Goal: Task Accomplishment & Management: Complete application form

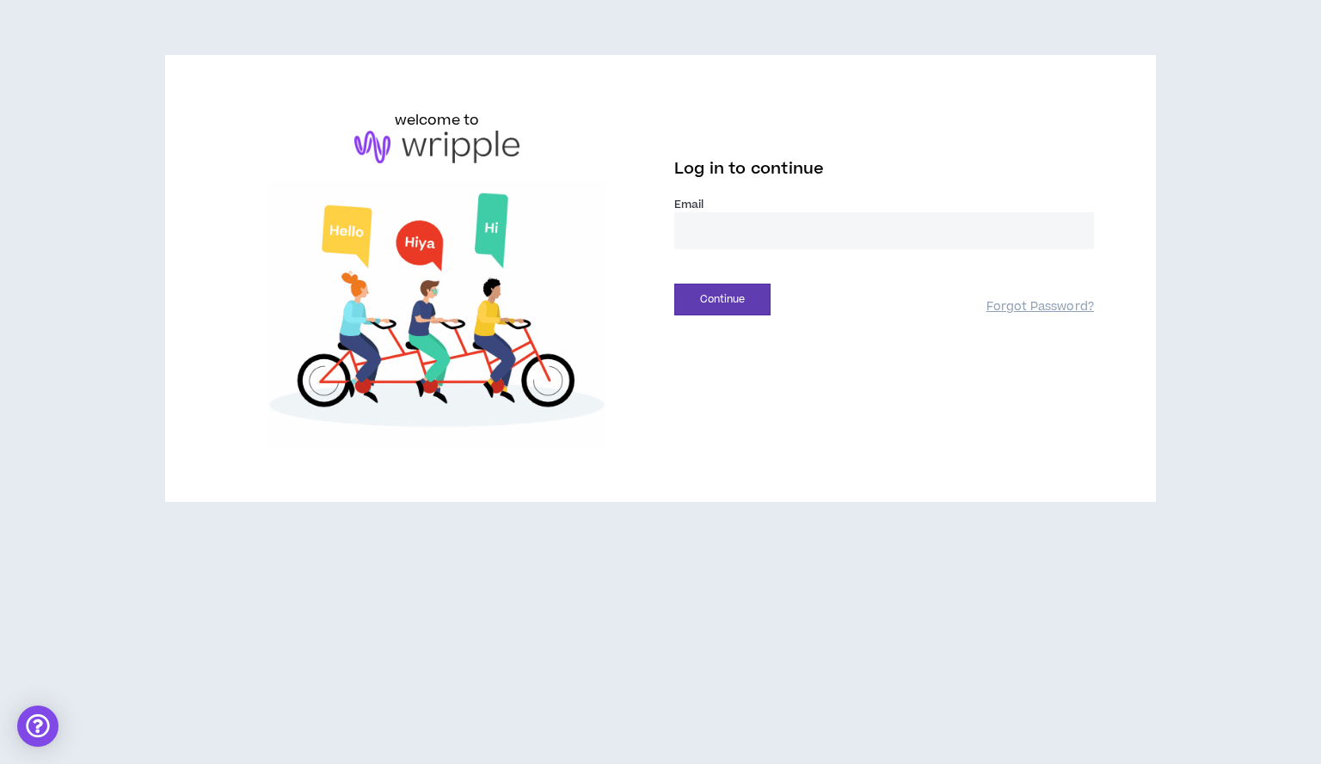
click at [734, 238] on input "email" at bounding box center [884, 230] width 420 height 37
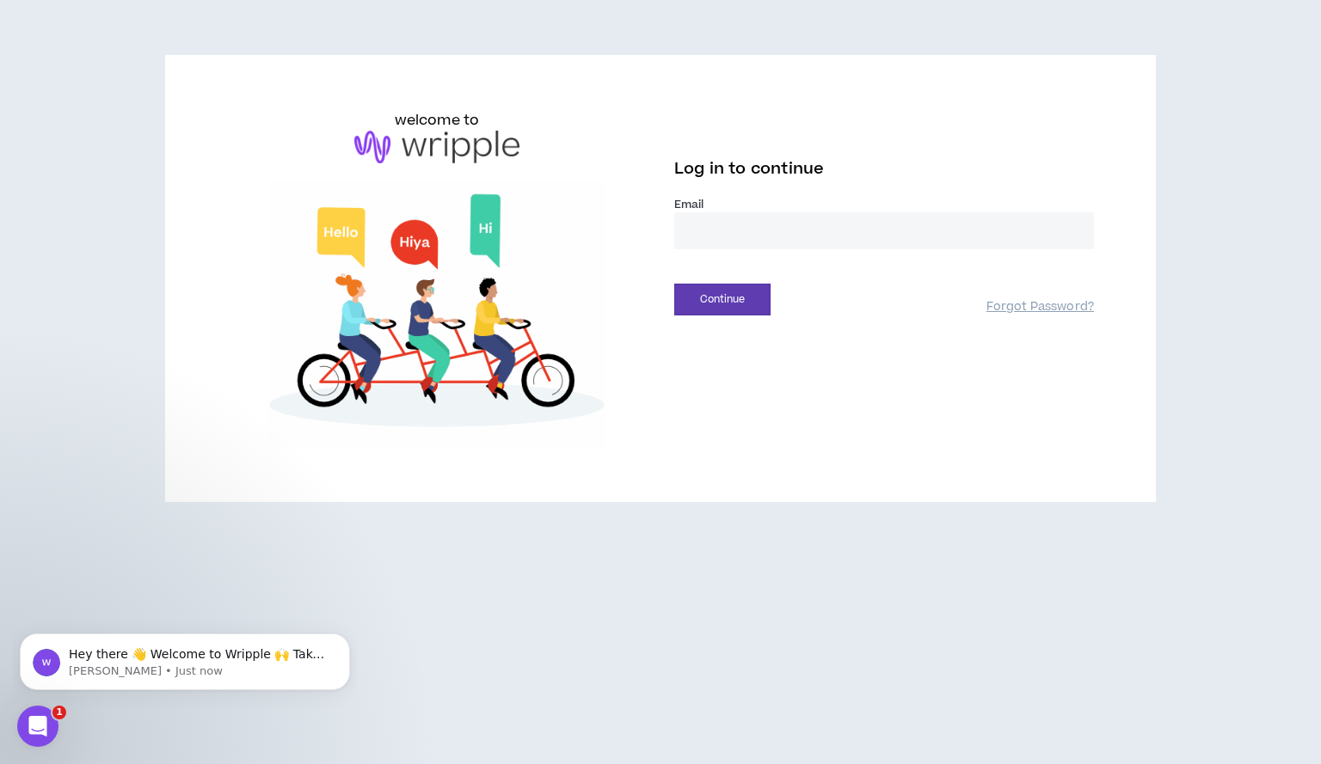
type input "**********"
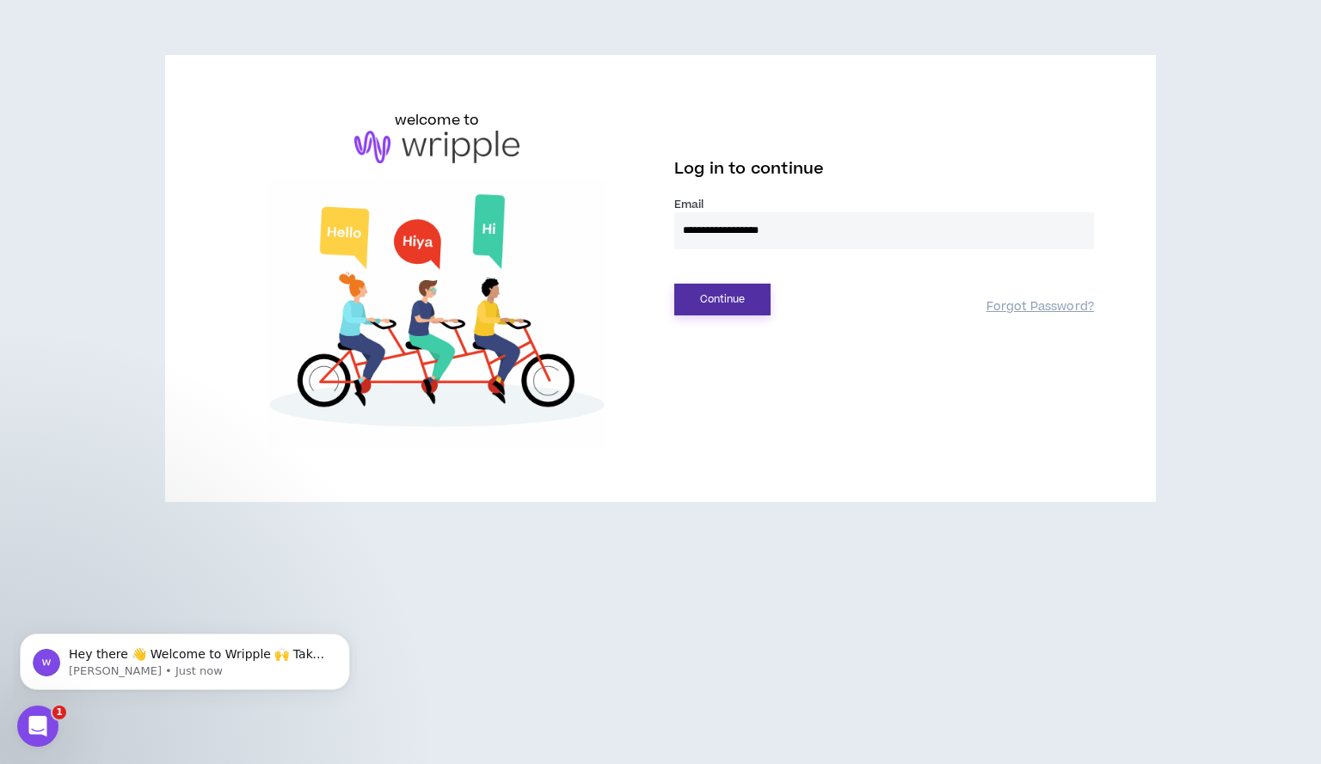
click at [716, 295] on button "Continue" at bounding box center [722, 300] width 96 height 32
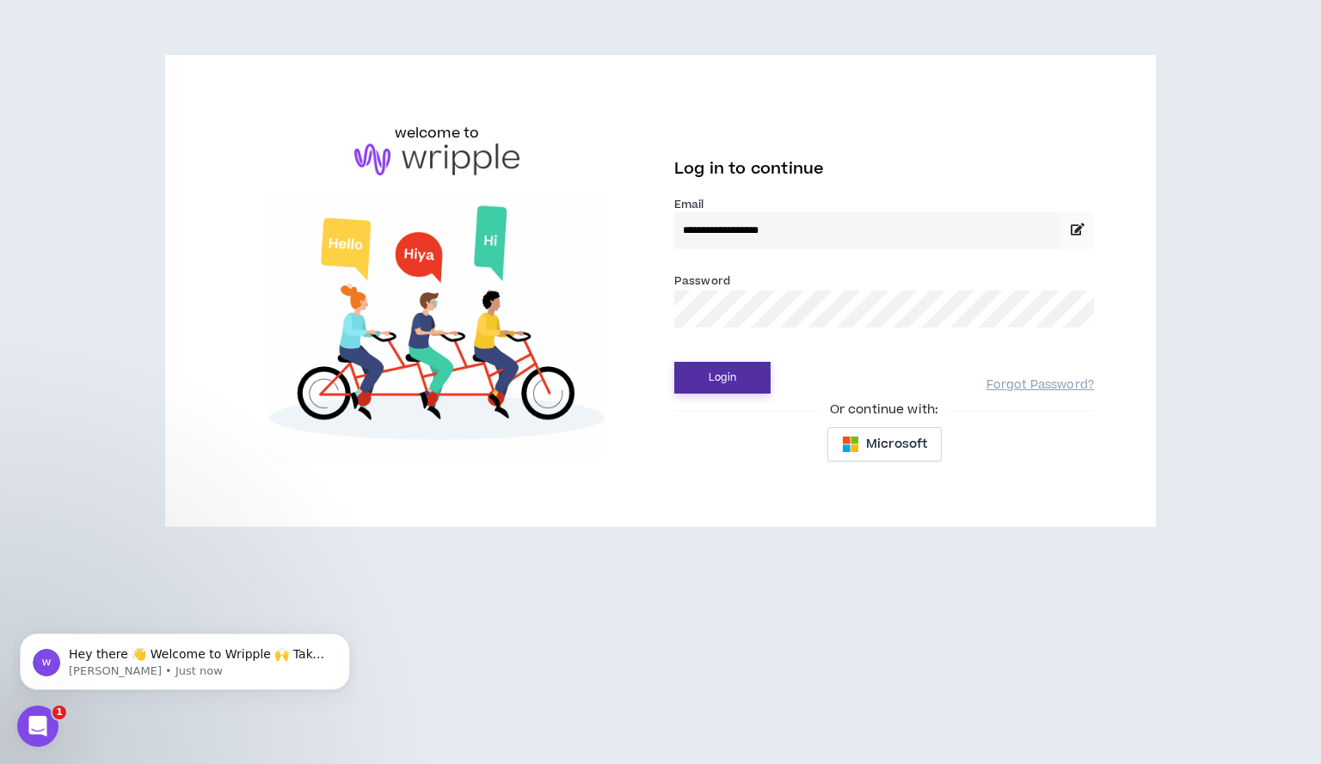
click at [714, 366] on button "Login" at bounding box center [722, 378] width 96 height 32
click at [744, 369] on button "Login" at bounding box center [722, 378] width 96 height 32
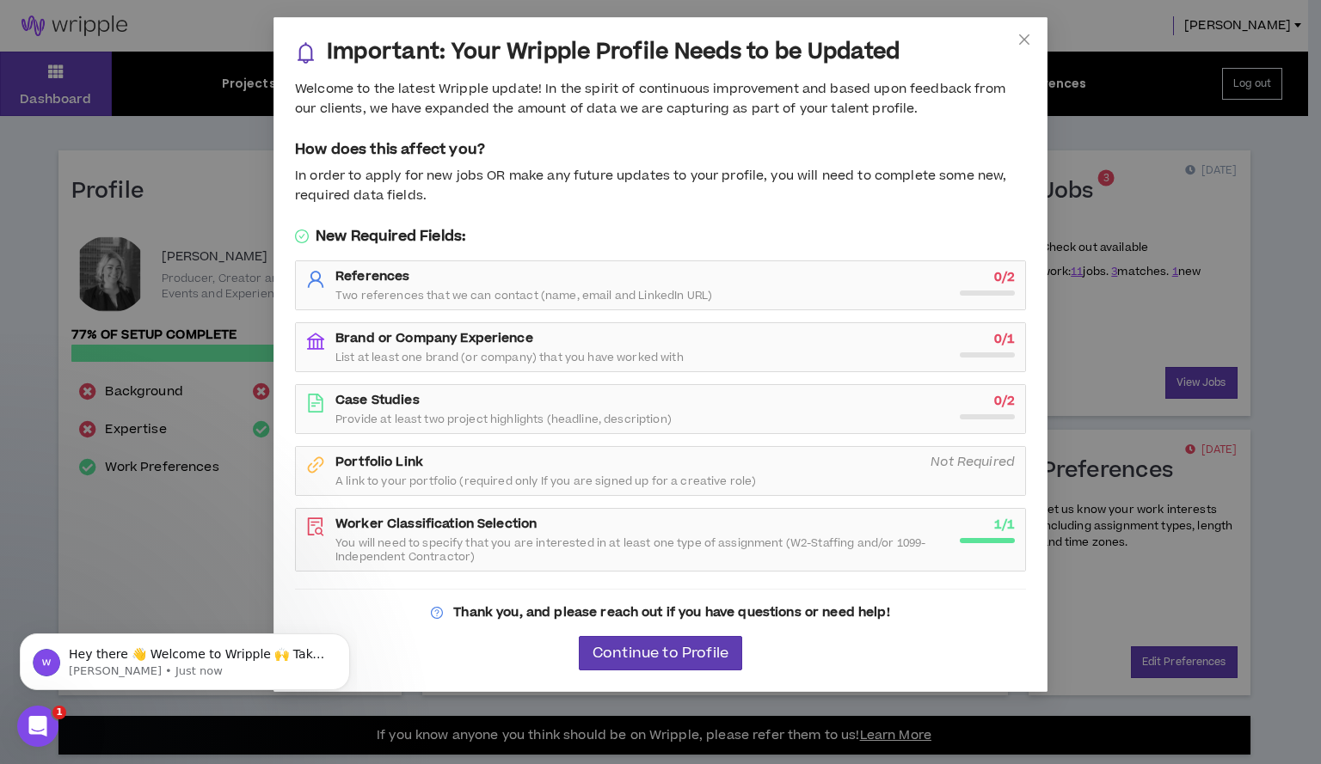
click at [632, 289] on span "Two references that we can contact (name, email and LinkedIn URL)" at bounding box center [523, 296] width 377 height 14
click at [468, 302] on span "Two references that we can contact (name, email and LinkedIn URL)" at bounding box center [523, 296] width 377 height 14
click at [414, 351] on span "List at least one brand (or company) that you have worked with" at bounding box center [509, 358] width 348 height 14
click at [426, 404] on div "Case Studies Provide at least two project highlights (headline, description)" at bounding box center [642, 409] width 614 height 34
click at [360, 413] on span "Provide at least two project highlights (headline, description)" at bounding box center [503, 420] width 336 height 14
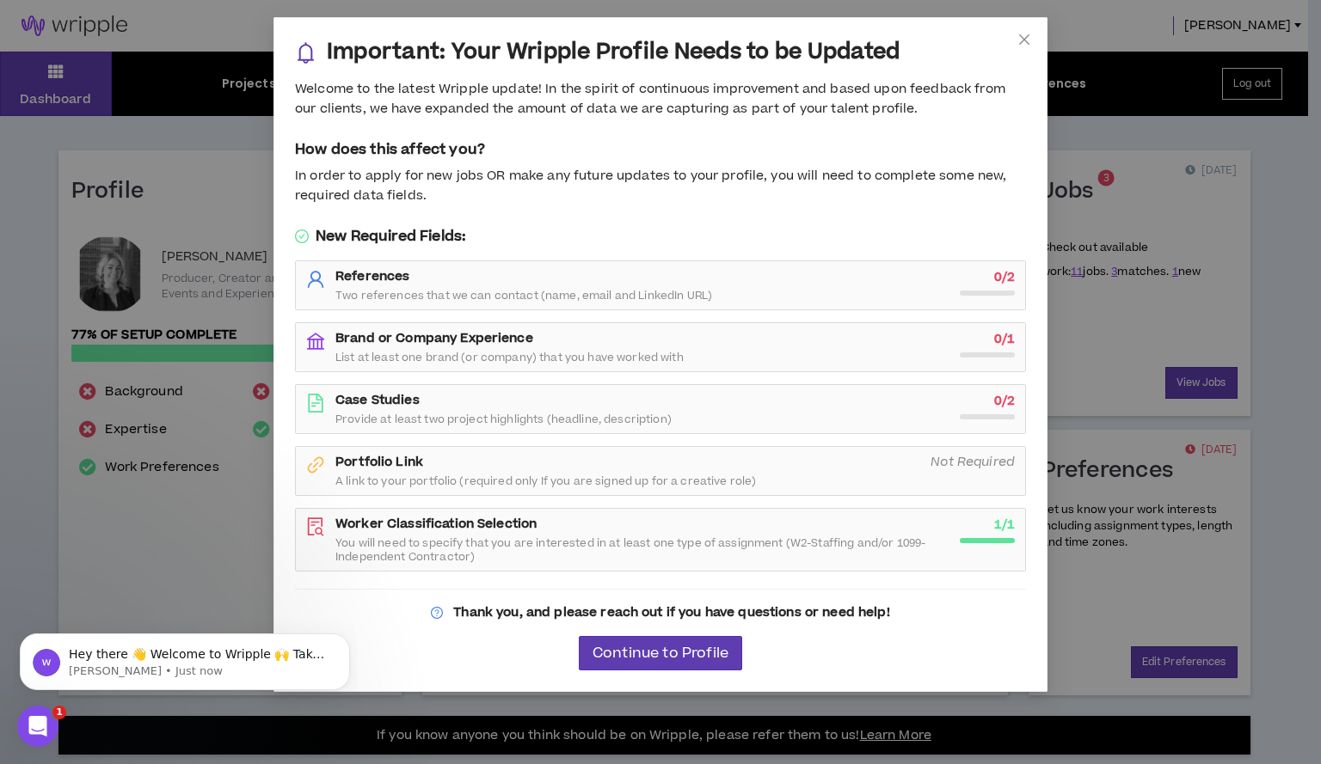
click at [1006, 408] on span "0 / 2" at bounding box center [1004, 401] width 21 height 19
click at [635, 651] on span "Continue to Profile" at bounding box center [660, 654] width 136 height 16
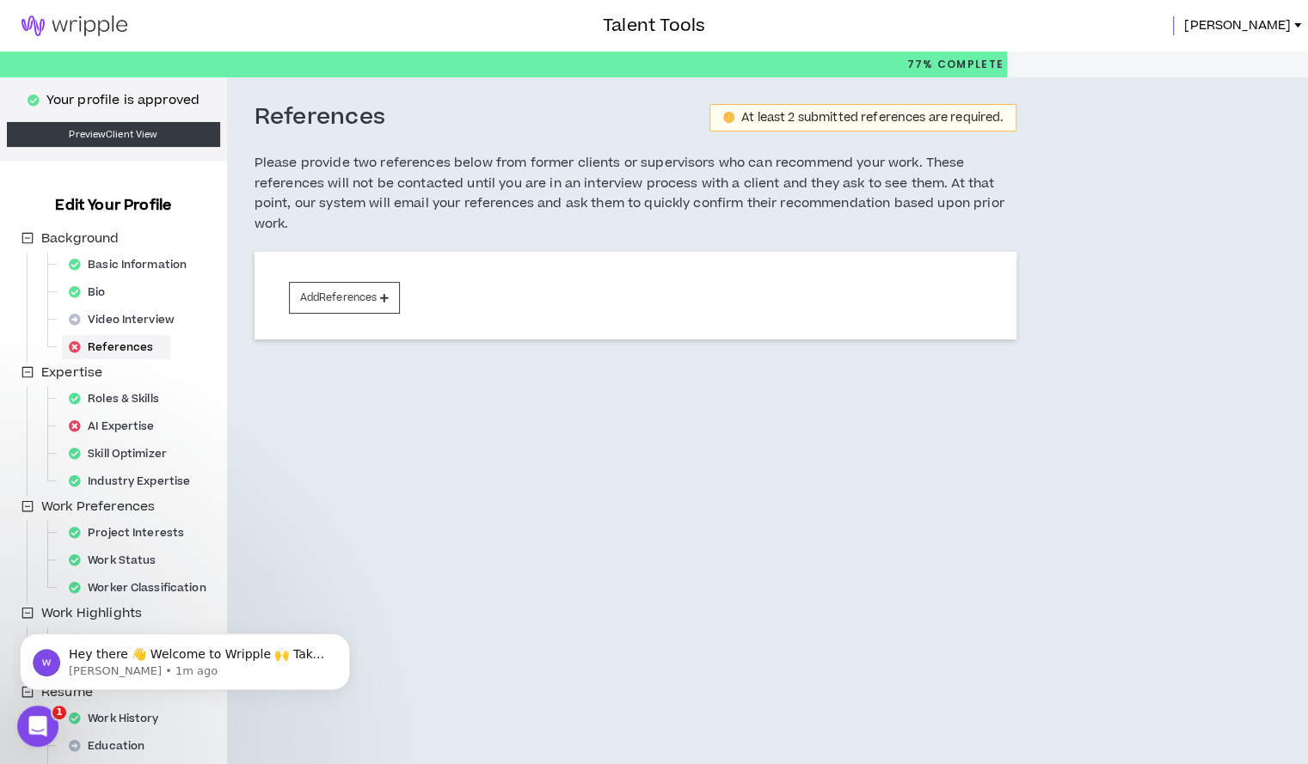
click at [481, 528] on div "References At least 2 submitted references are required. Please provide two ref…" at bounding box center [717, 446] width 981 height 739
click at [342, 453] on div "References At least 2 submitted references are required. Please provide two ref…" at bounding box center [717, 446] width 981 height 739
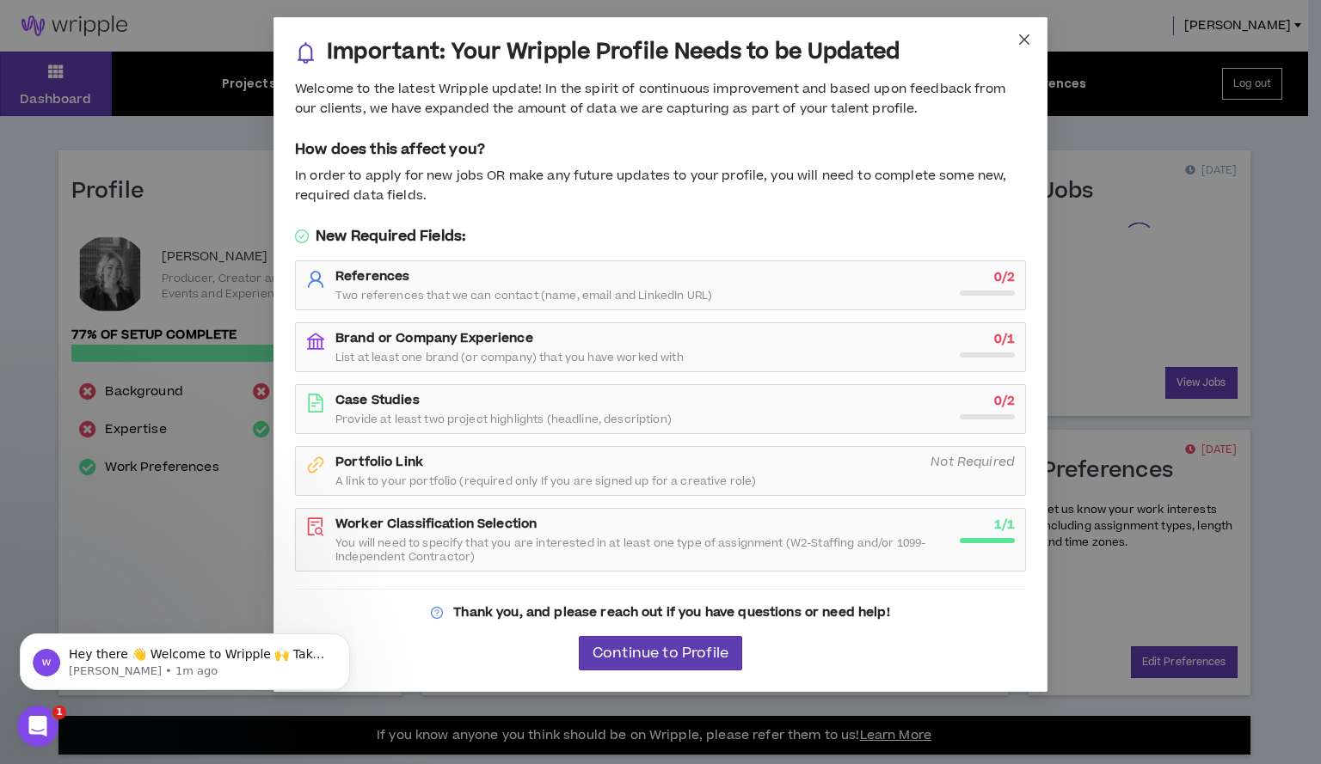
click at [1033, 35] on span "Close" at bounding box center [1024, 40] width 46 height 46
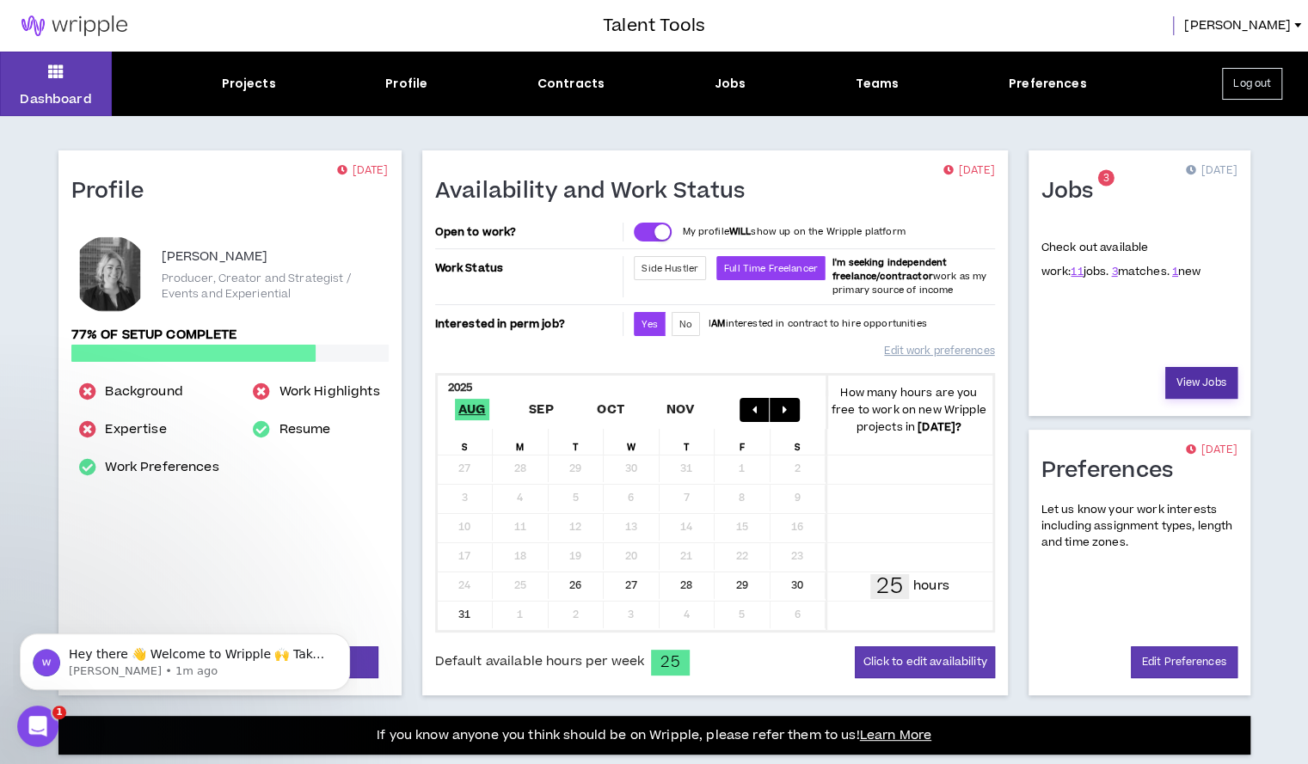
click at [1192, 384] on link "View Jobs" at bounding box center [1201, 383] width 72 height 32
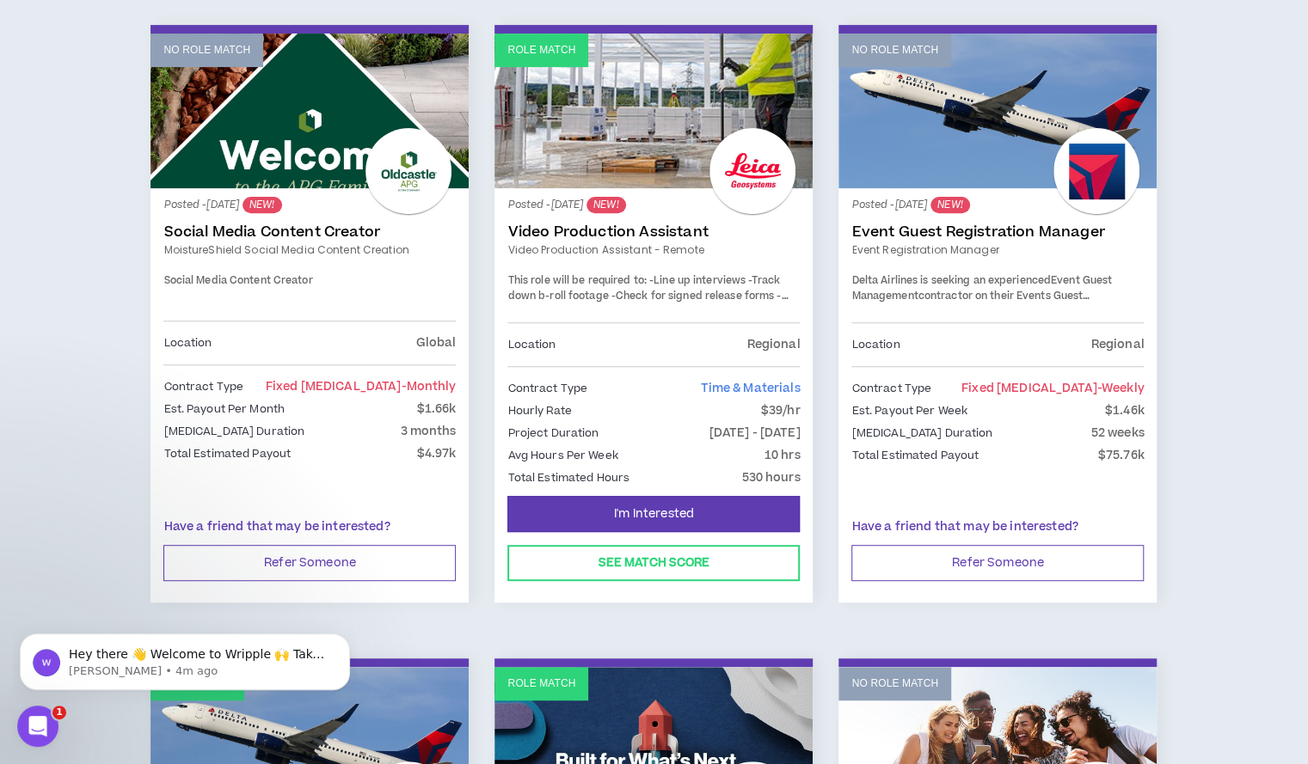
scroll to position [279, 0]
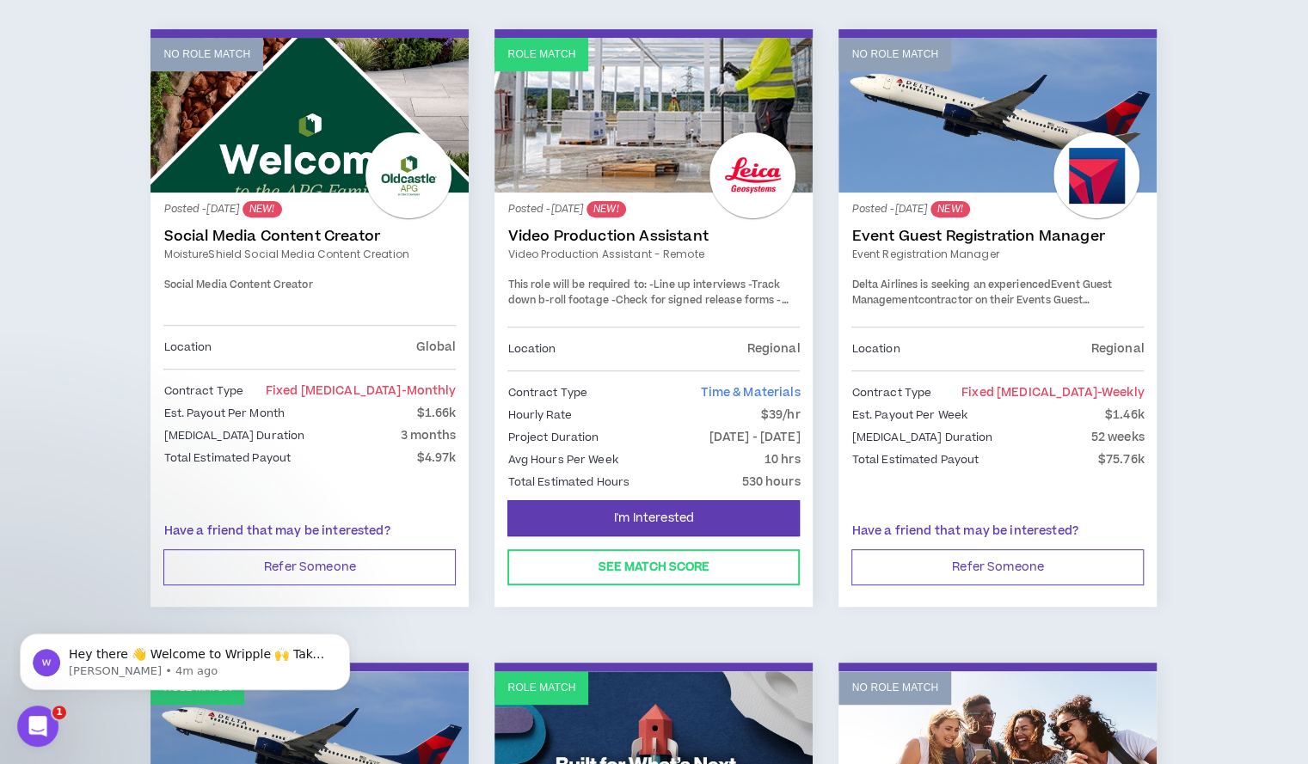
click at [948, 230] on link "Event Guest Registration Manager" at bounding box center [997, 236] width 292 height 17
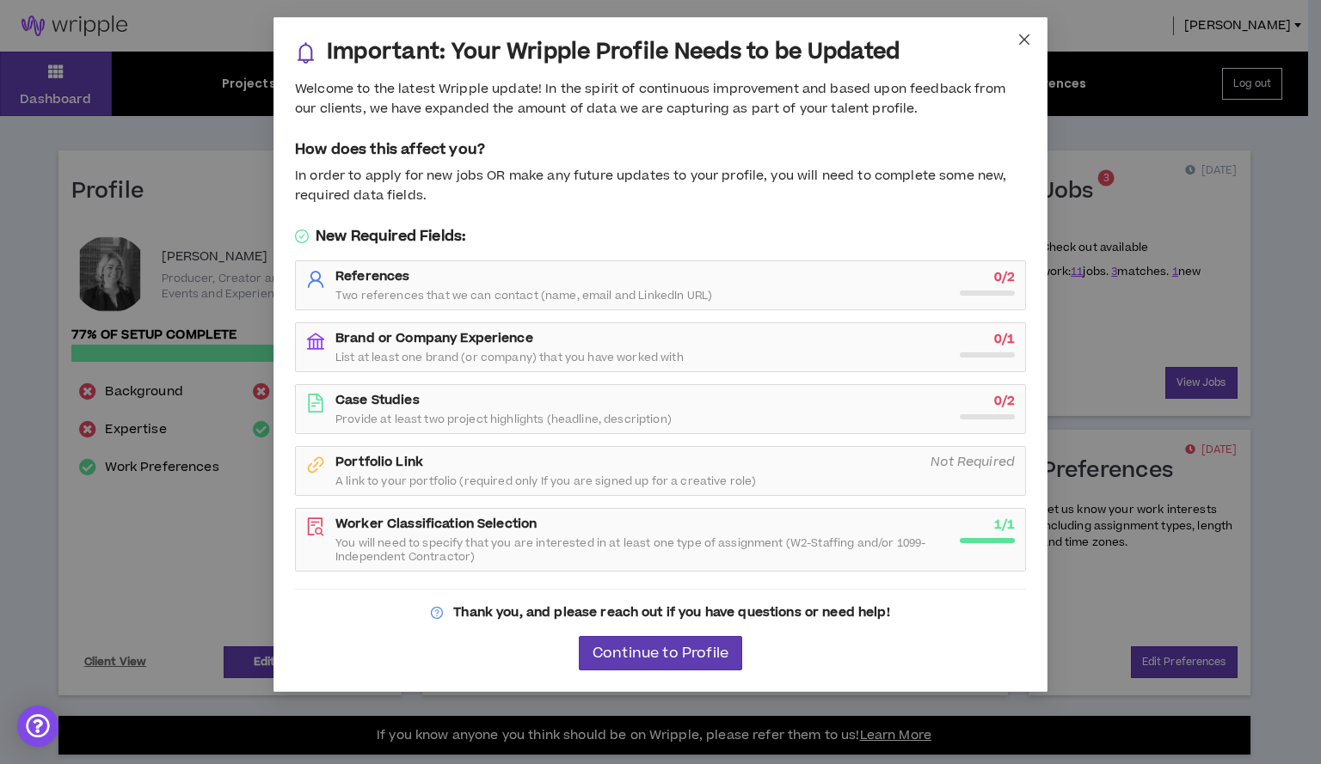
click at [1025, 39] on icon "close" at bounding box center [1024, 39] width 10 height 10
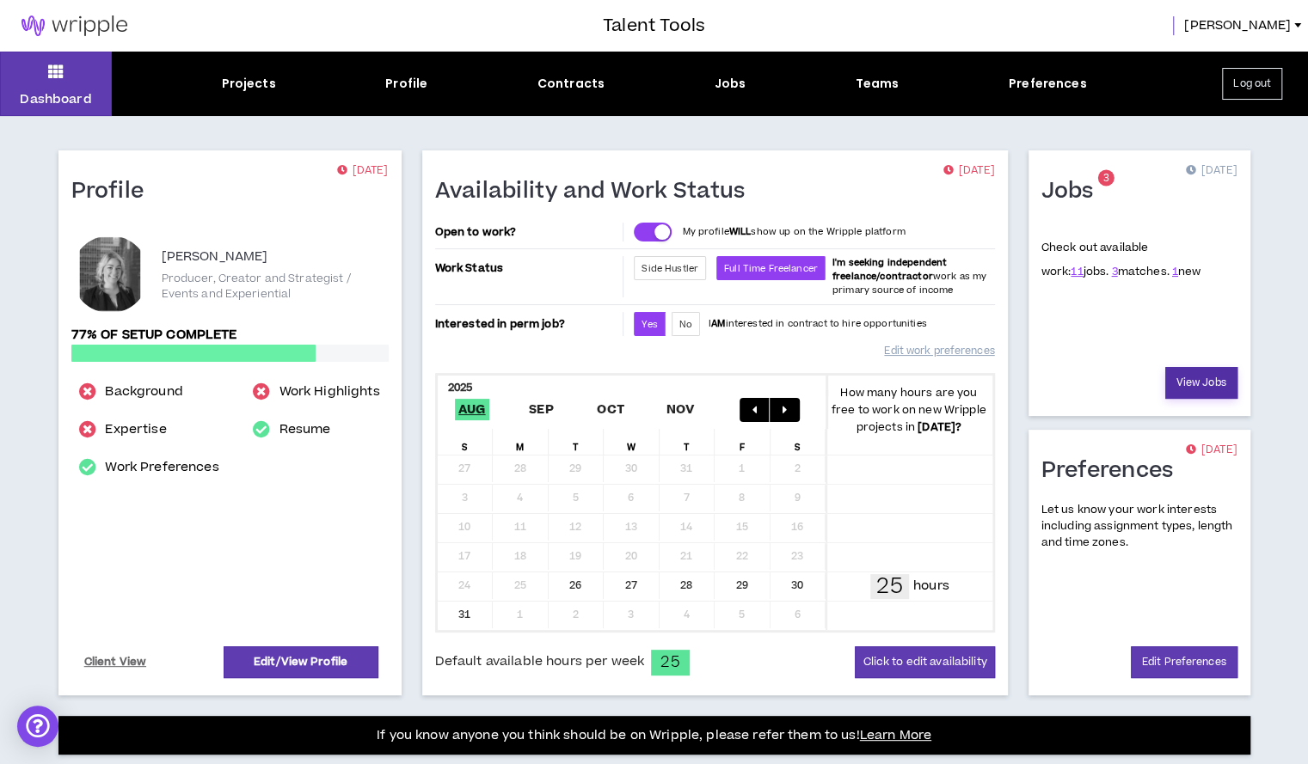
click at [1202, 388] on link "View Jobs" at bounding box center [1201, 383] width 72 height 32
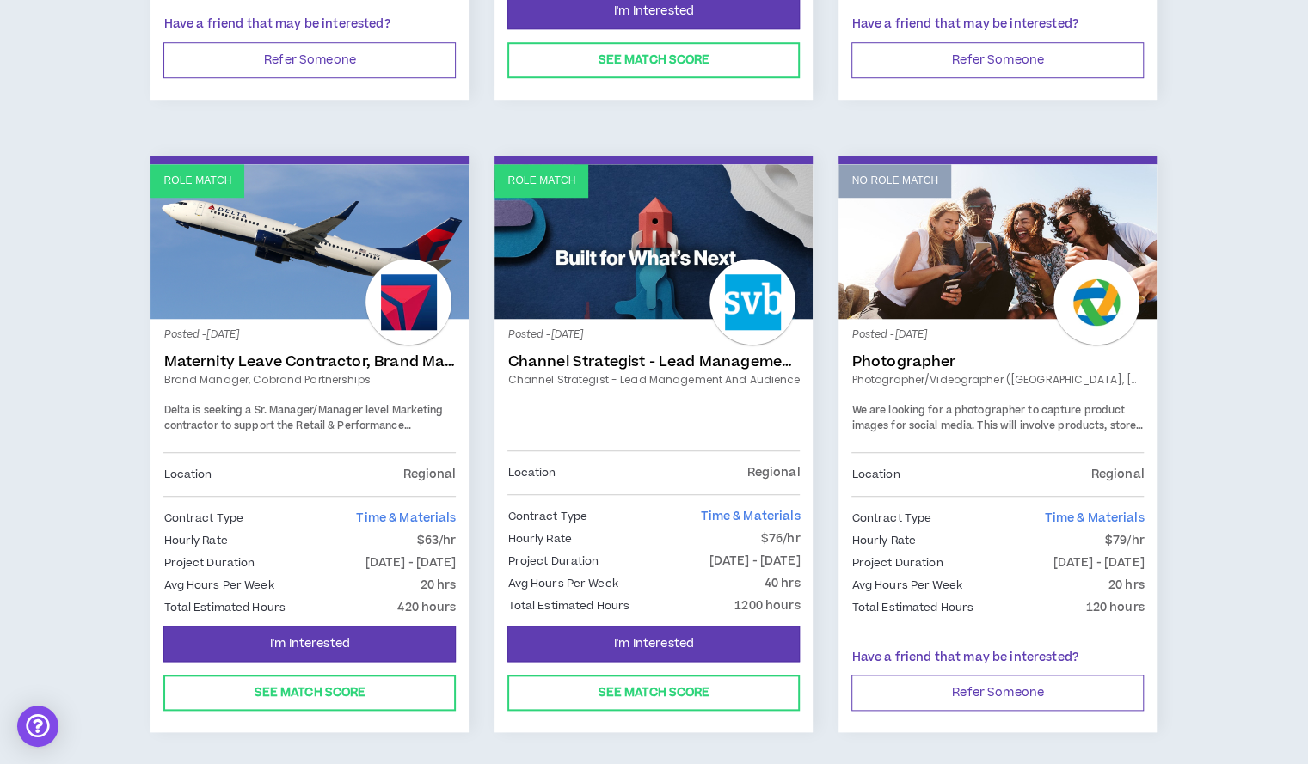
scroll to position [798, 0]
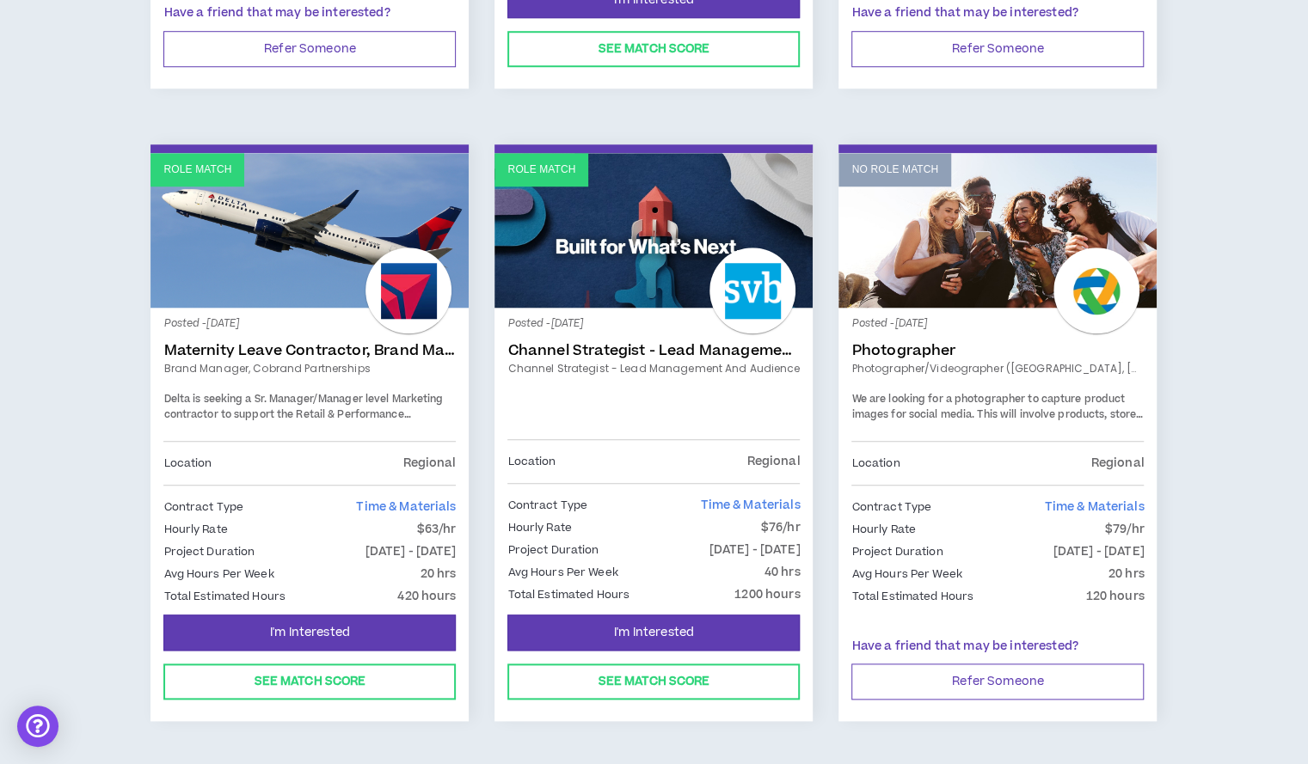
click at [236, 378] on div "Posted - [DATE] Maternity Leave Contractor, Brand Marketing Manager (Cobrand Pa…" at bounding box center [309, 381] width 292 height 120
click at [268, 281] on link "Role Match" at bounding box center [309, 230] width 318 height 155
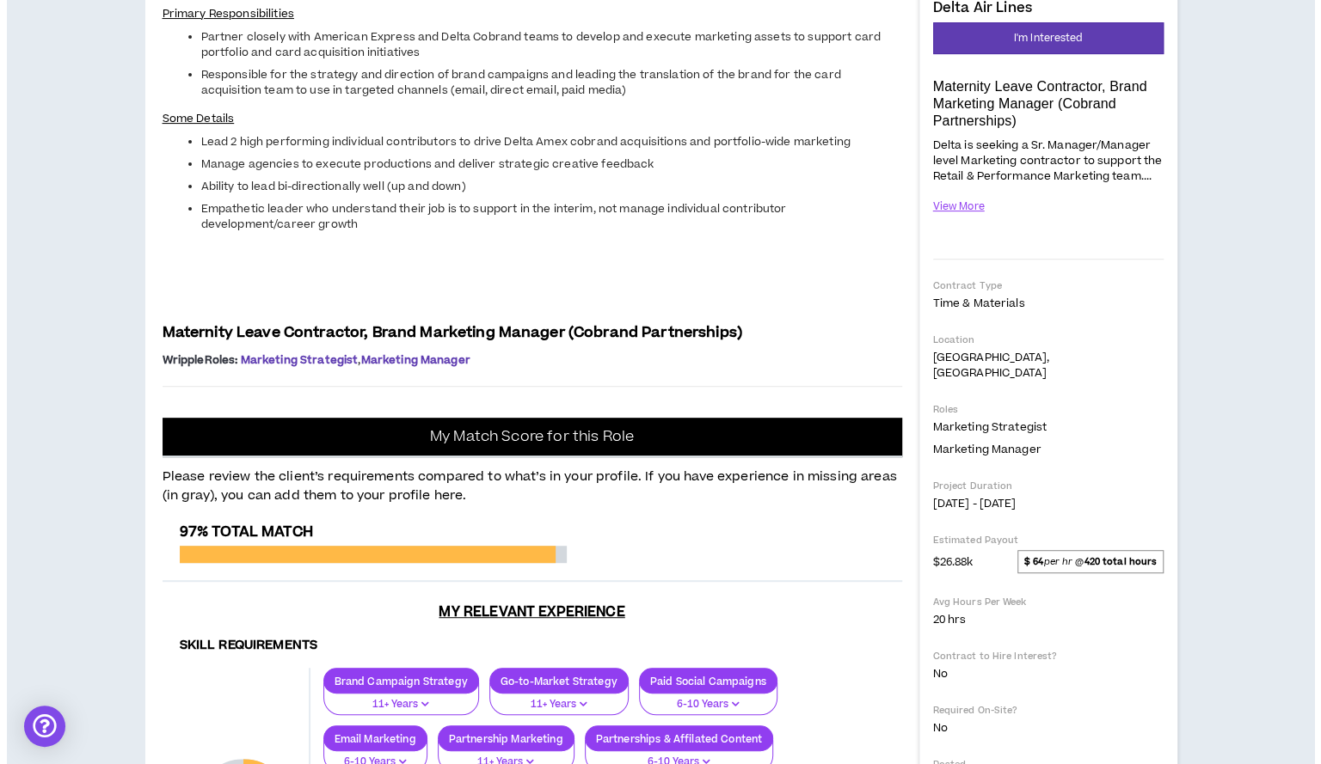
scroll to position [253, 0]
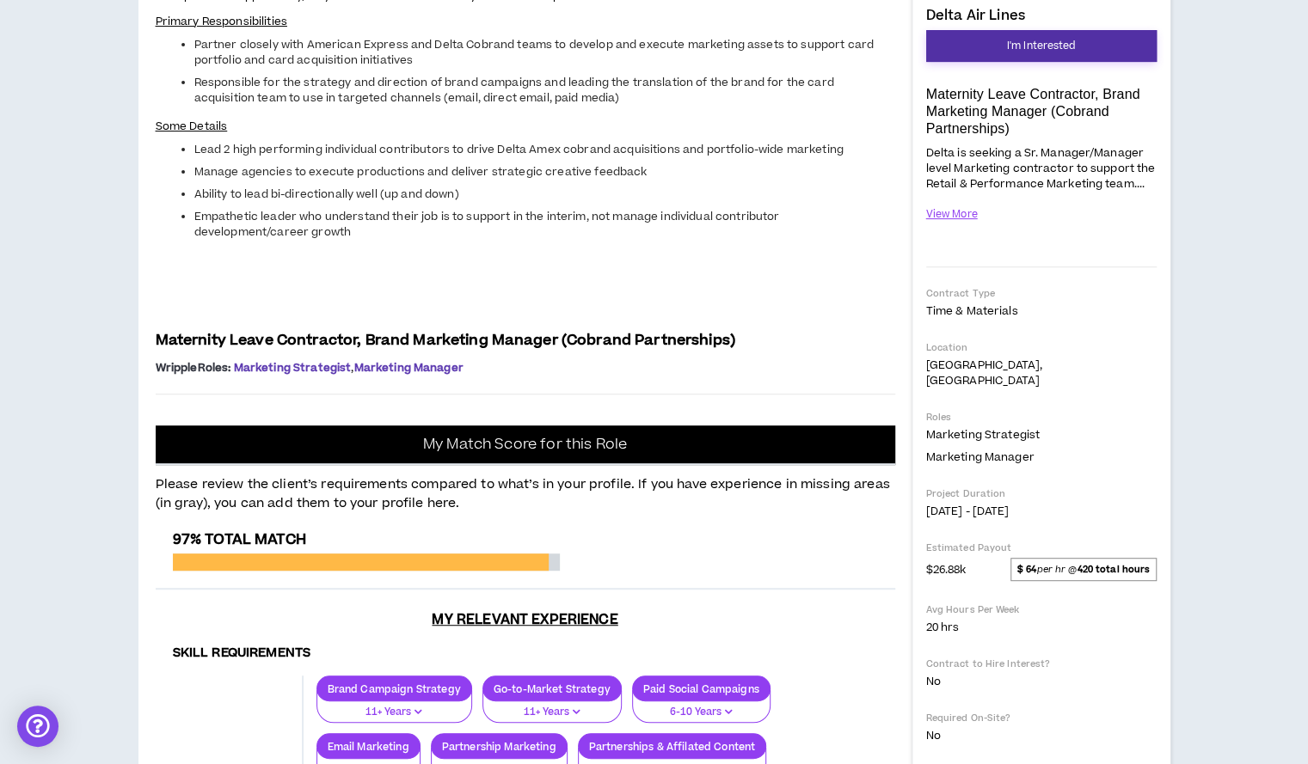
click at [1016, 40] on span "I'm Interested" at bounding box center [1041, 46] width 69 height 16
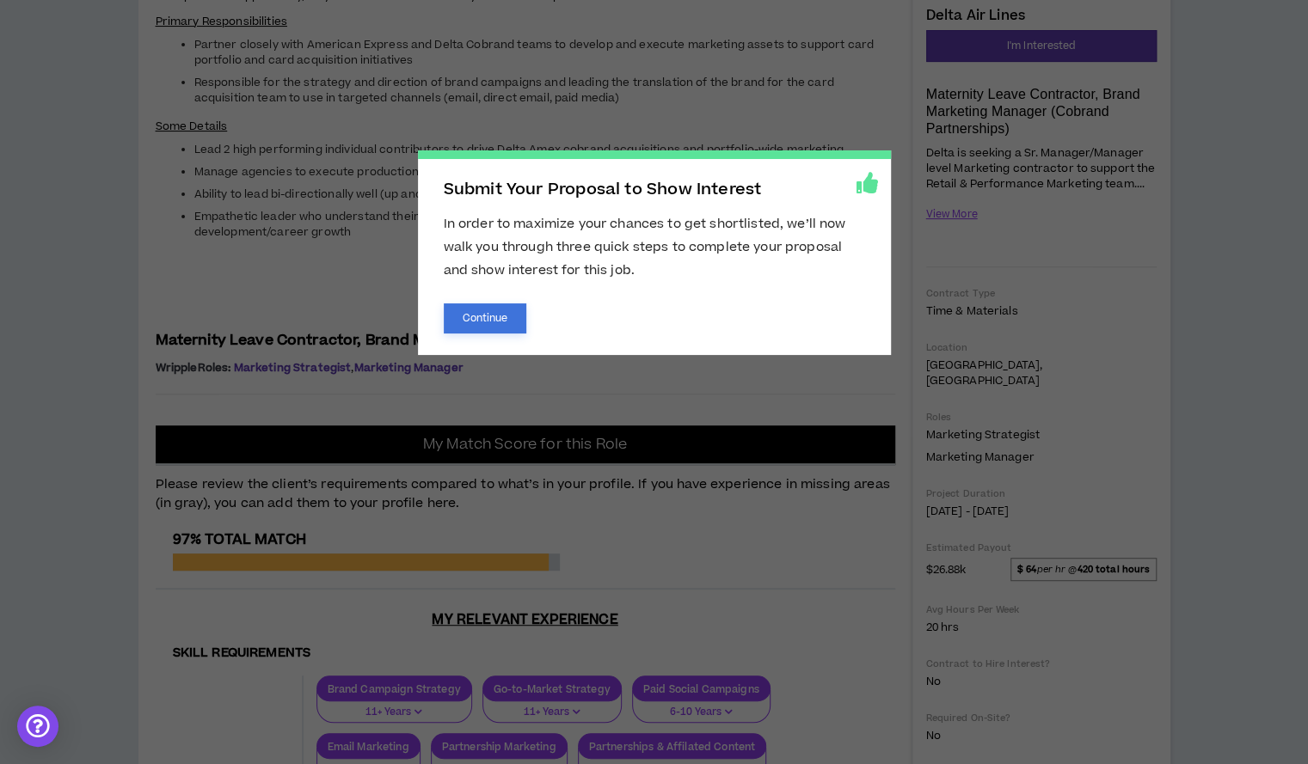
click at [477, 328] on button "Continue" at bounding box center [485, 318] width 83 height 30
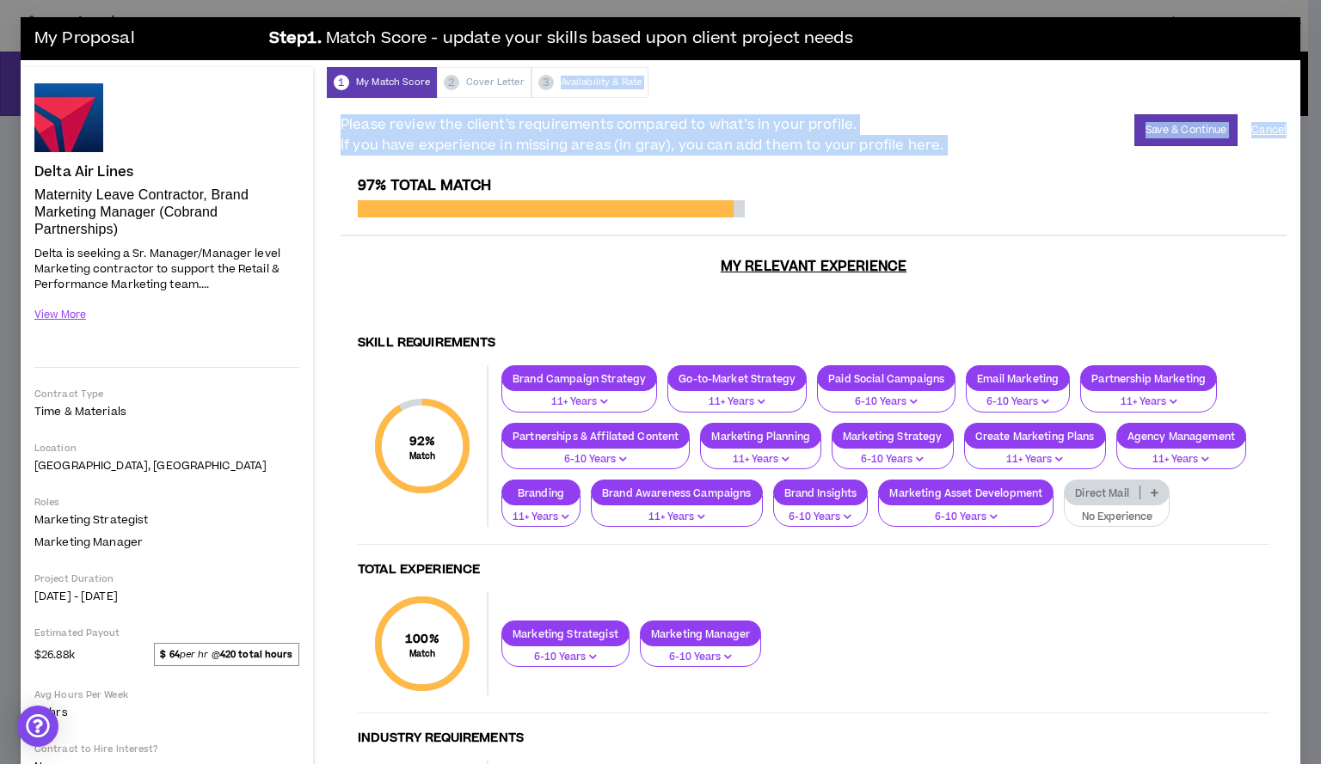
drag, startPoint x: 1302, startPoint y: 89, endPoint x: 1312, endPoint y: 150, distance: 61.9
click at [1312, 150] on div "My Proposal Step 1 . Match Score - update your skills based upon client project…" at bounding box center [660, 382] width 1321 height 764
click at [1150, 129] on button "Save & Continue" at bounding box center [1186, 130] width 104 height 32
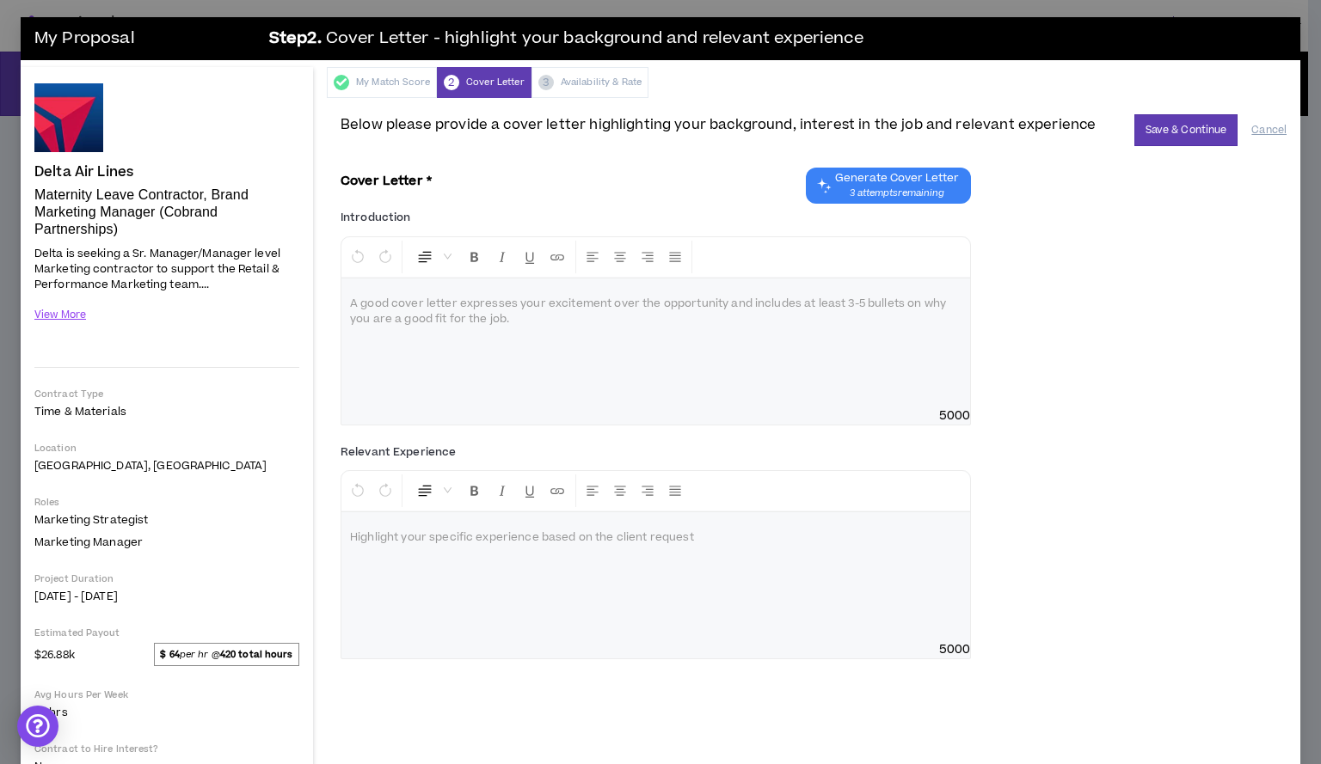
click at [412, 312] on div at bounding box center [655, 343] width 628 height 129
click at [48, 314] on button "View More" at bounding box center [60, 315] width 52 height 30
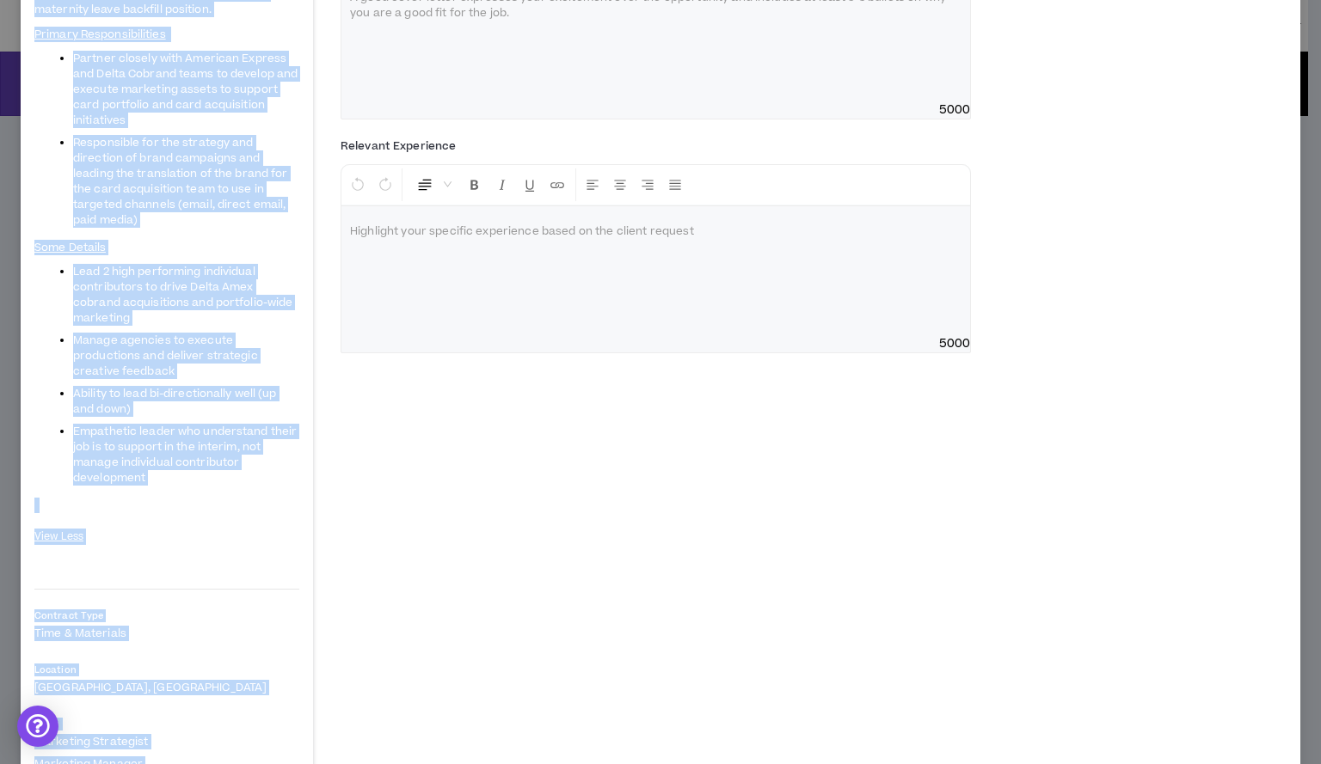
scroll to position [332, 0]
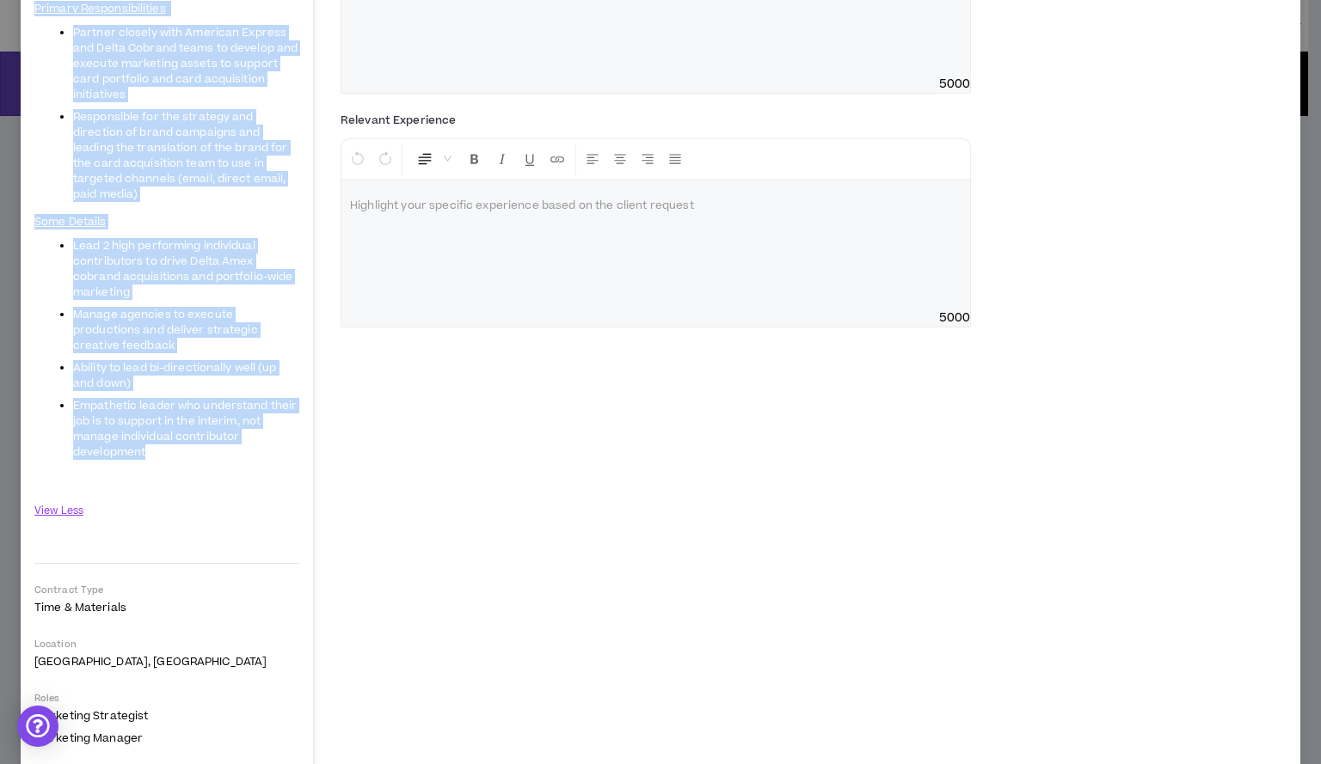
drag, startPoint x: 36, startPoint y: 169, endPoint x: 272, endPoint y: 432, distance: 353.1
click at [272, 432] on div "Delta Air Lines Maternity Leave Contractor, Brand Marketing Manager (Cobrand Pa…" at bounding box center [166, 423] width 265 height 1342
copy div "Delta Air Lines Maternity Leave Contractor, Brand Marketing Manager (Cobrand Pa…"
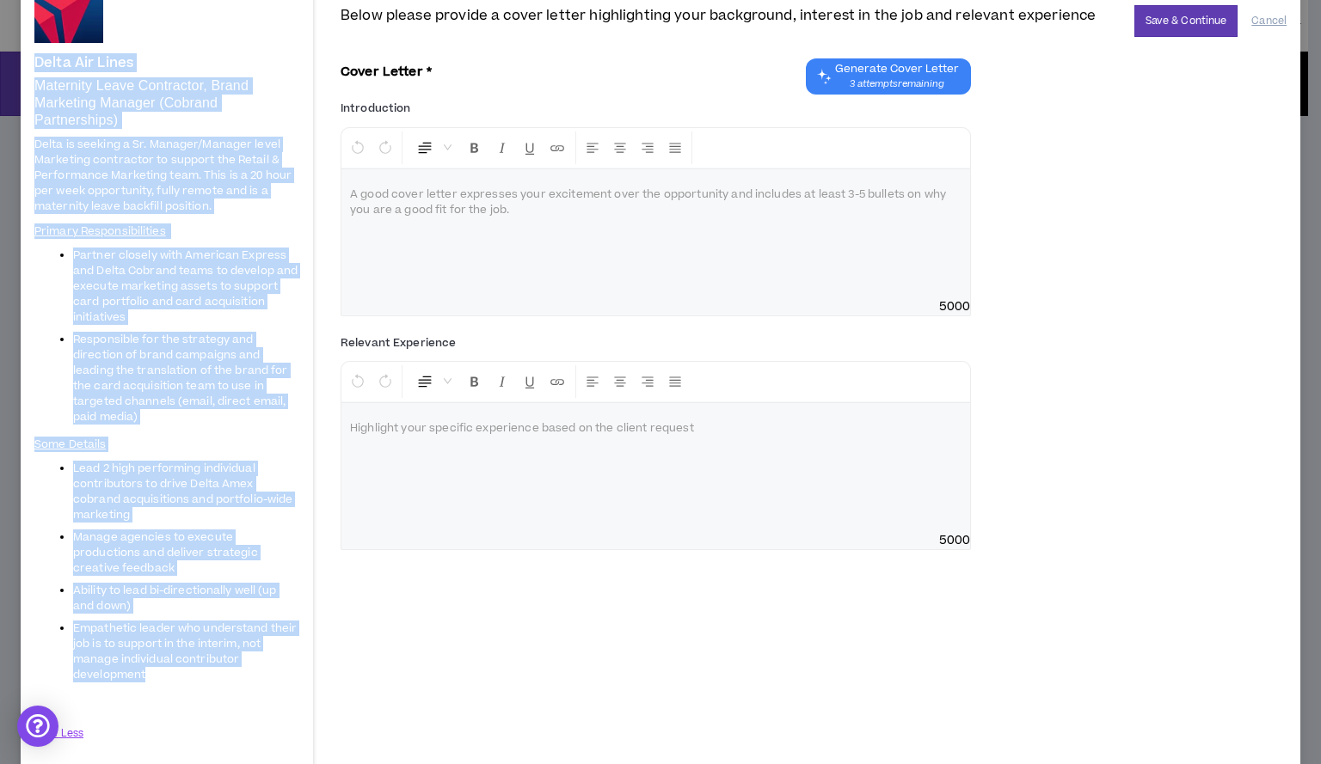
scroll to position [99, 0]
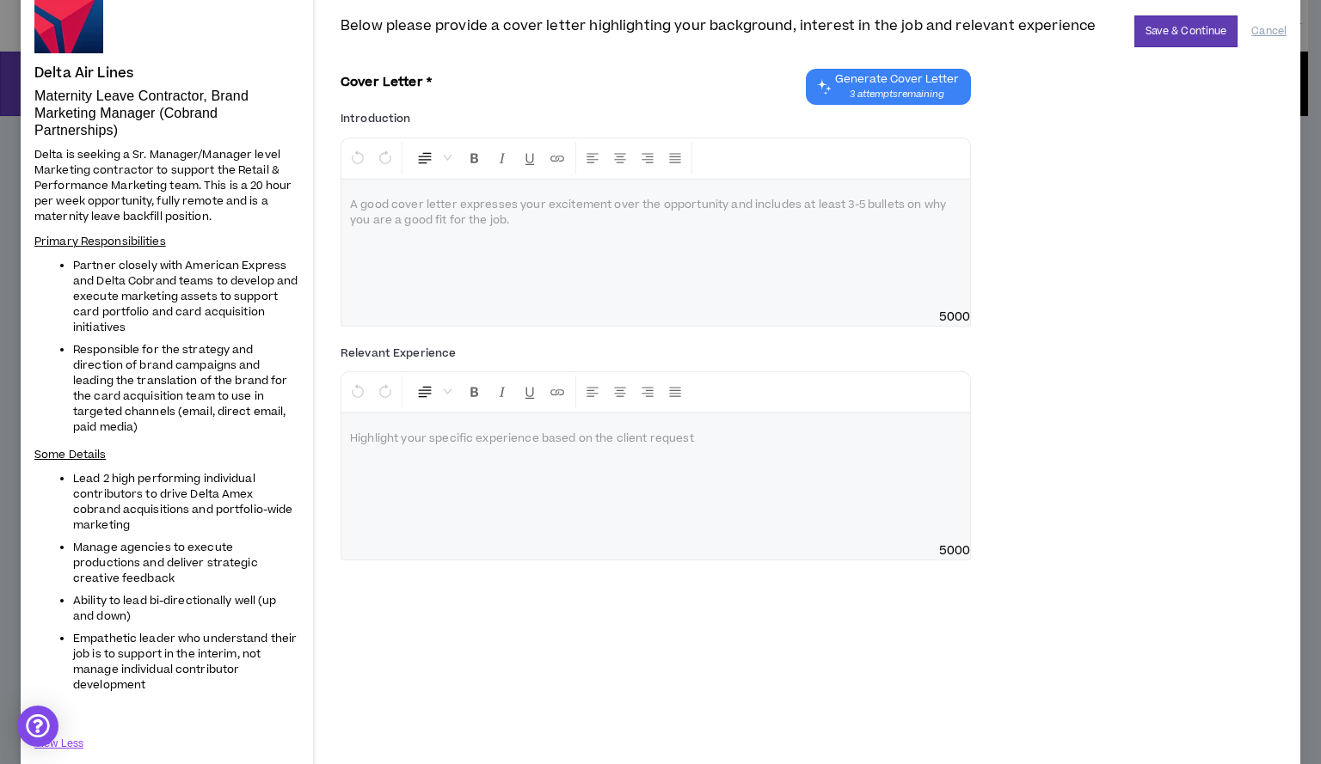
click at [363, 203] on p at bounding box center [655, 205] width 611 height 17
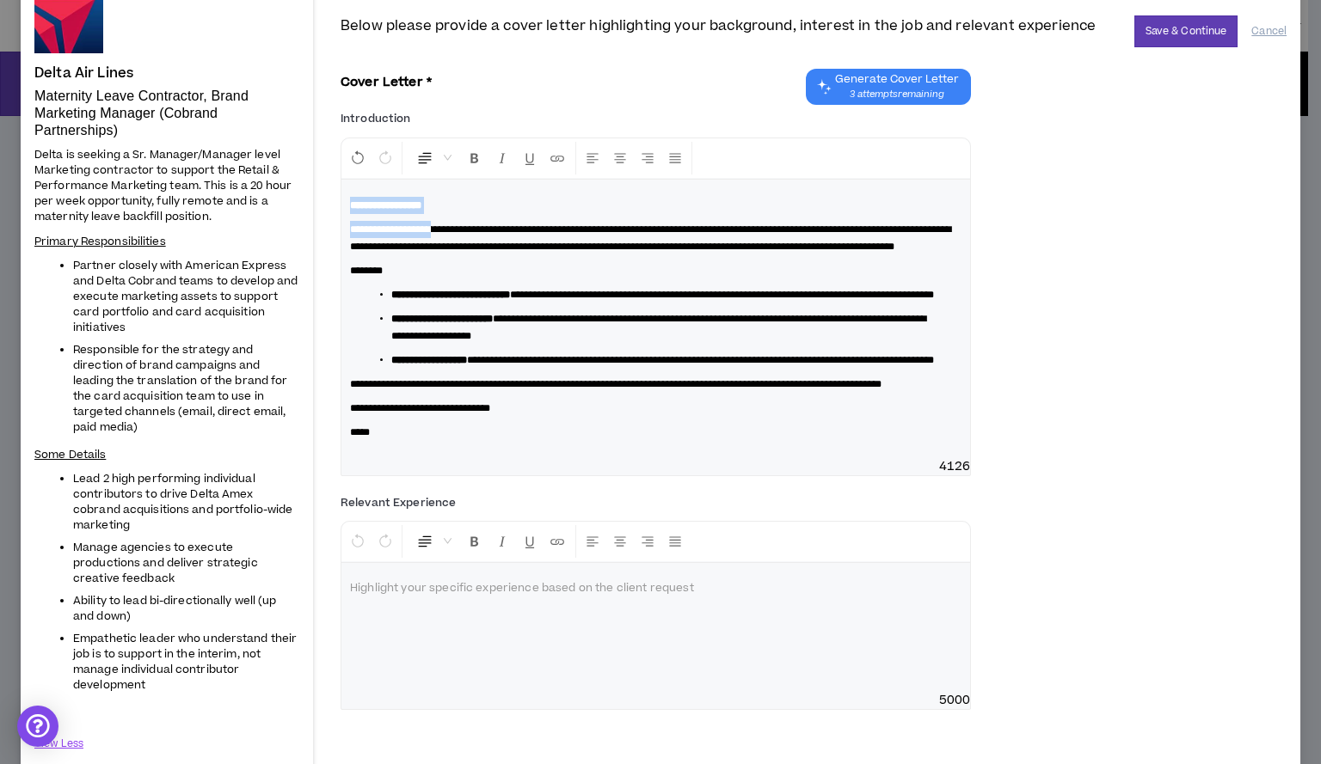
drag, startPoint x: 348, startPoint y: 193, endPoint x: 450, endPoint y: 225, distance: 107.1
click at [450, 225] on div "**********" at bounding box center [655, 319] width 628 height 279
click at [473, 161] on icon "Format Bold" at bounding box center [474, 157] width 15 height 15
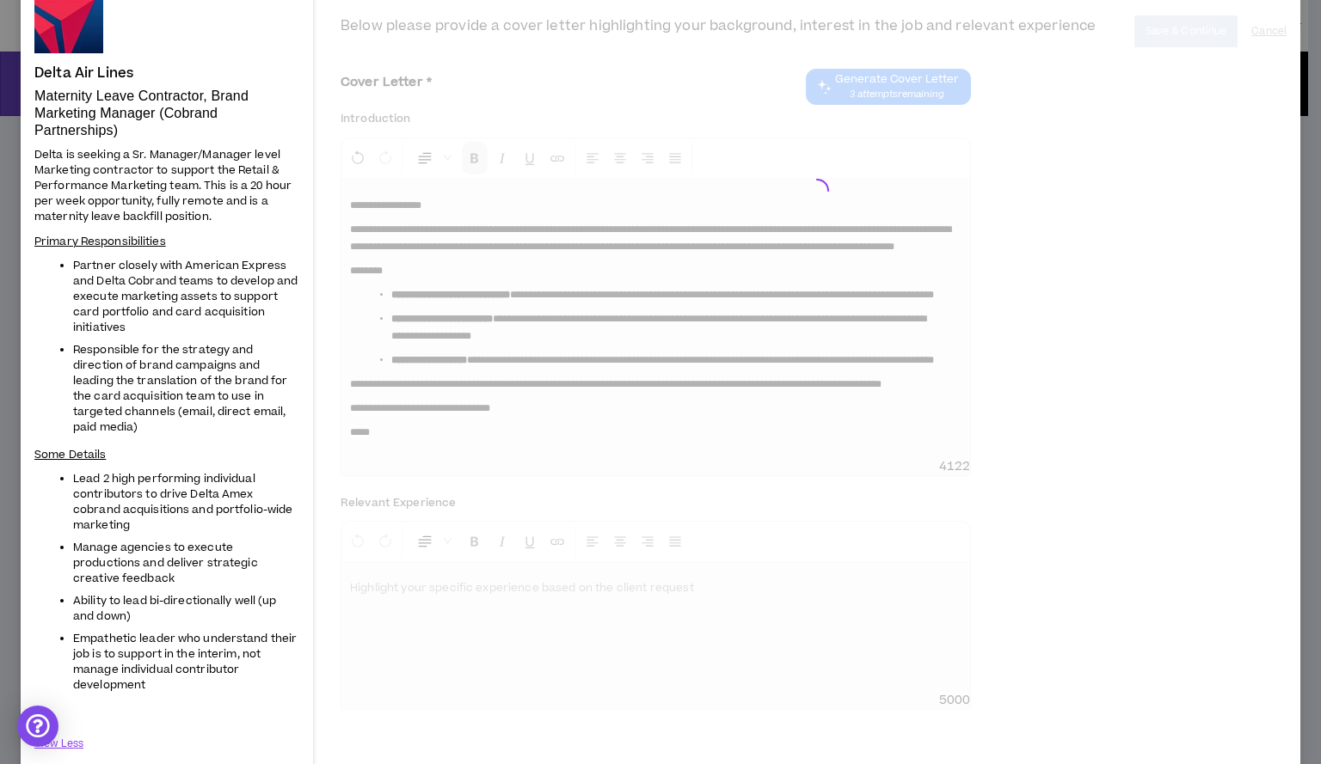
click at [473, 161] on div at bounding box center [813, 187] width 946 height 344
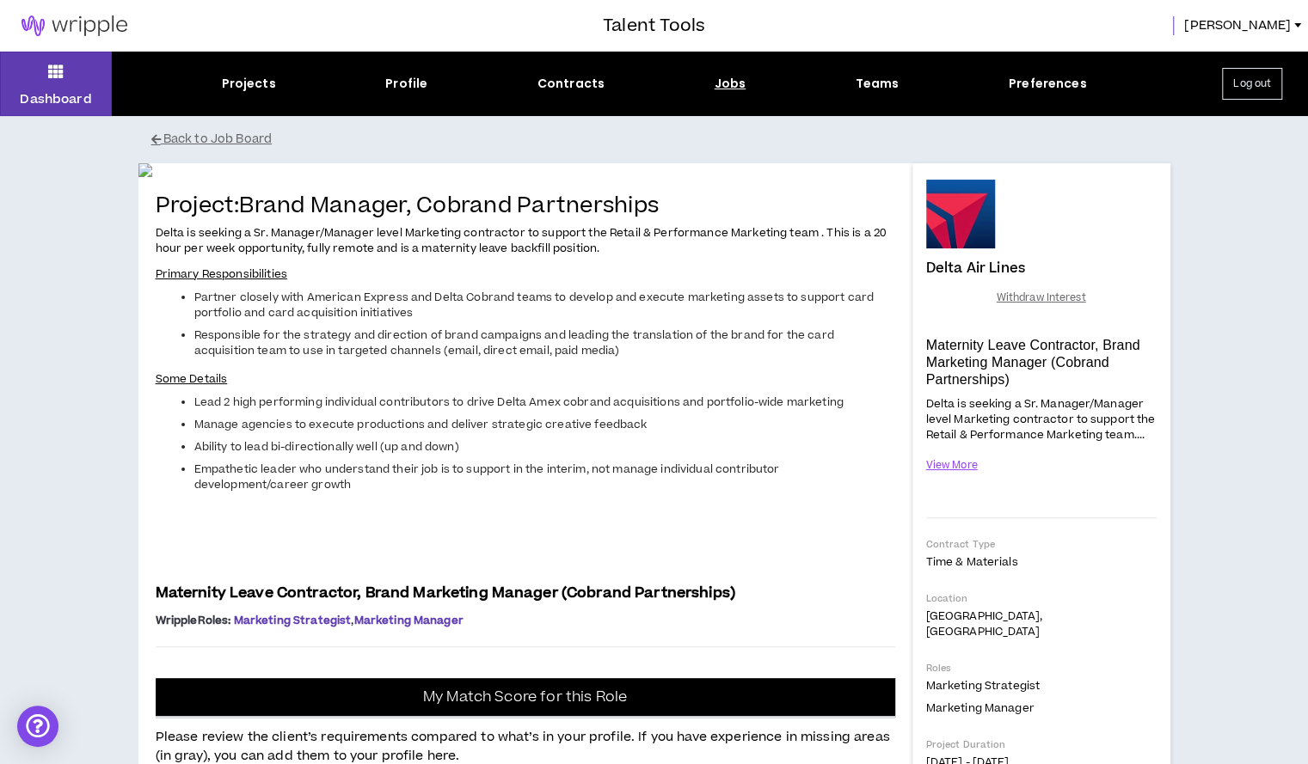
click at [942, 221] on div at bounding box center [960, 214] width 69 height 69
click at [721, 82] on div "Jobs" at bounding box center [730, 84] width 32 height 18
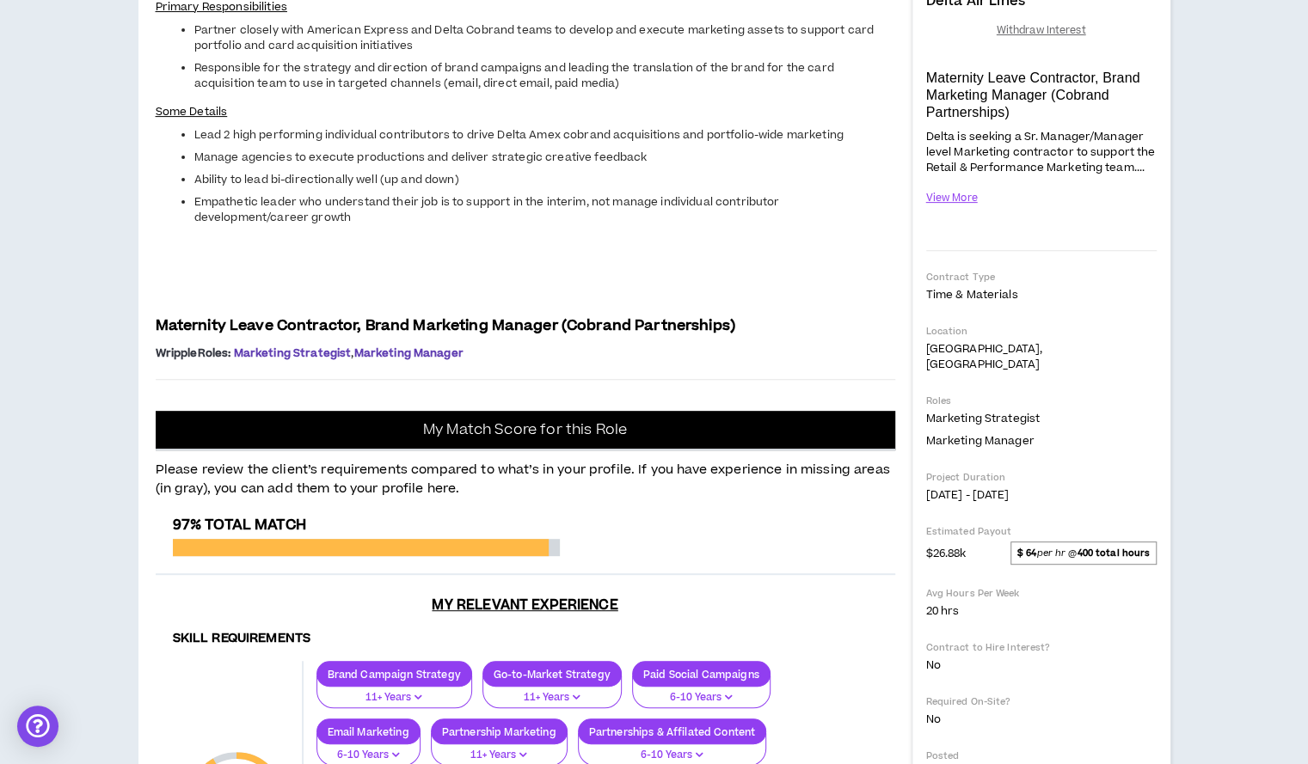
scroll to position [232, 0]
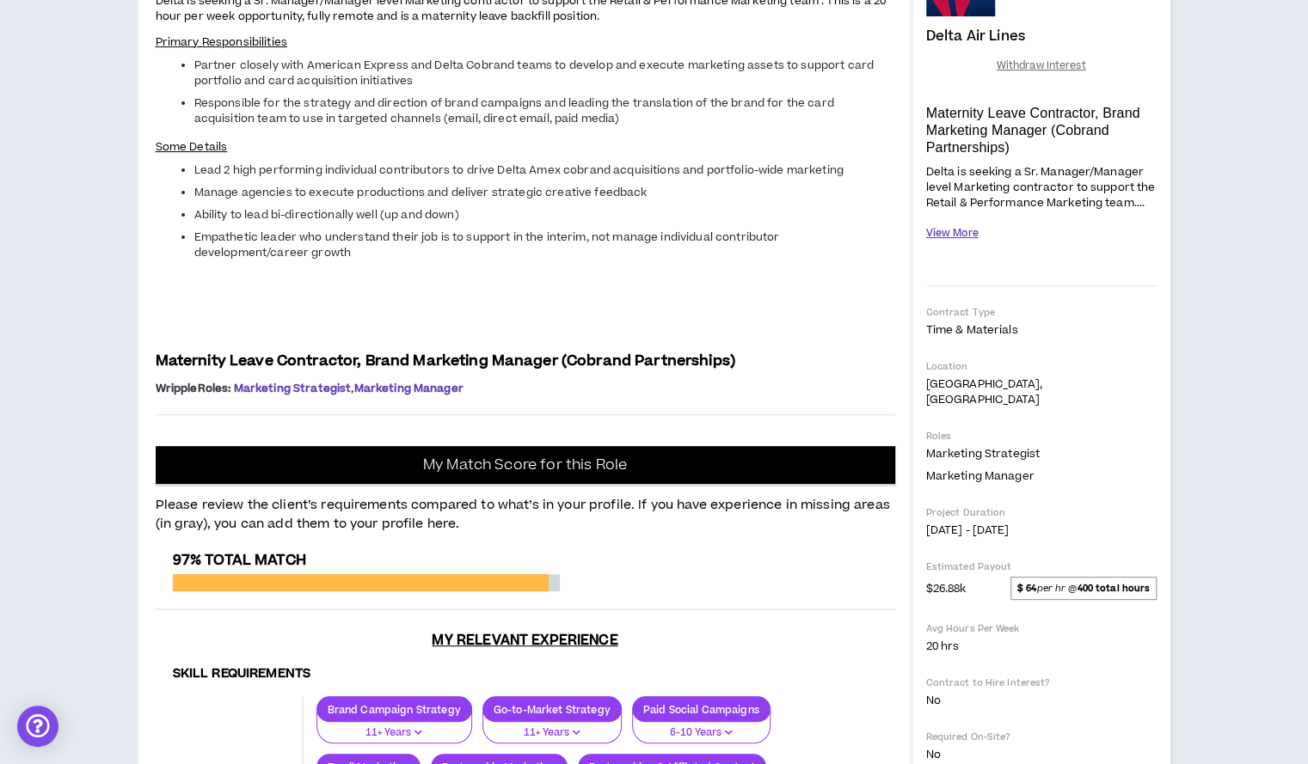
click at [939, 234] on button "View More" at bounding box center [952, 233] width 52 height 30
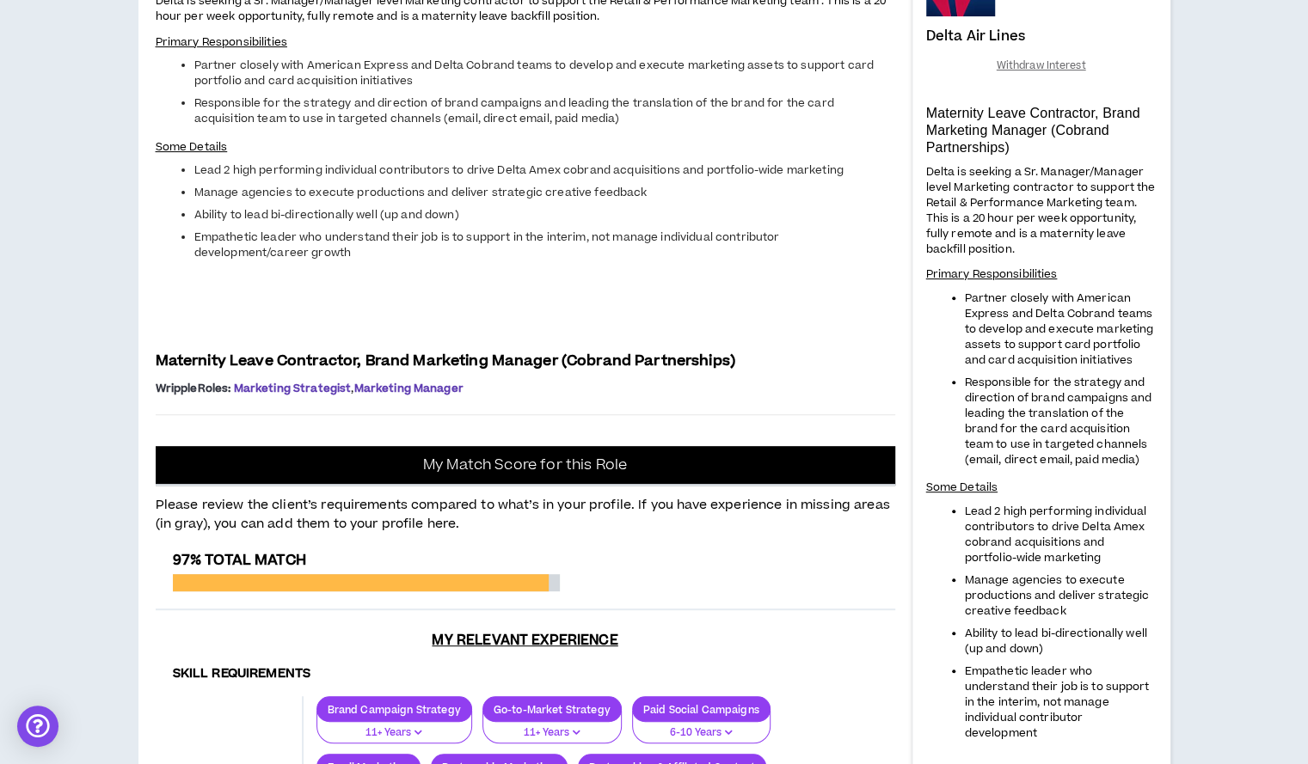
click at [961, 29] on h4 "Delta Air Lines" at bounding box center [975, 35] width 99 height 15
click at [1042, 61] on span "Withdraw Interest" at bounding box center [1040, 66] width 89 height 16
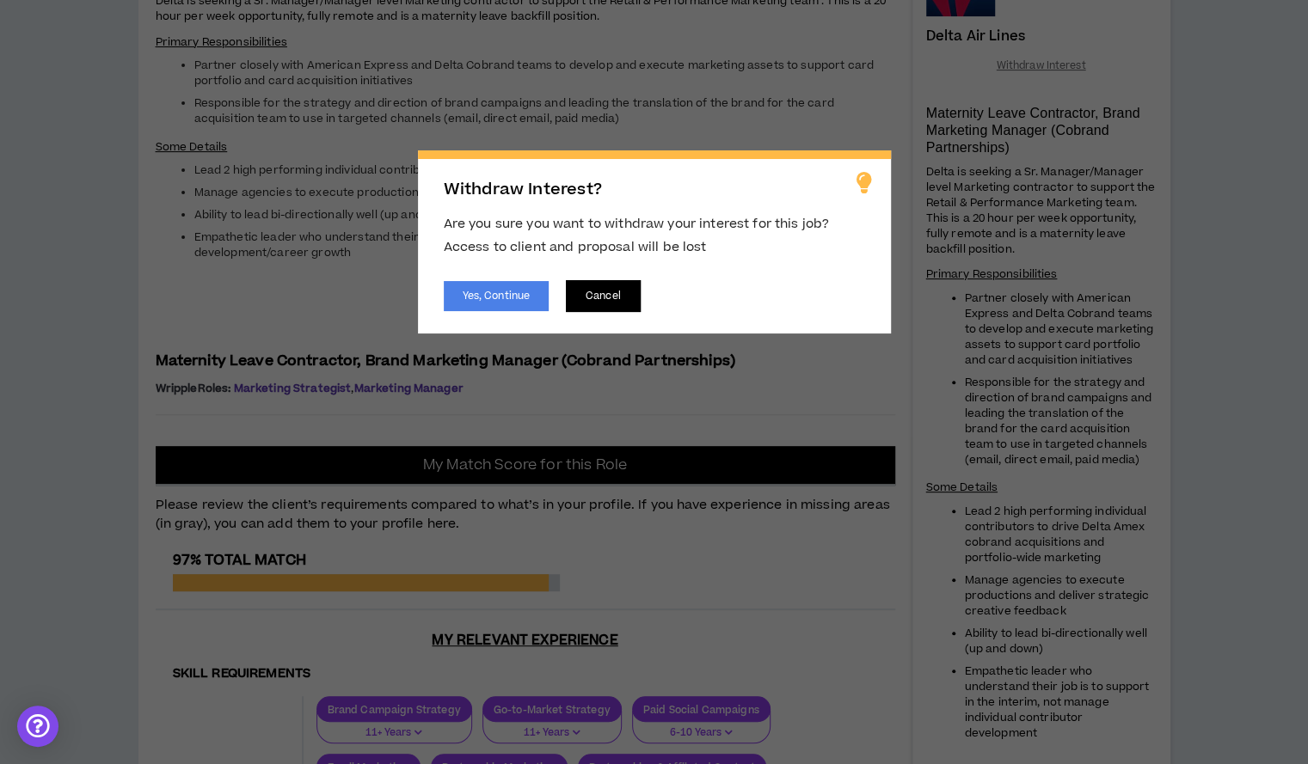
click at [576, 294] on button "Cancel" at bounding box center [603, 296] width 75 height 32
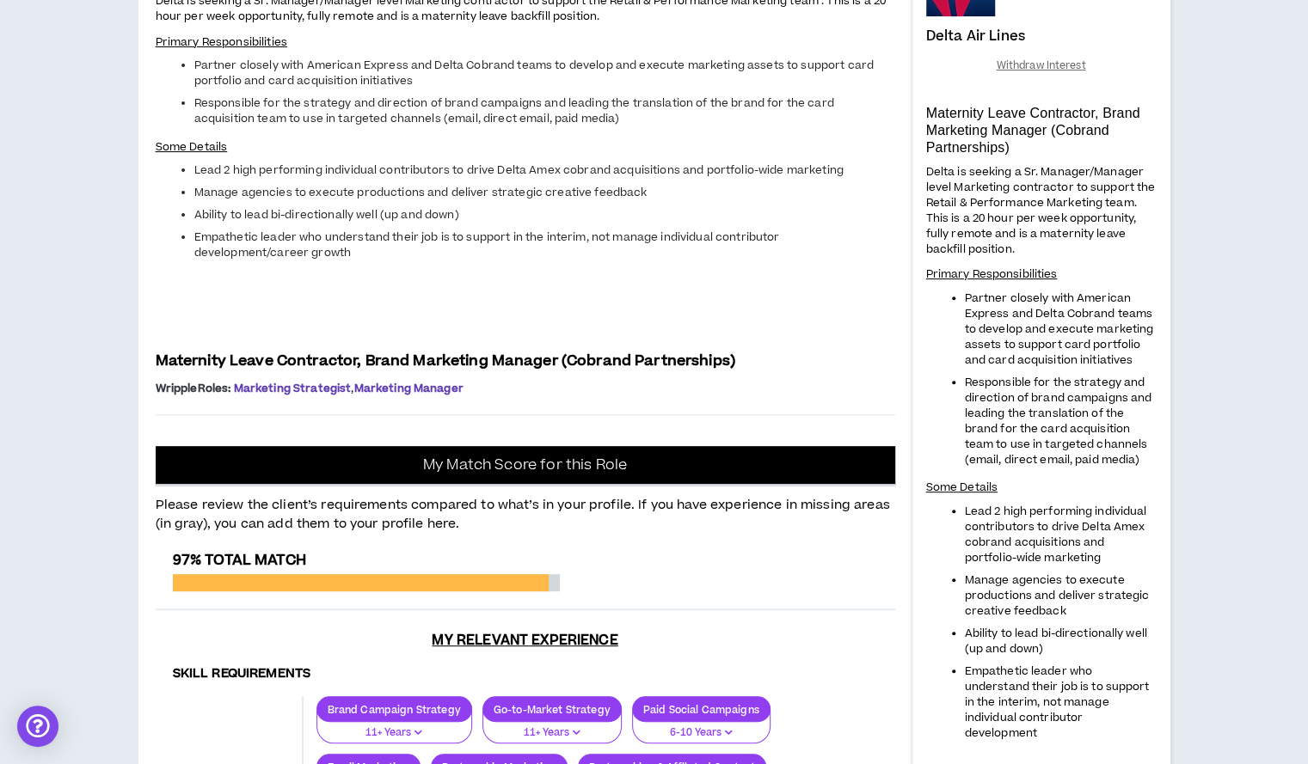
scroll to position [0, 0]
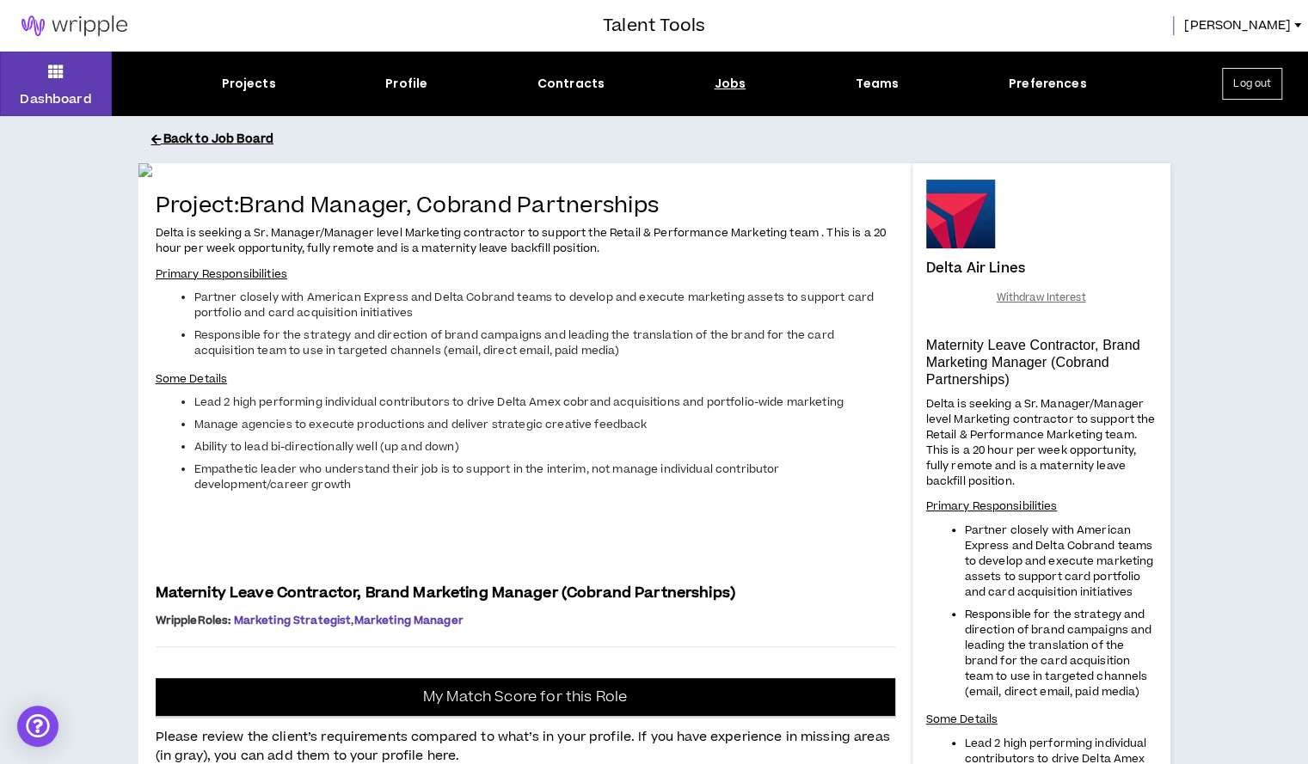
click at [165, 138] on button "Back to Job Board" at bounding box center [667, 140] width 1032 height 30
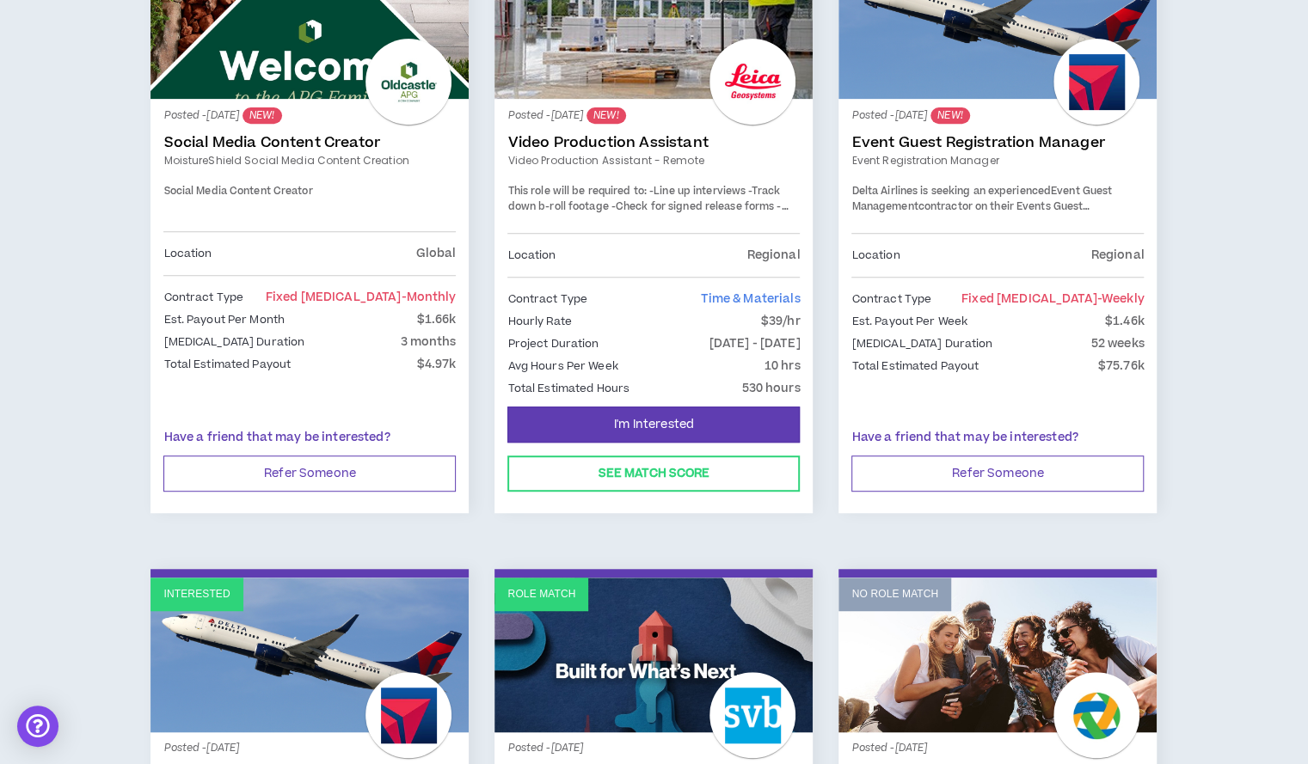
scroll to position [679, 0]
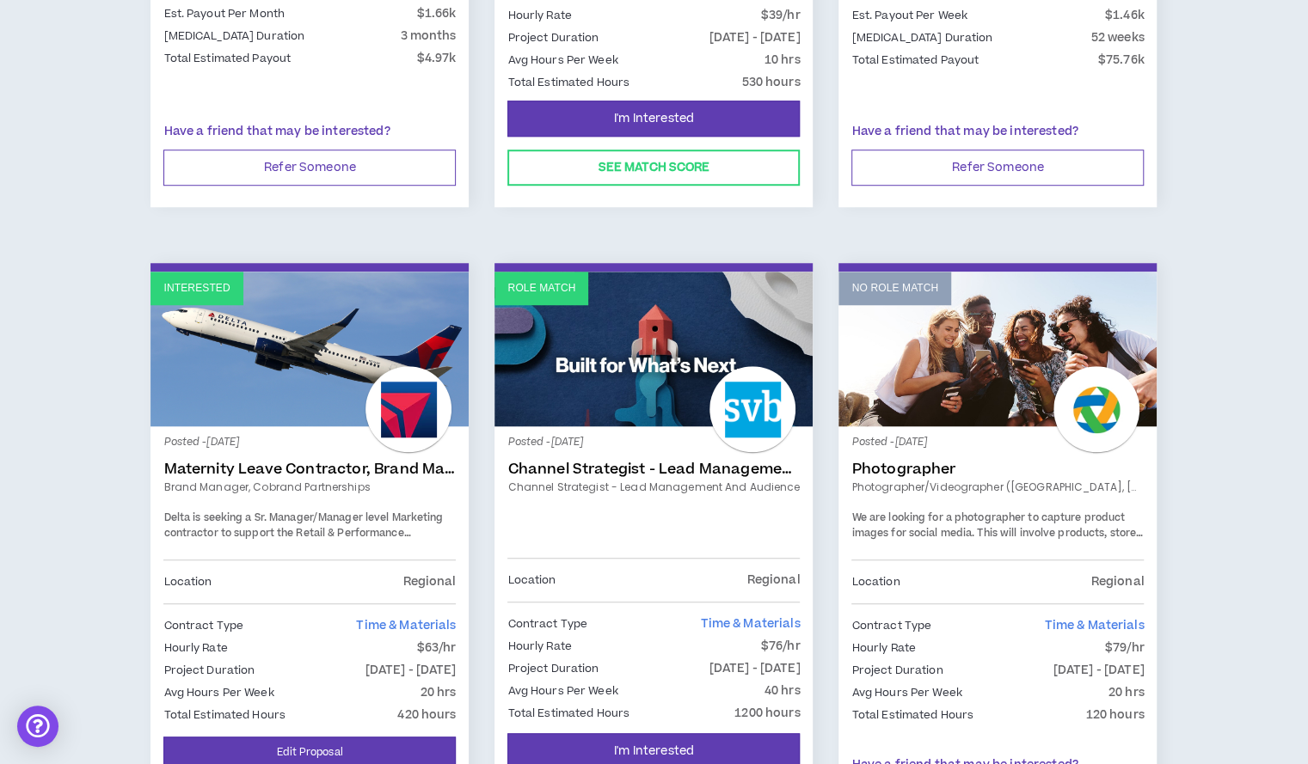
click at [224, 723] on p "Total Estimated Hours" at bounding box center [224, 715] width 122 height 19
click at [268, 747] on link "Edit Proposal" at bounding box center [309, 753] width 292 height 32
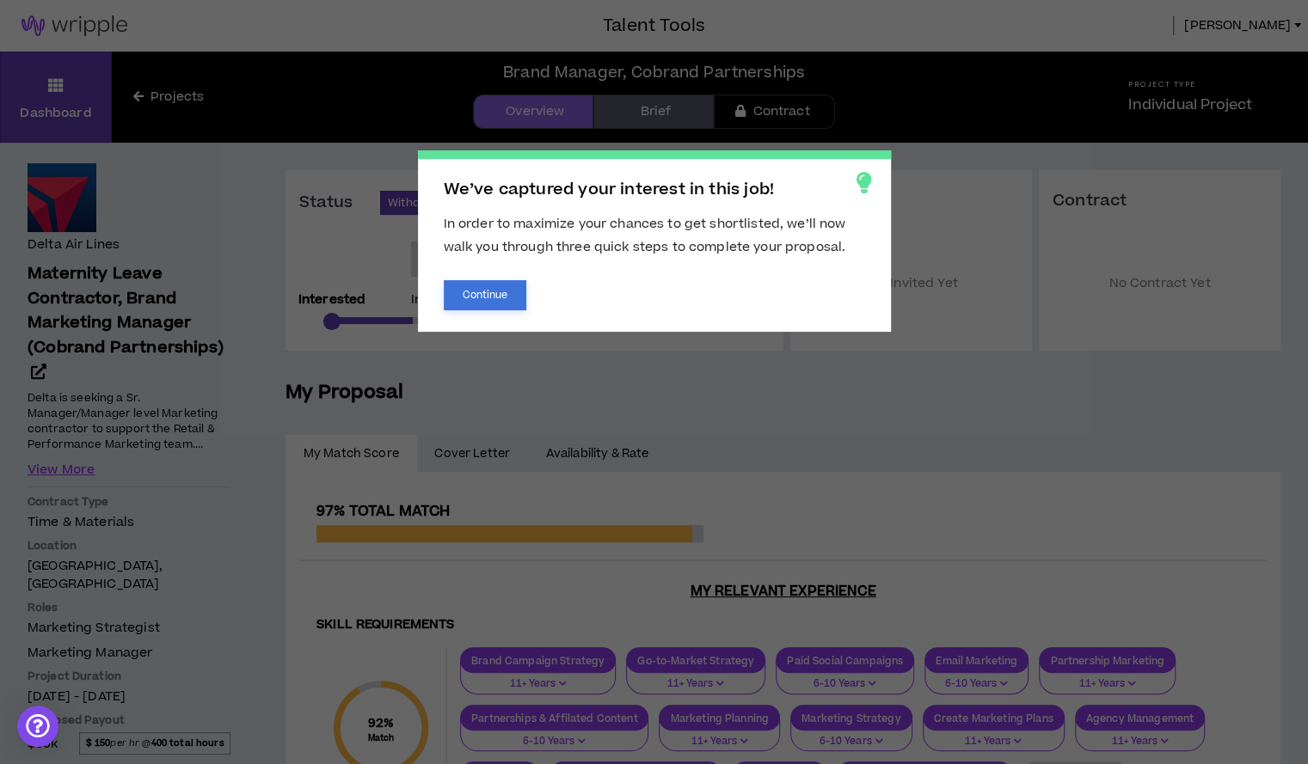
click at [480, 291] on button "Continue" at bounding box center [485, 295] width 83 height 30
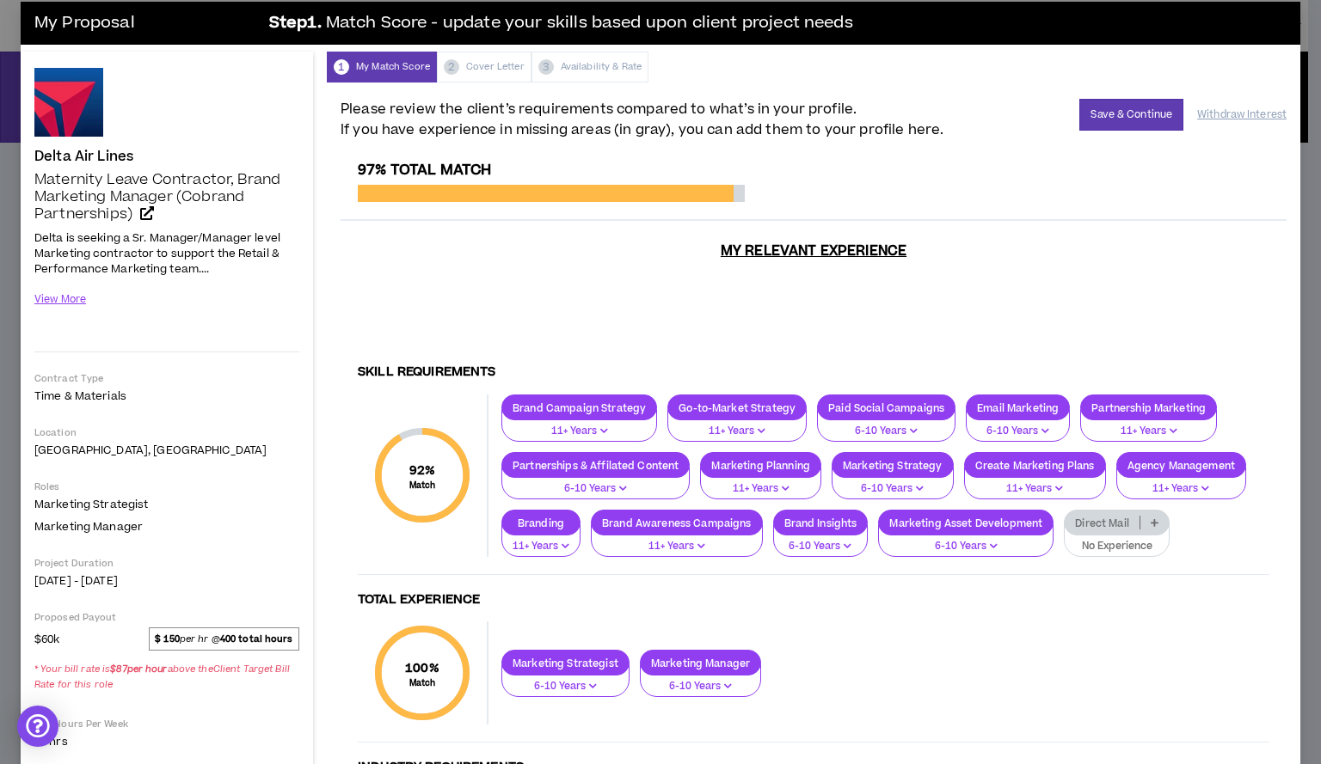
scroll to position [9, 0]
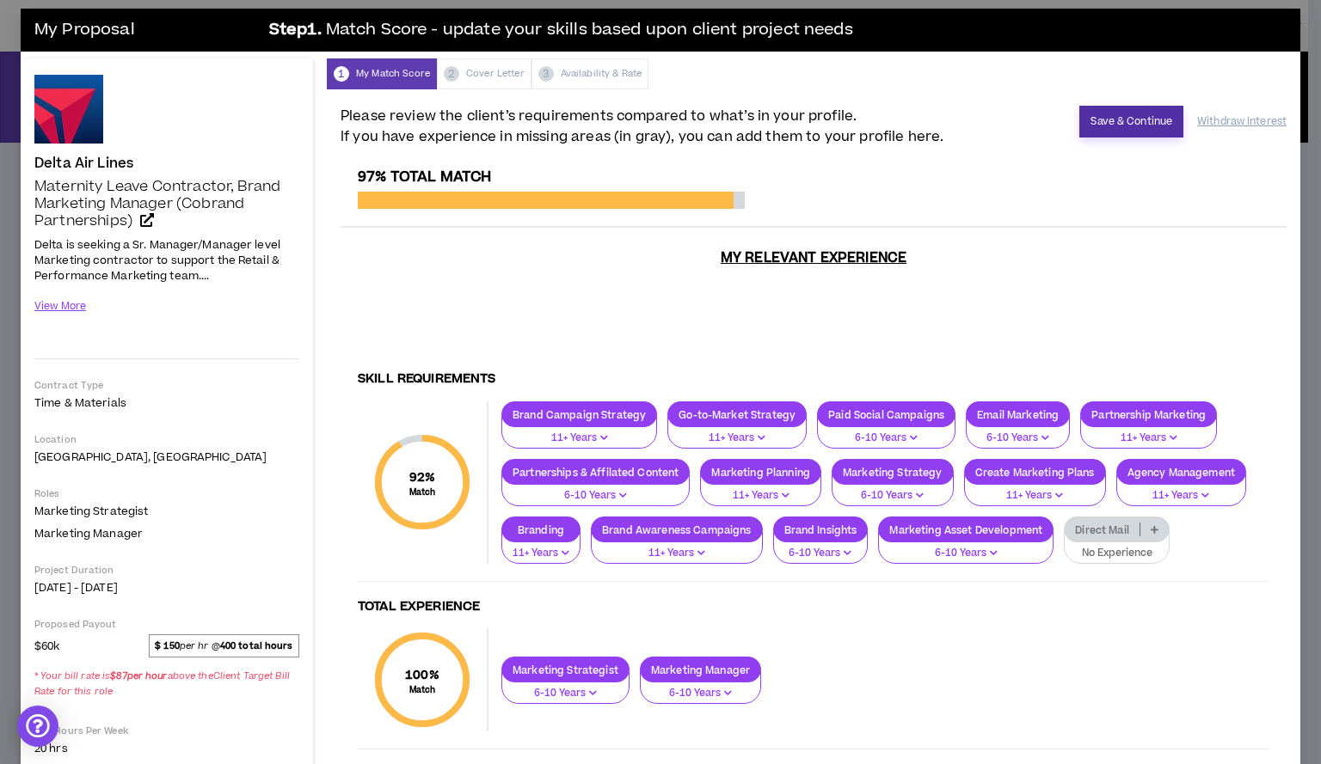
click at [1114, 123] on button "Save & Continue" at bounding box center [1131, 122] width 104 height 32
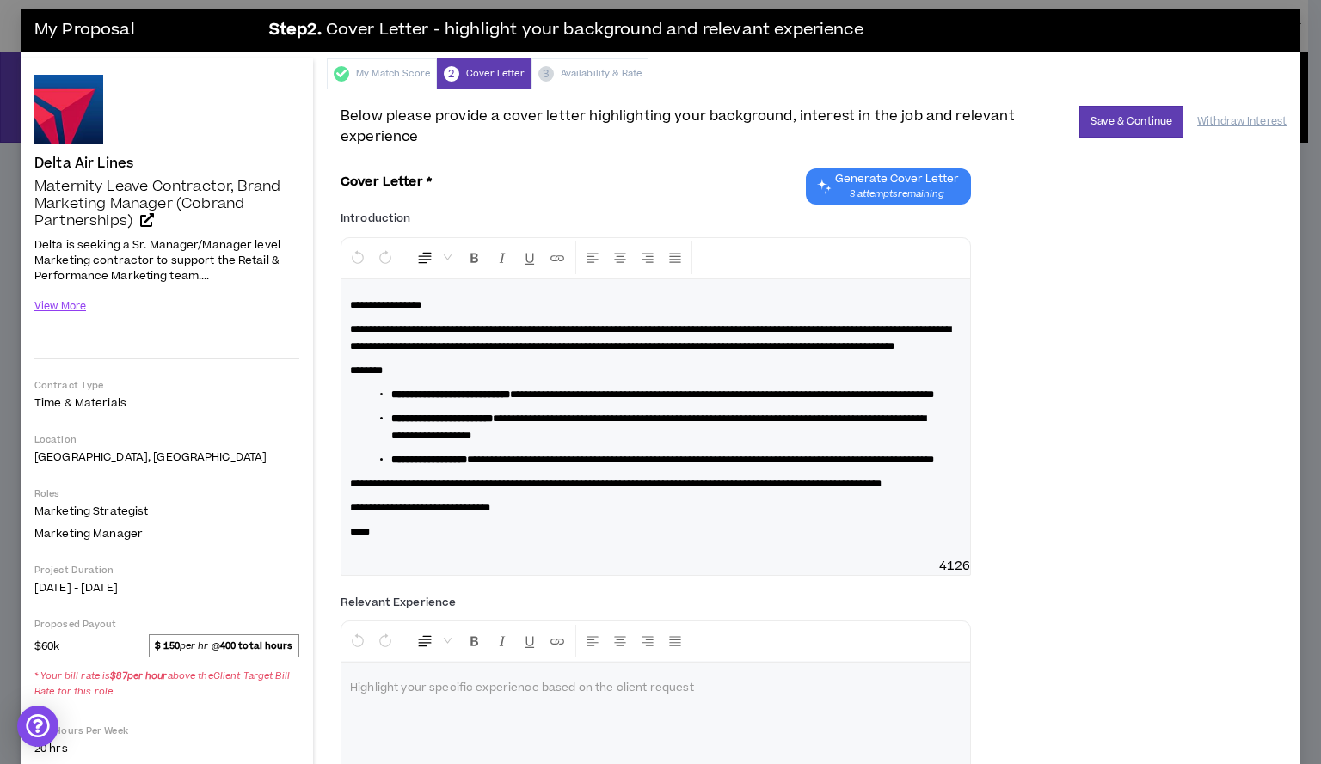
click at [653, 352] on span "**********" at bounding box center [650, 338] width 601 height 28
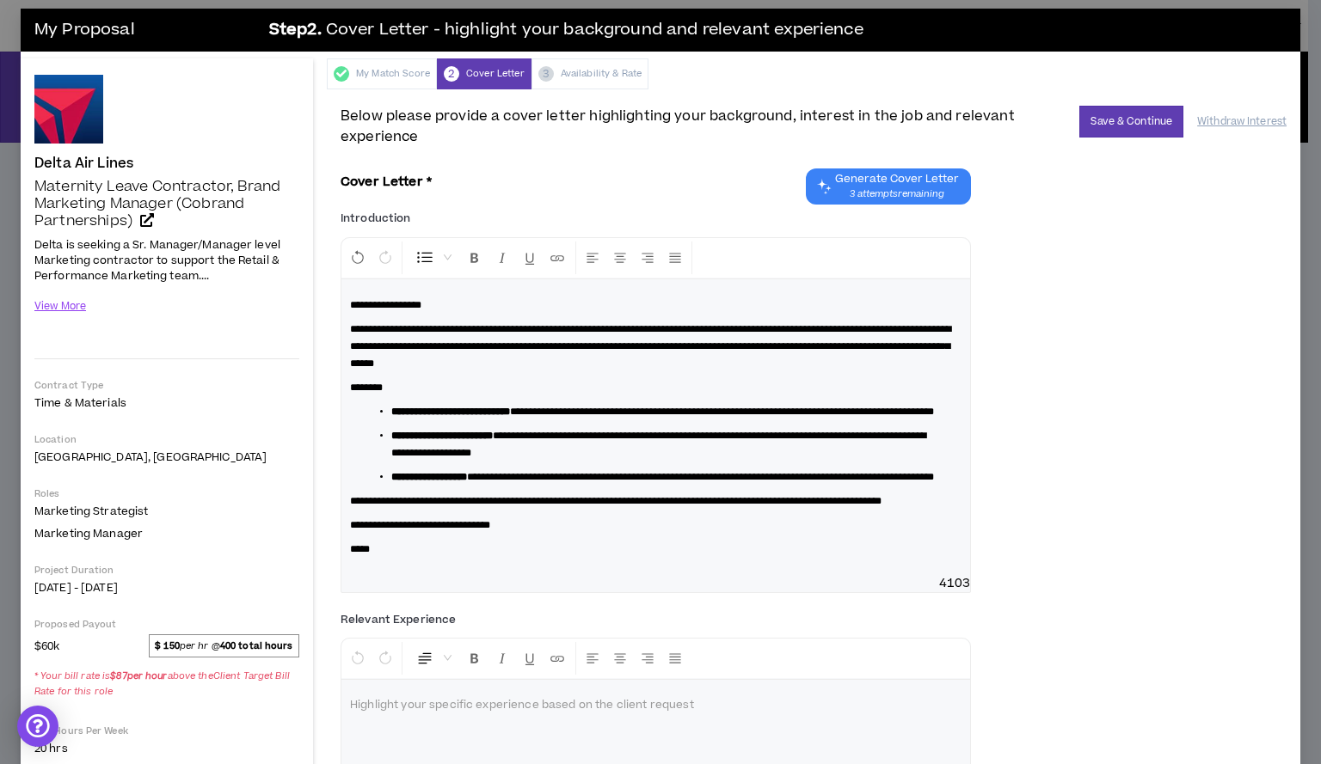
click at [925, 400] on div "**********" at bounding box center [655, 427] width 628 height 296
click at [681, 481] on ul "**********" at bounding box center [663, 444] width 598 height 83
click at [824, 453] on span "**********" at bounding box center [658, 445] width 535 height 28
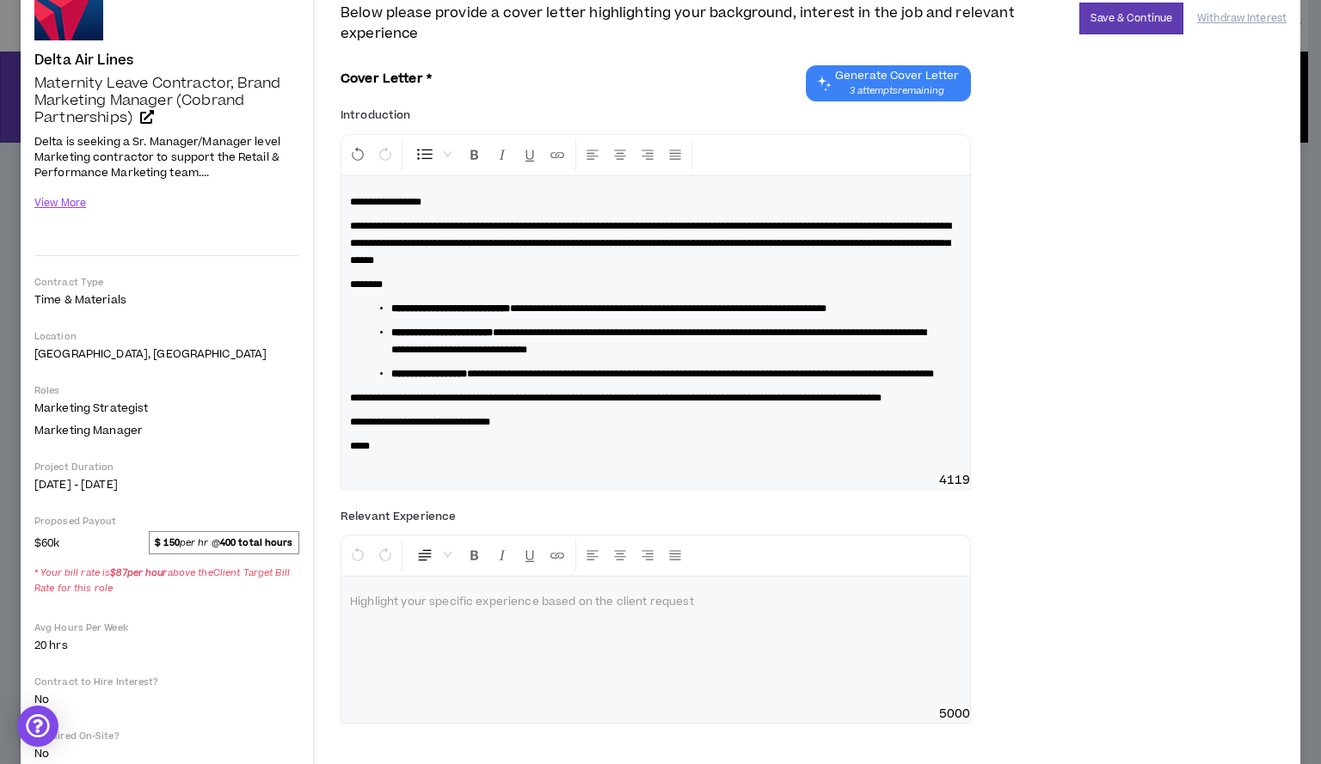
scroll to position [117, 0]
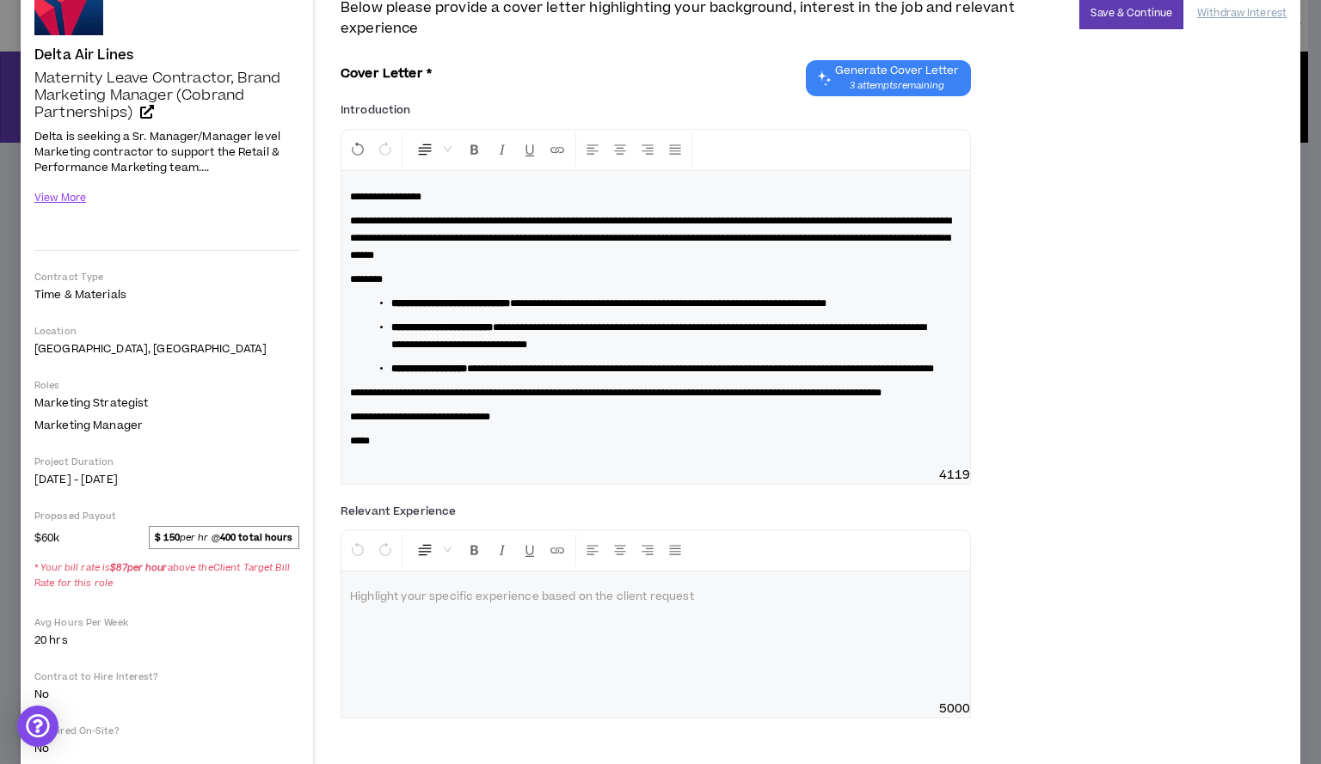
click at [426, 398] on span "**********" at bounding box center [615, 393] width 531 height 10
click at [1215, 6] on button "Withdraw Interest" at bounding box center [1241, 13] width 89 height 30
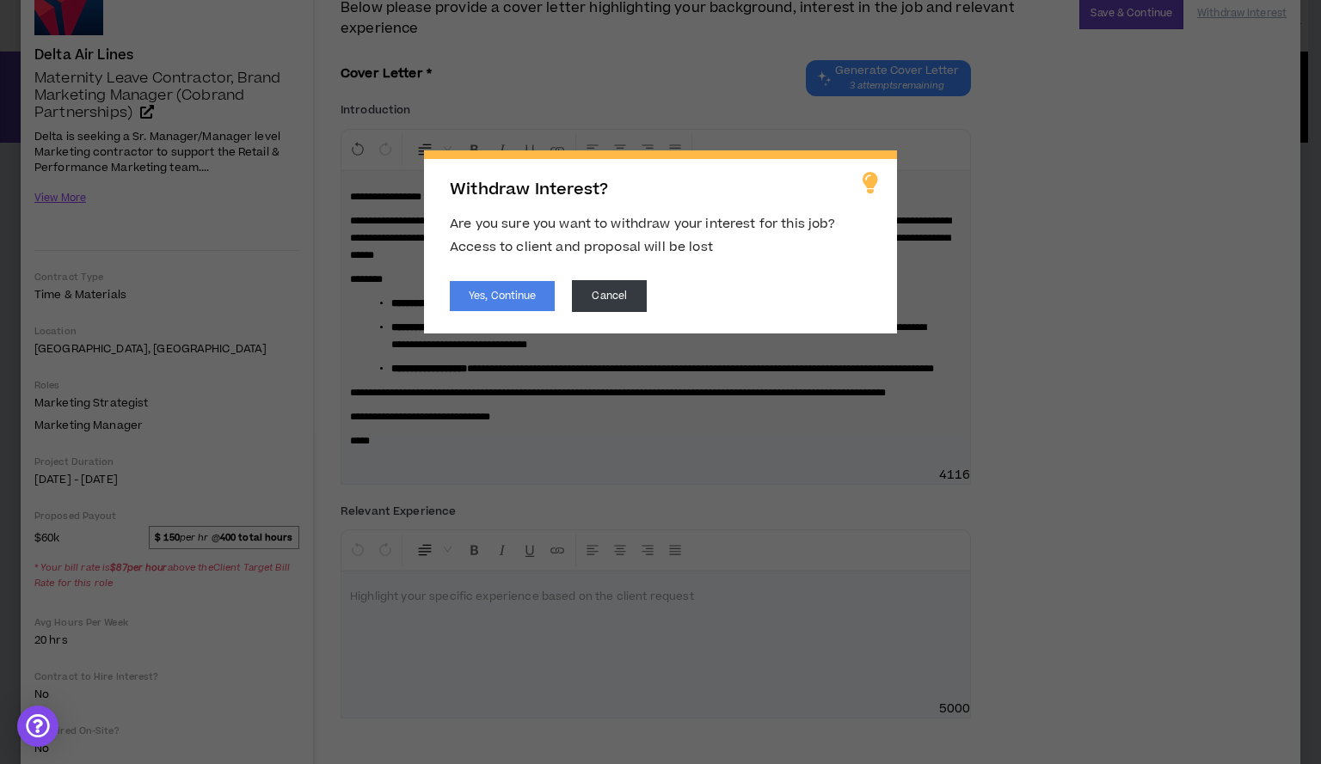
click at [1037, 282] on span "Withdraw Interest? Are you sure you want to withdraw your interest for this job…" at bounding box center [660, 382] width 1321 height 764
click at [590, 296] on button "Cancel" at bounding box center [609, 296] width 75 height 32
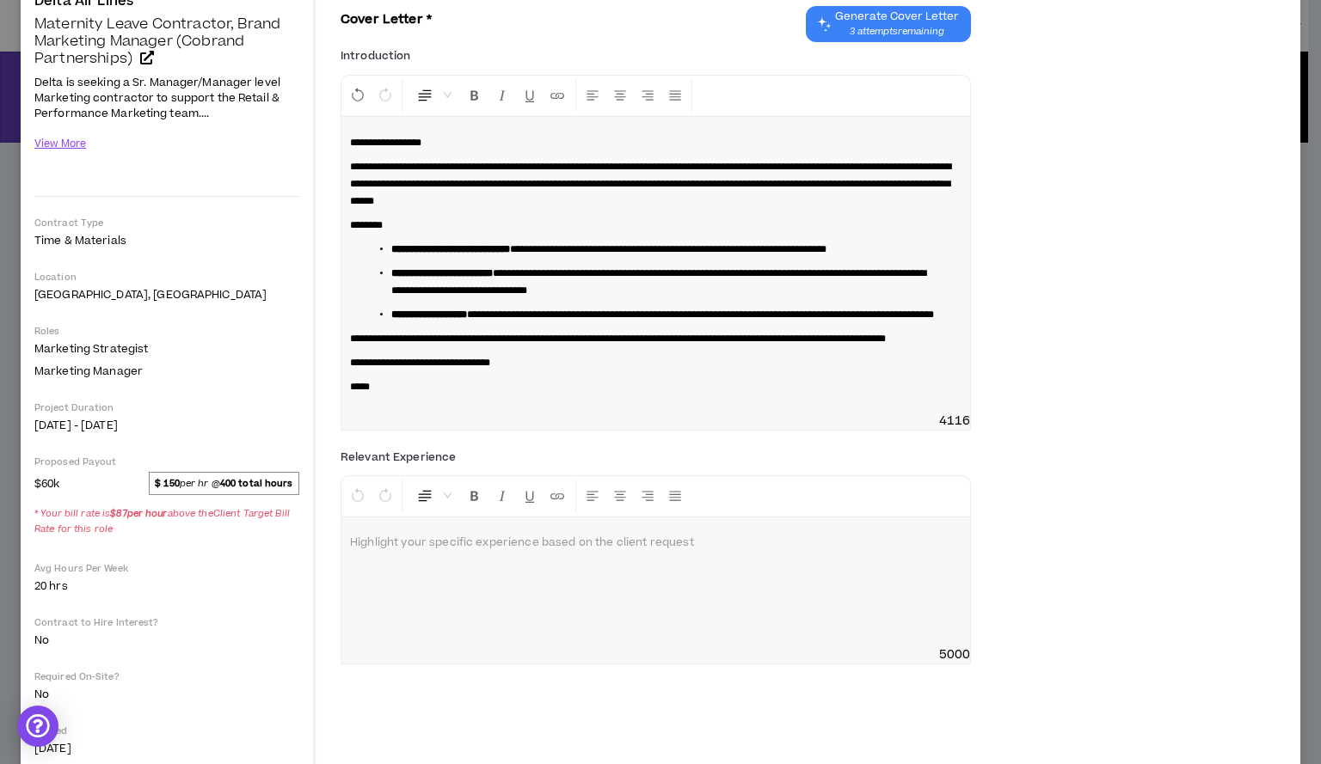
scroll to position [217, 0]
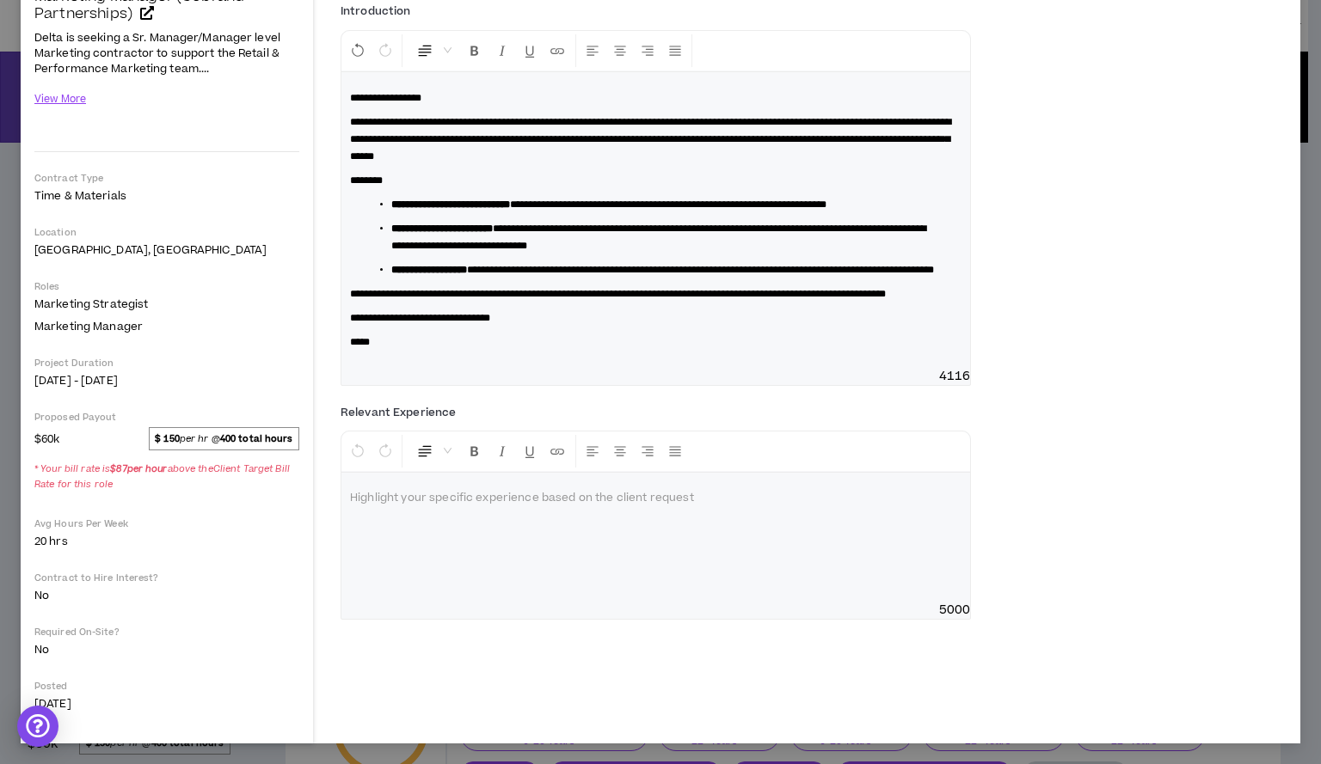
click at [380, 507] on p at bounding box center [655, 498] width 611 height 17
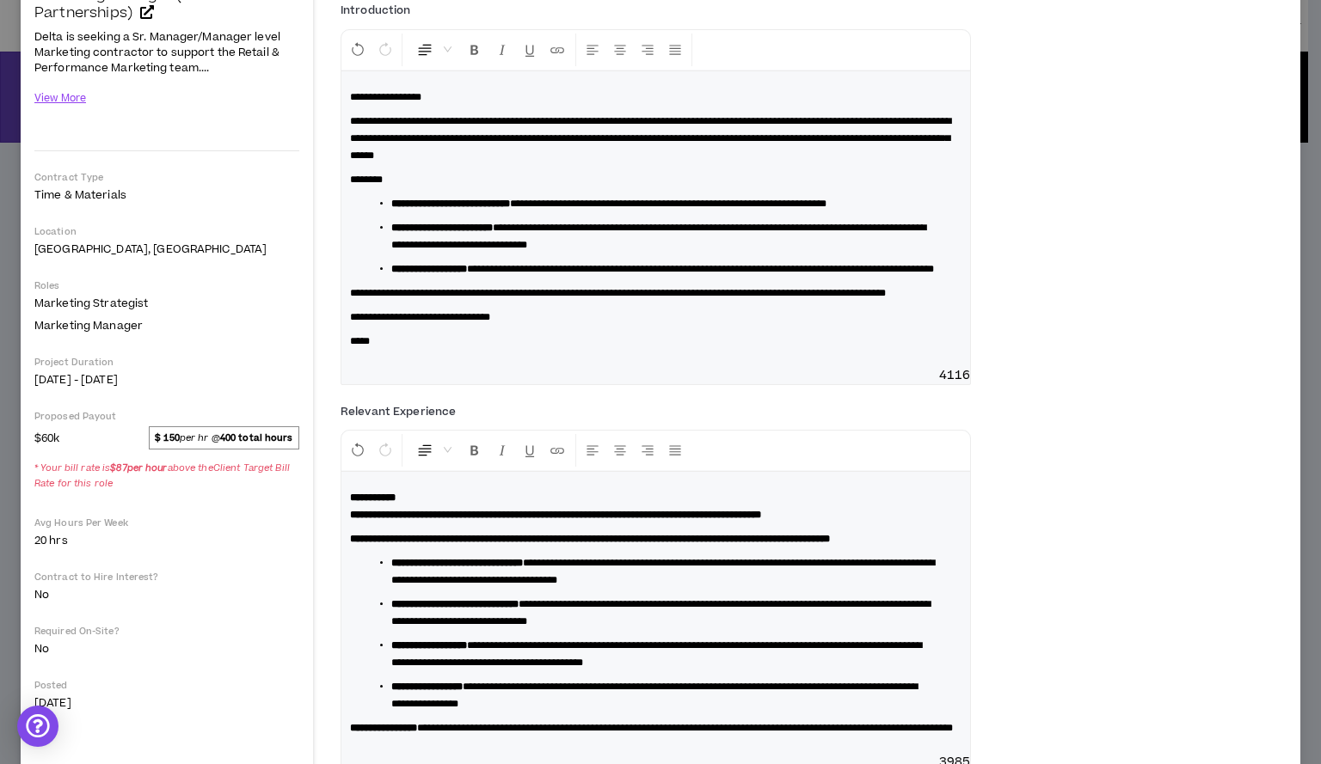
scroll to position [270, 0]
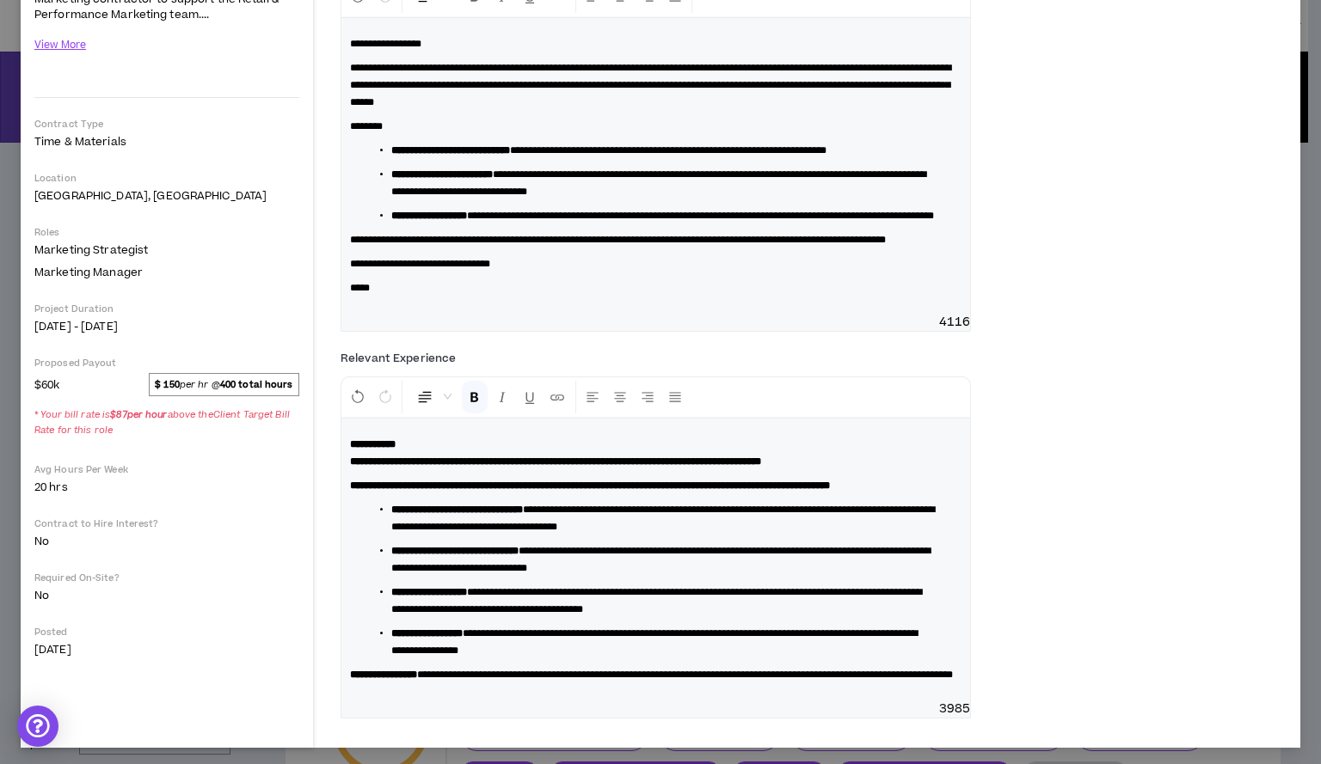
click at [638, 491] on strong "**********" at bounding box center [590, 486] width 480 height 10
click at [481, 532] on span "**********" at bounding box center [662, 519] width 543 height 28
click at [543, 573] on span "**********" at bounding box center [660, 560] width 539 height 28
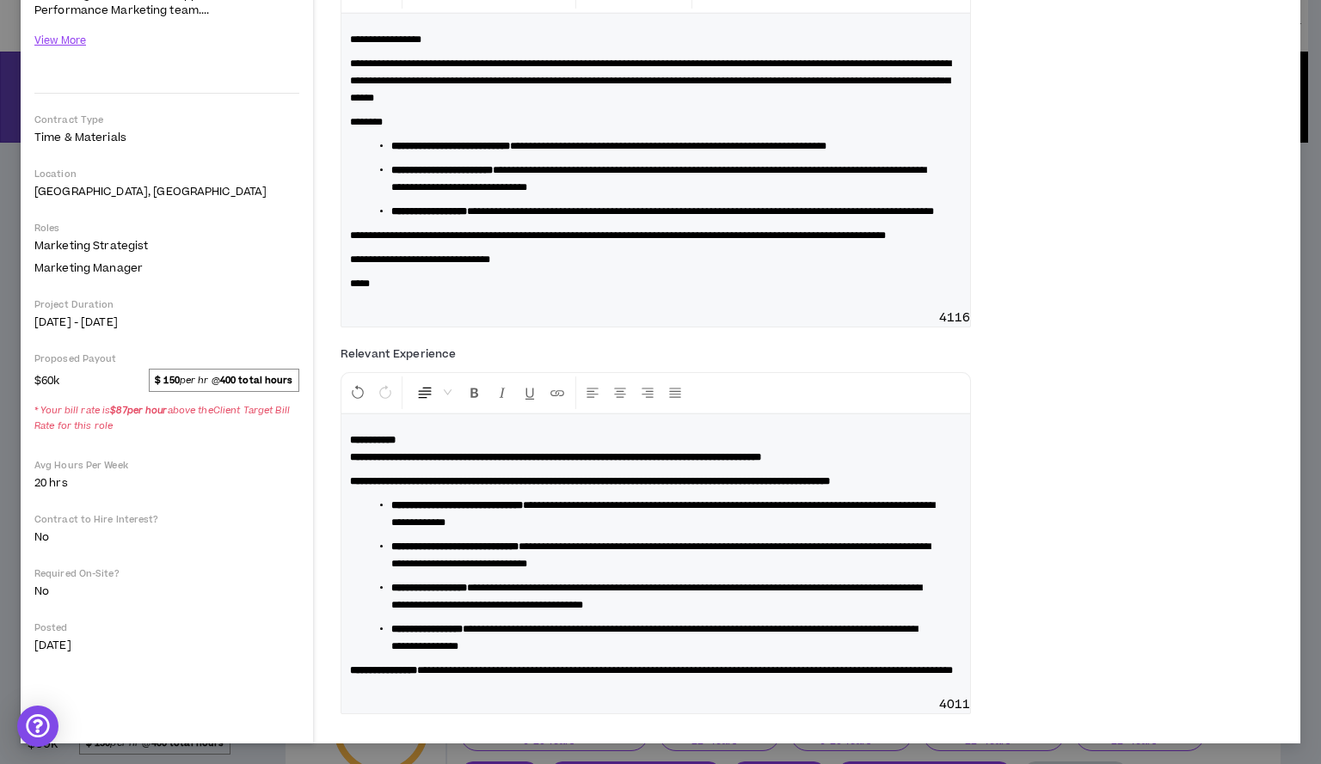
scroll to position [356, 0]
click at [606, 635] on span "**********" at bounding box center [654, 638] width 526 height 28
click at [731, 665] on span "**********" at bounding box center [685, 670] width 536 height 10
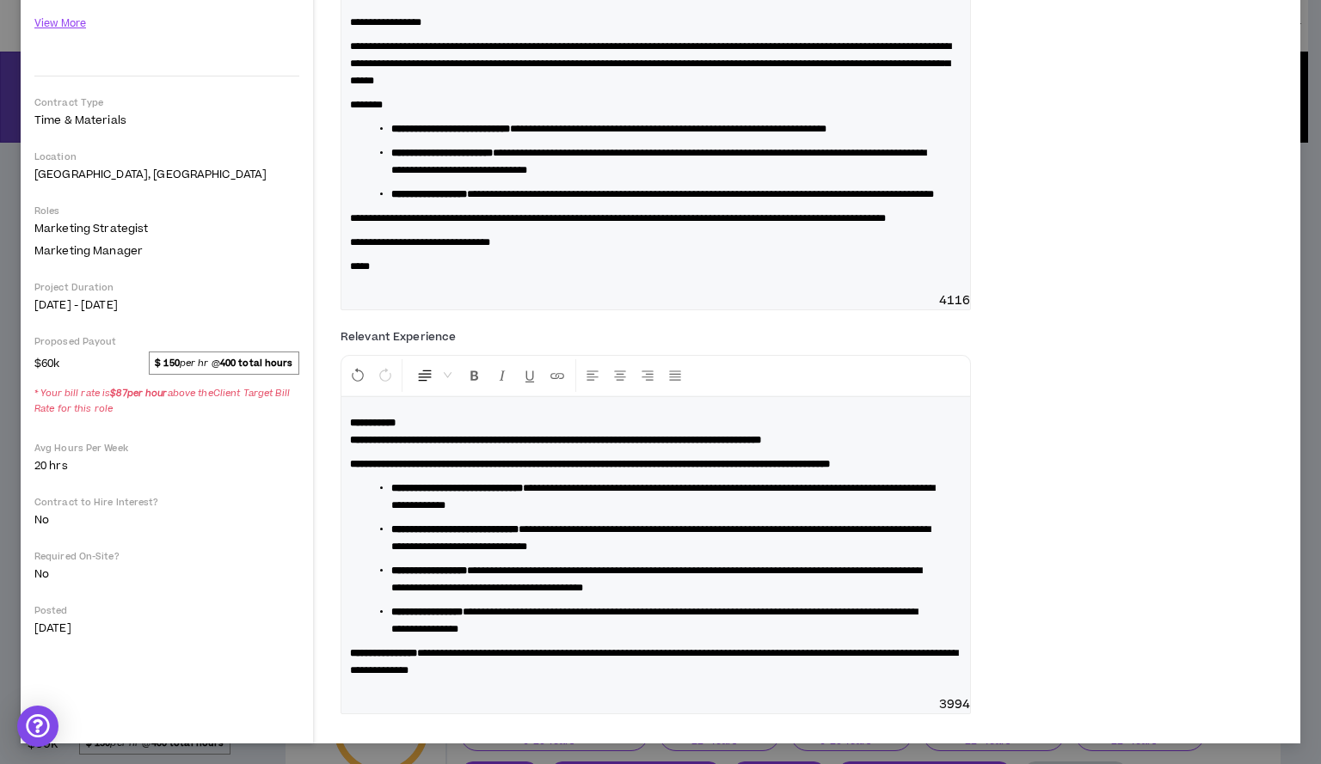
drag, startPoint x: 1291, startPoint y: 132, endPoint x: 1292, endPoint y: 173, distance: 41.3
click at [1292, 173] on div "My Proposal Step 2 . Cover Letter - highlight your background and relevant expe…" at bounding box center [660, 382] width 1321 height 764
click at [1136, 199] on div "**********" at bounding box center [813, 122] width 946 height 401
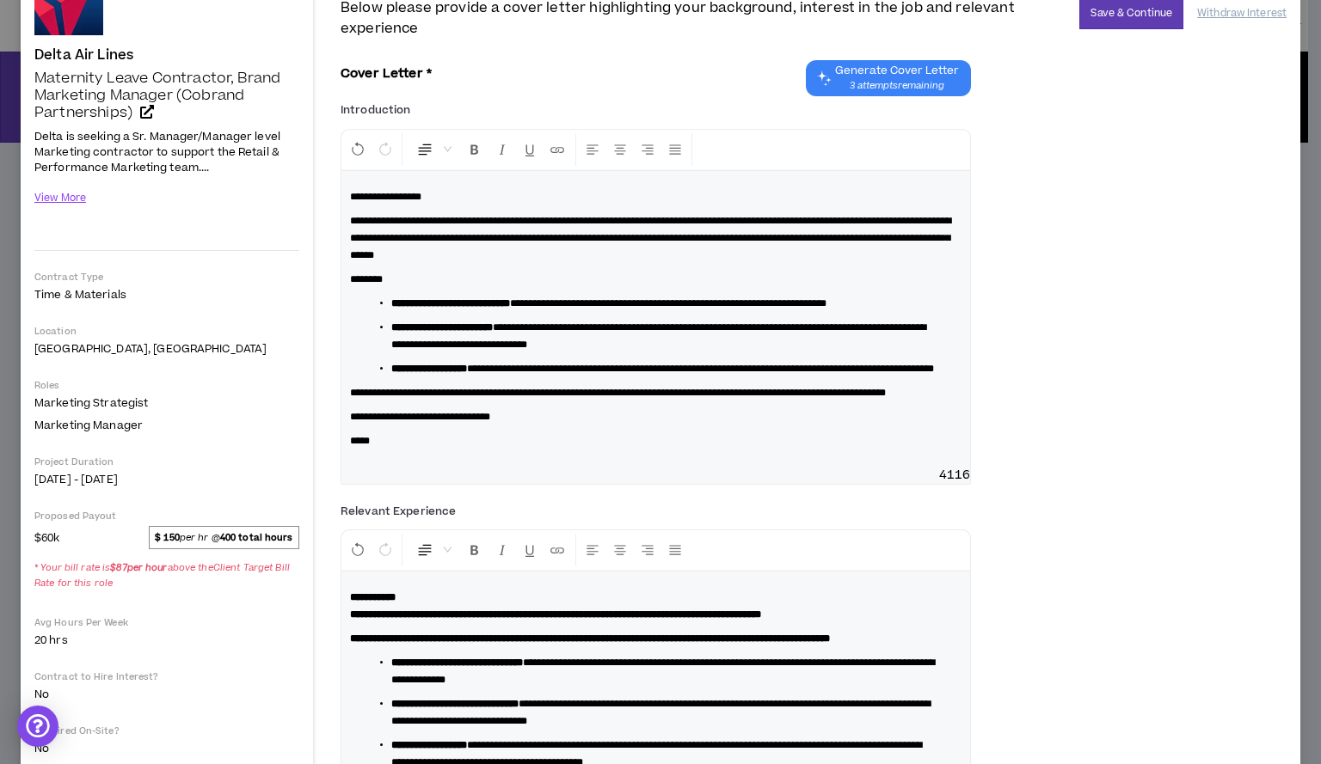
scroll to position [77, 0]
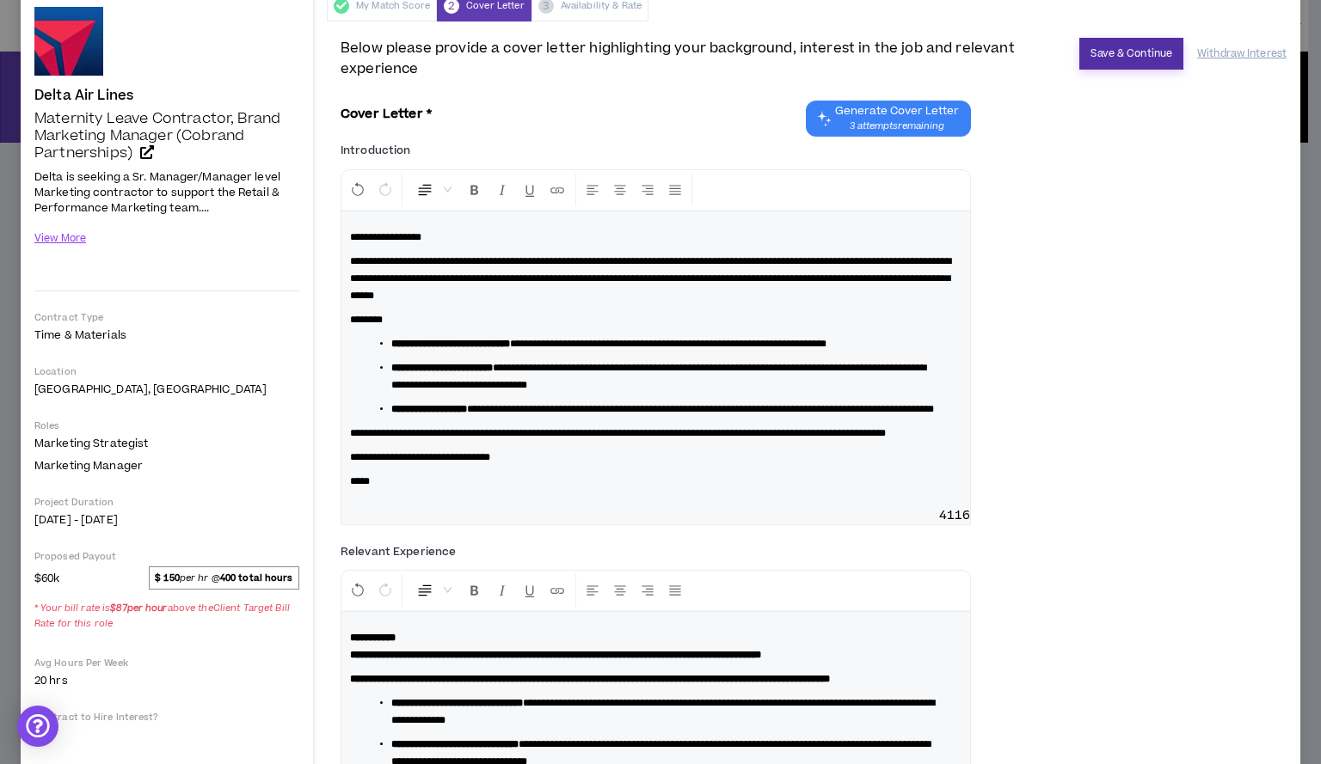
click at [1122, 49] on button "Save & Continue" at bounding box center [1131, 54] width 104 height 32
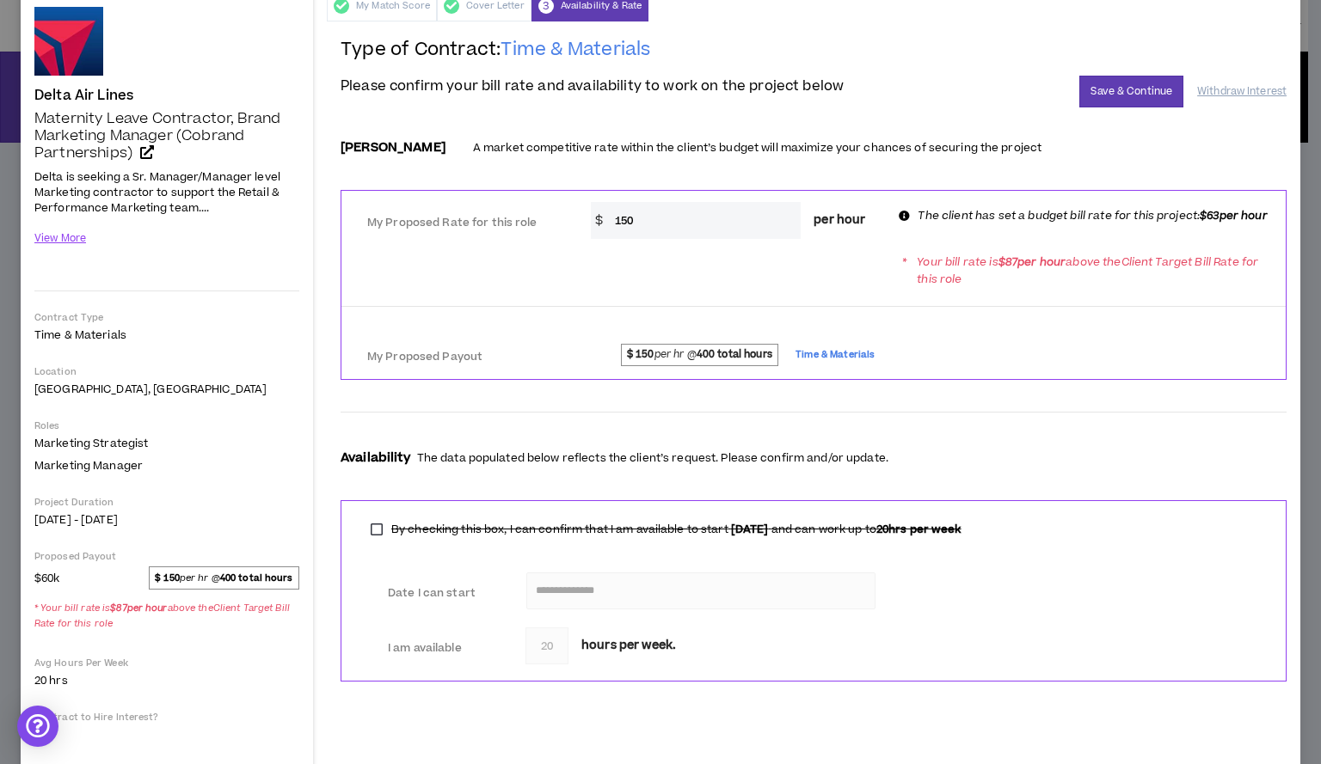
click at [648, 224] on input "150" at bounding box center [703, 220] width 195 height 37
type input "1"
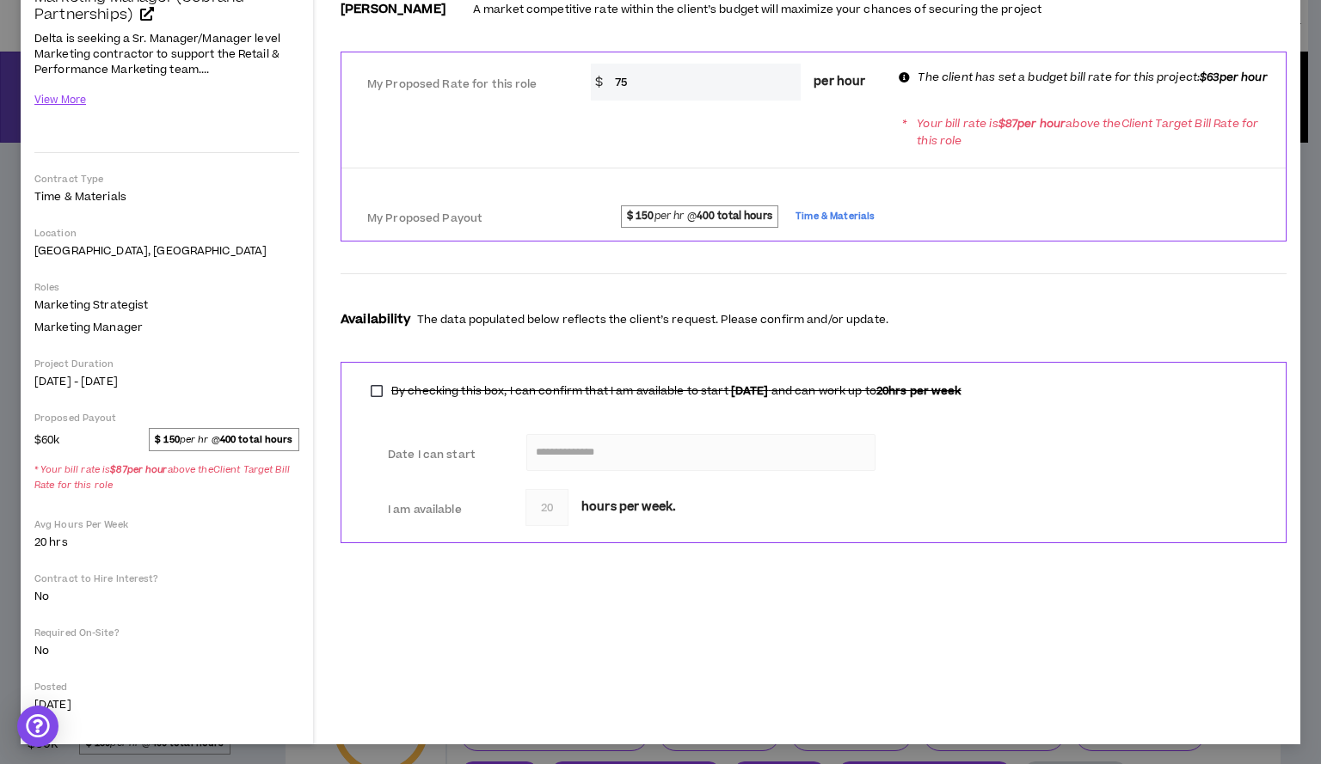
scroll to position [217, 0]
click at [626, 85] on input "75" at bounding box center [703, 81] width 195 height 37
type input "7"
type input "85"
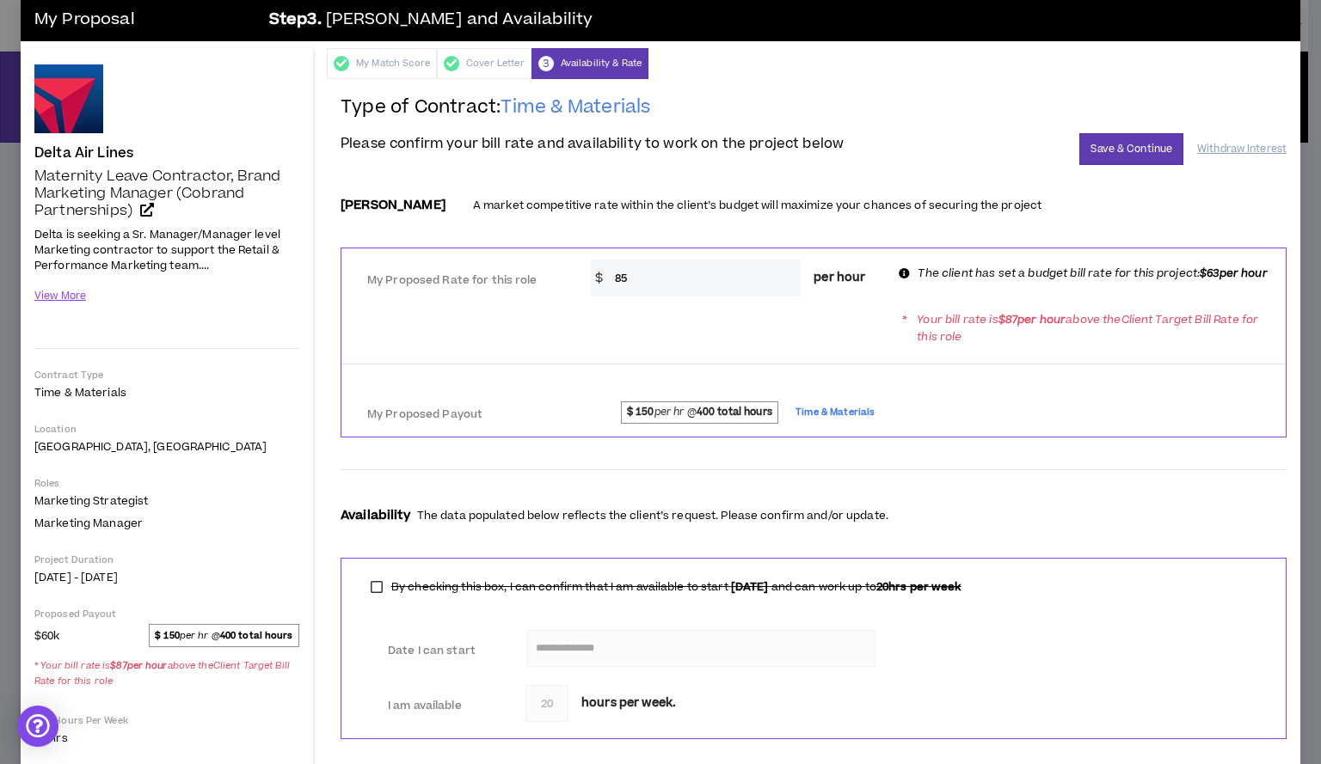
scroll to position [17, 0]
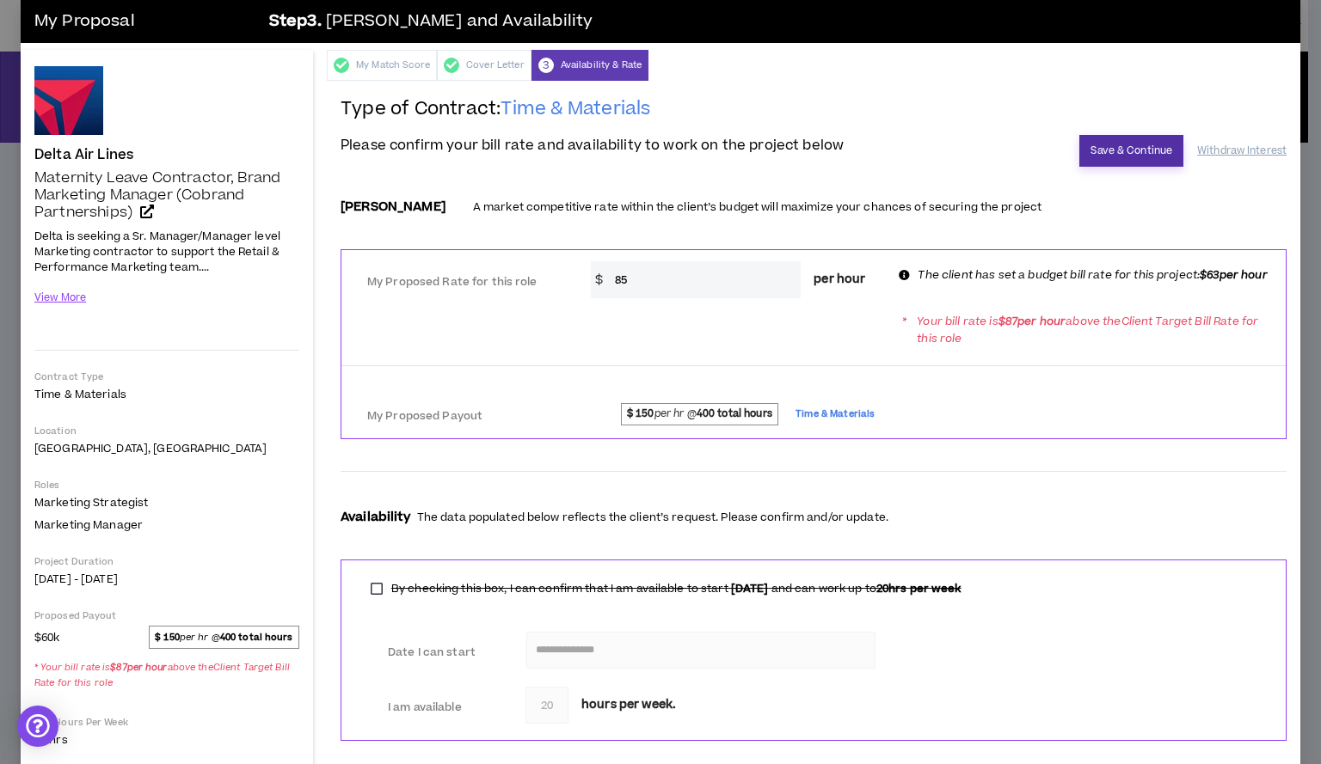
click at [1121, 150] on button "Save & Continue" at bounding box center [1131, 151] width 104 height 32
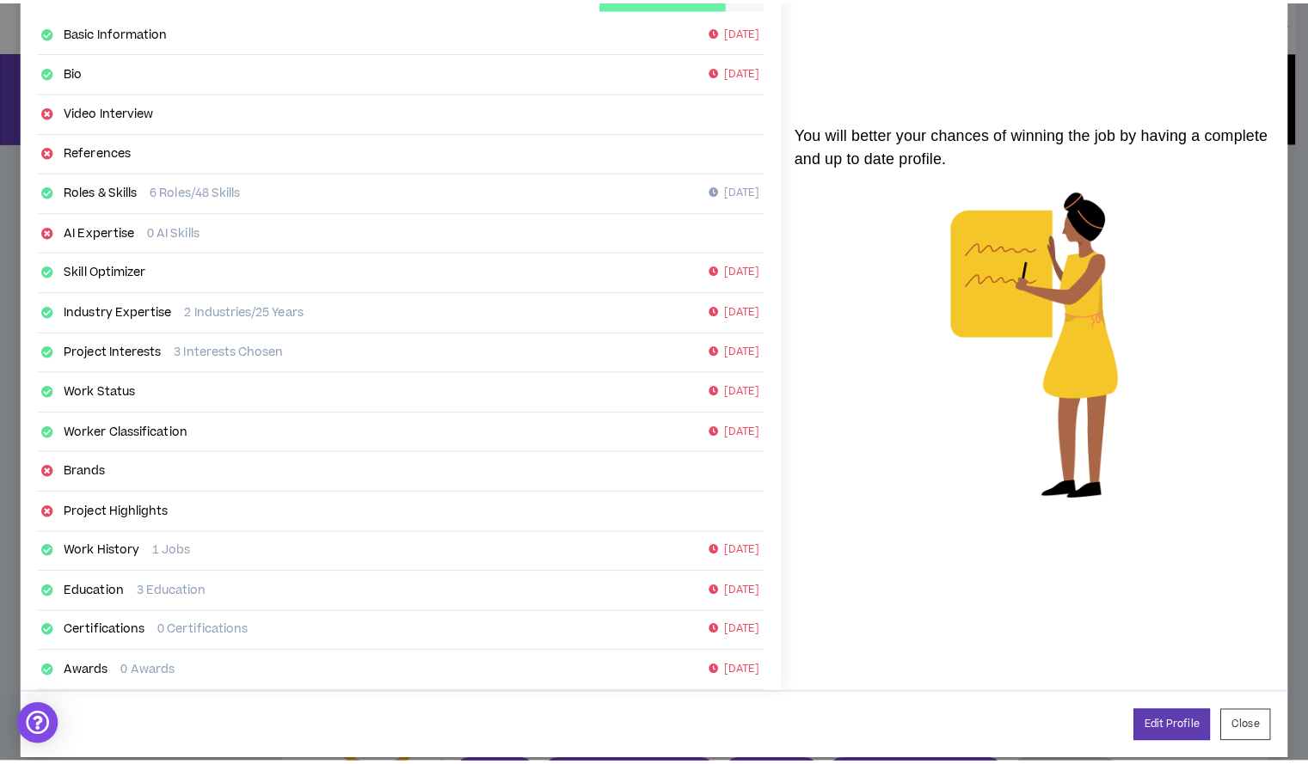
scroll to position [134, 0]
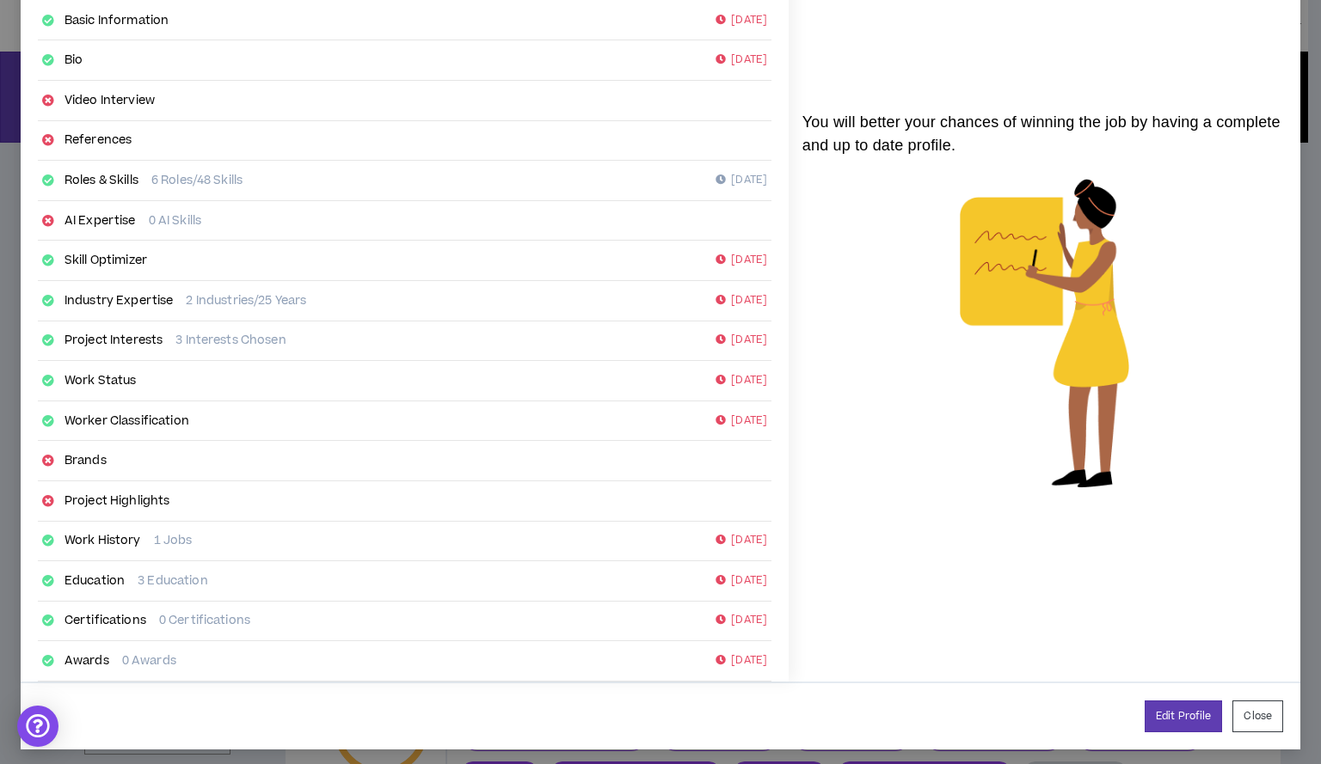
click at [90, 452] on link "Brands" at bounding box center [85, 460] width 42 height 17
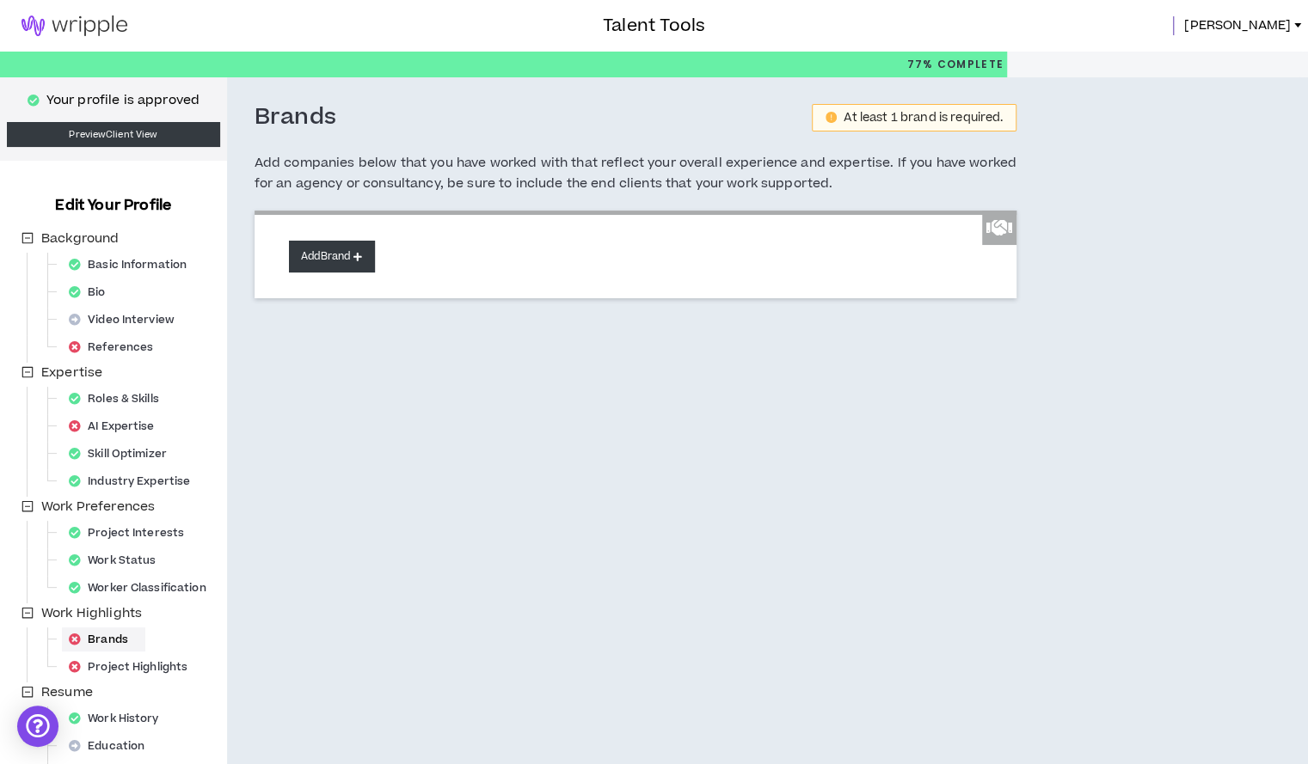
click at [358, 266] on button "Add Brand" at bounding box center [332, 257] width 86 height 32
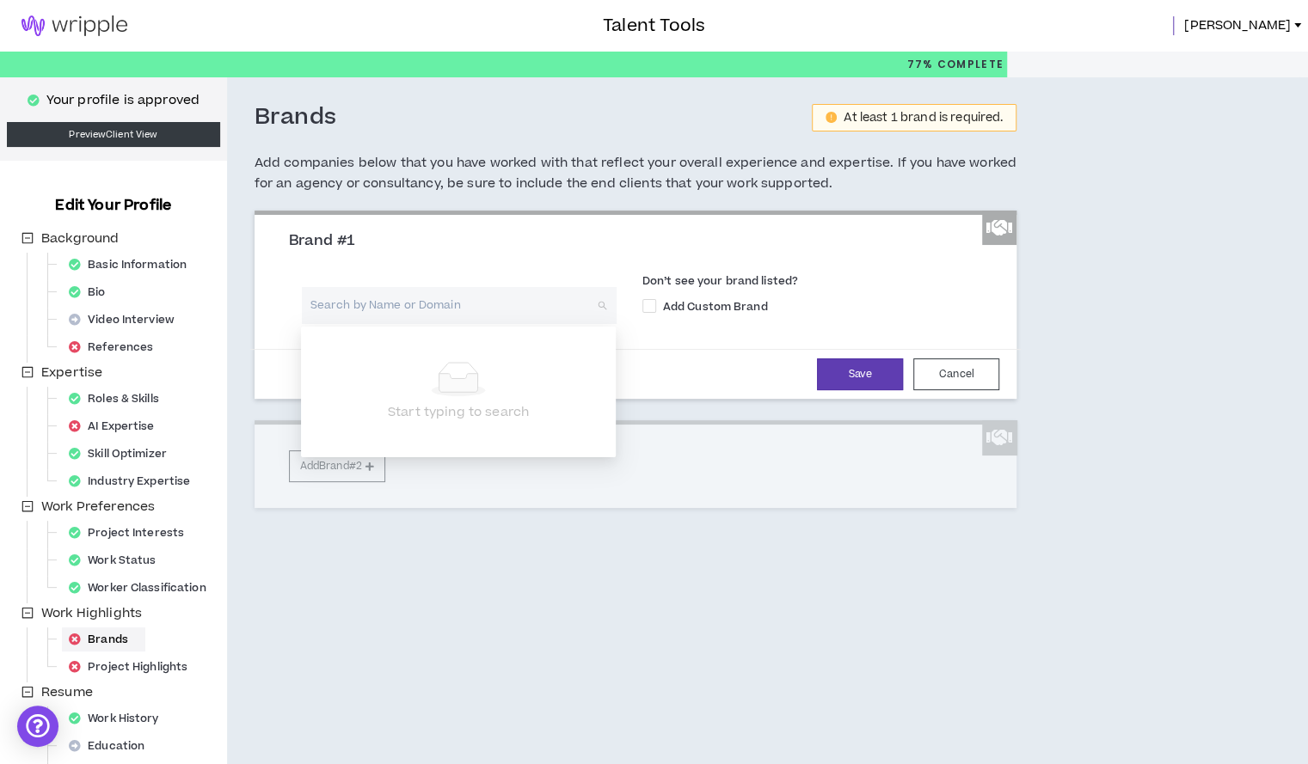
click at [389, 309] on input "search" at bounding box center [453, 305] width 284 height 37
type input "nfl"
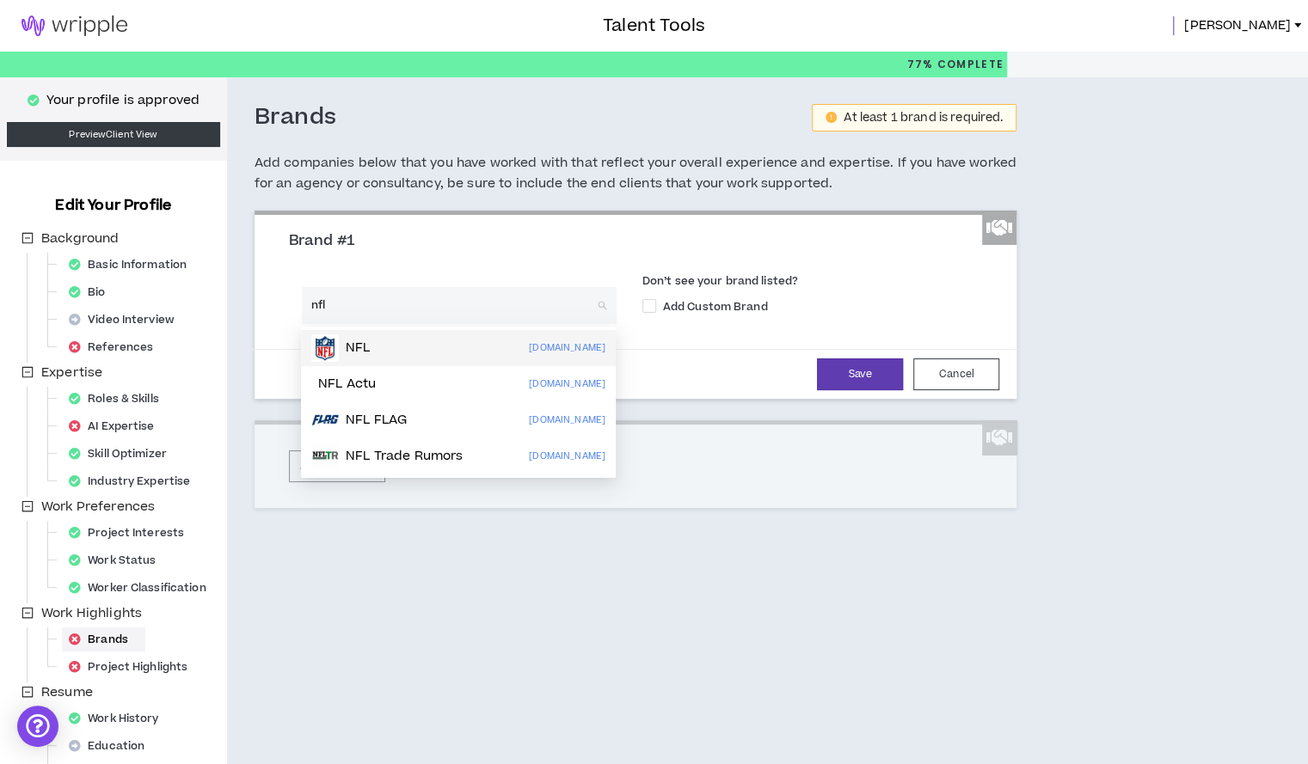
click at [366, 343] on p "NFL" at bounding box center [358, 348] width 24 height 17
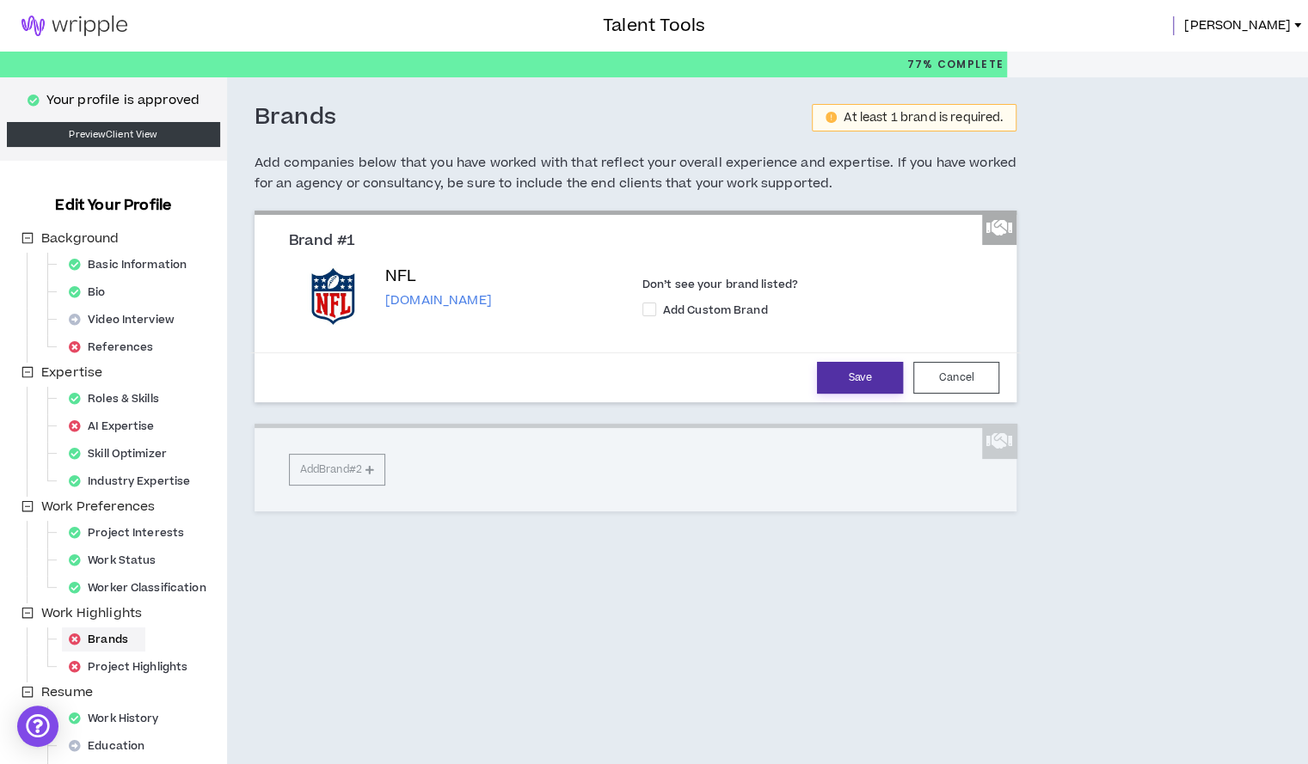
click at [819, 374] on button "Save" at bounding box center [860, 378] width 86 height 32
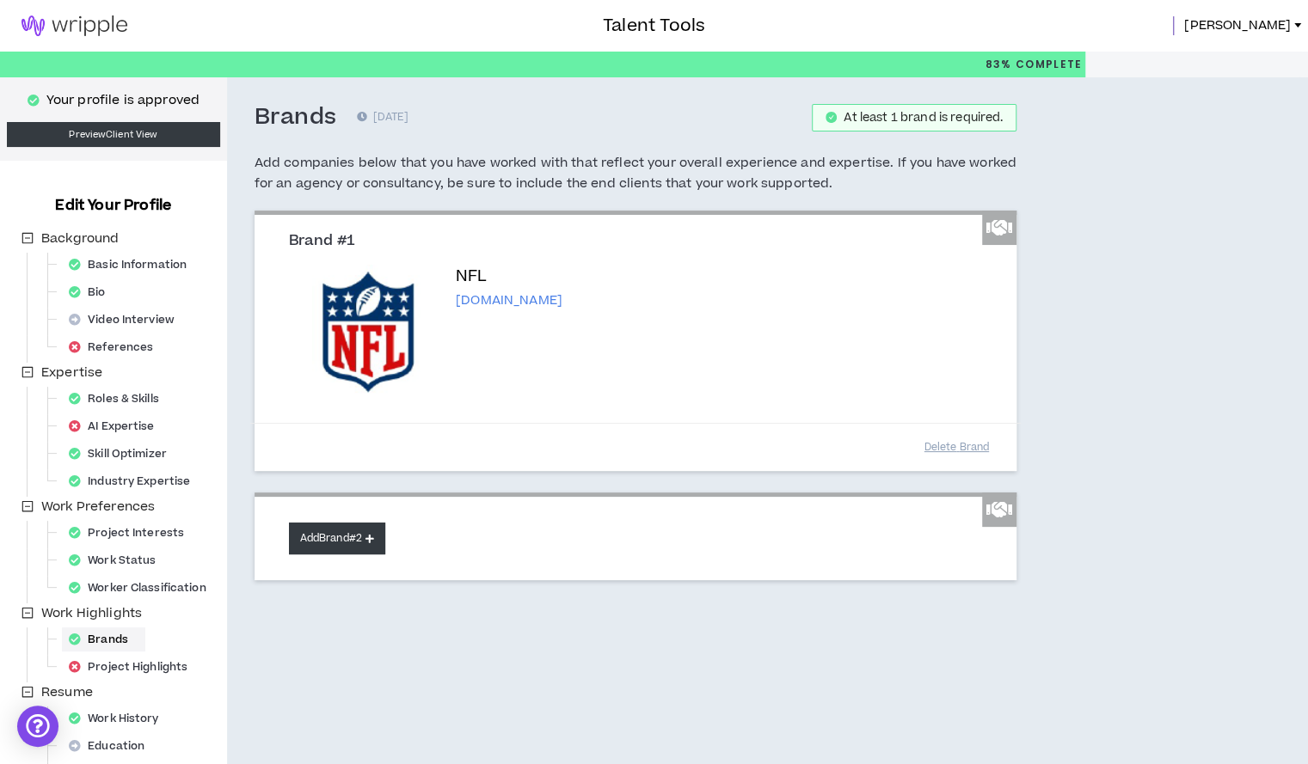
click at [336, 538] on button "Add Brand #2" at bounding box center [337, 539] width 96 height 32
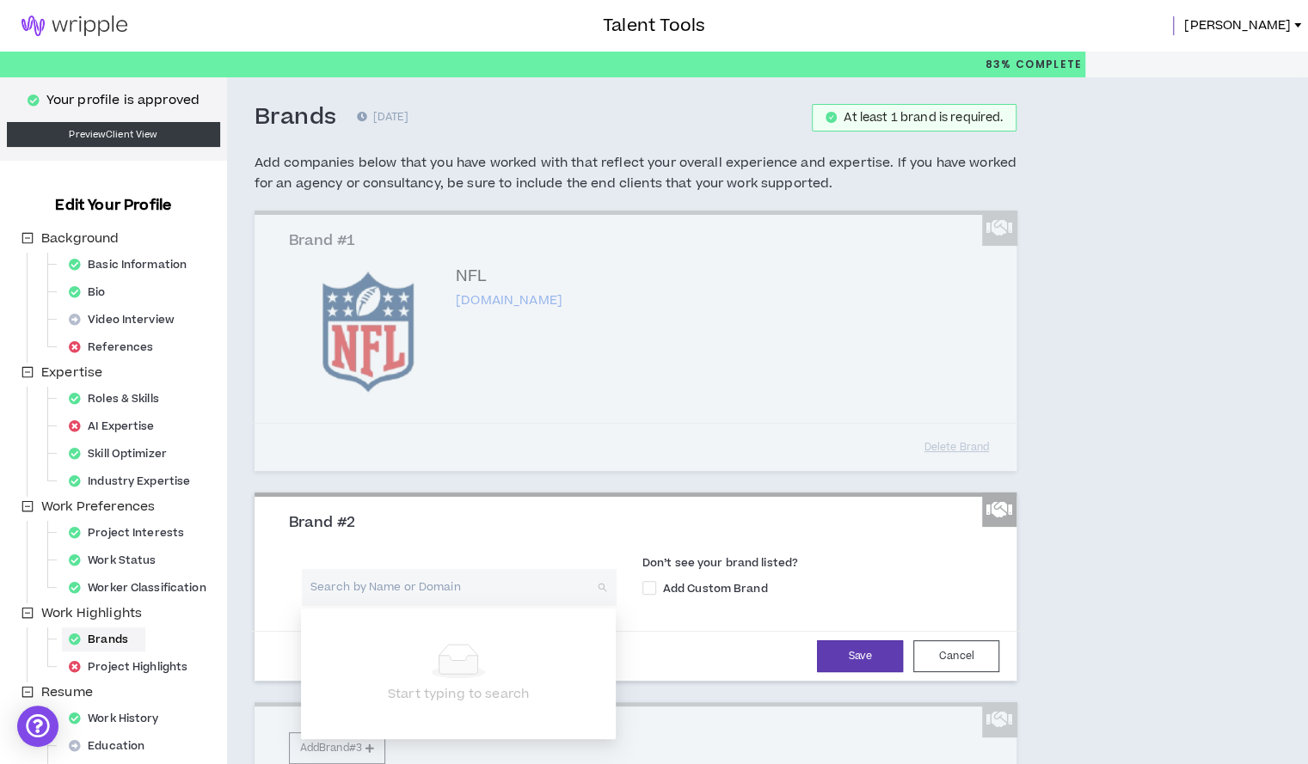
click at [354, 593] on input "search" at bounding box center [453, 587] width 284 height 37
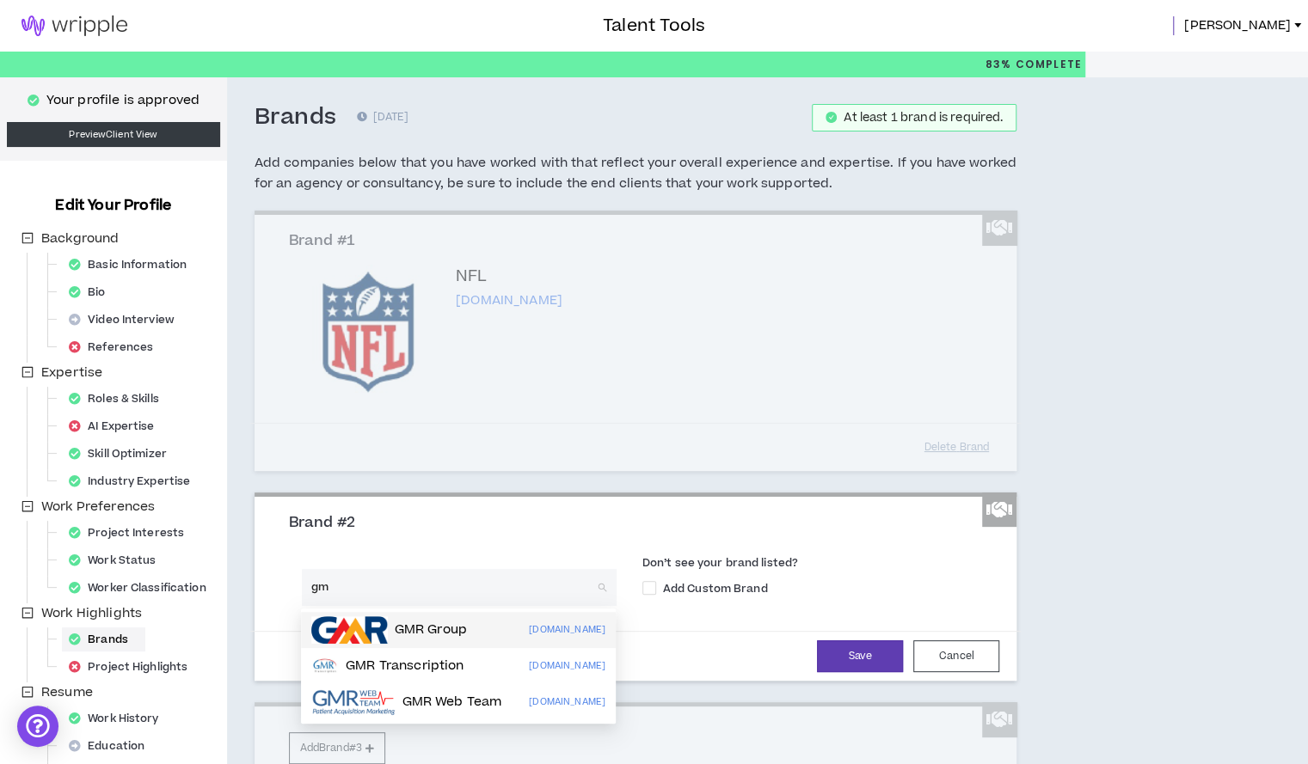
type input "g"
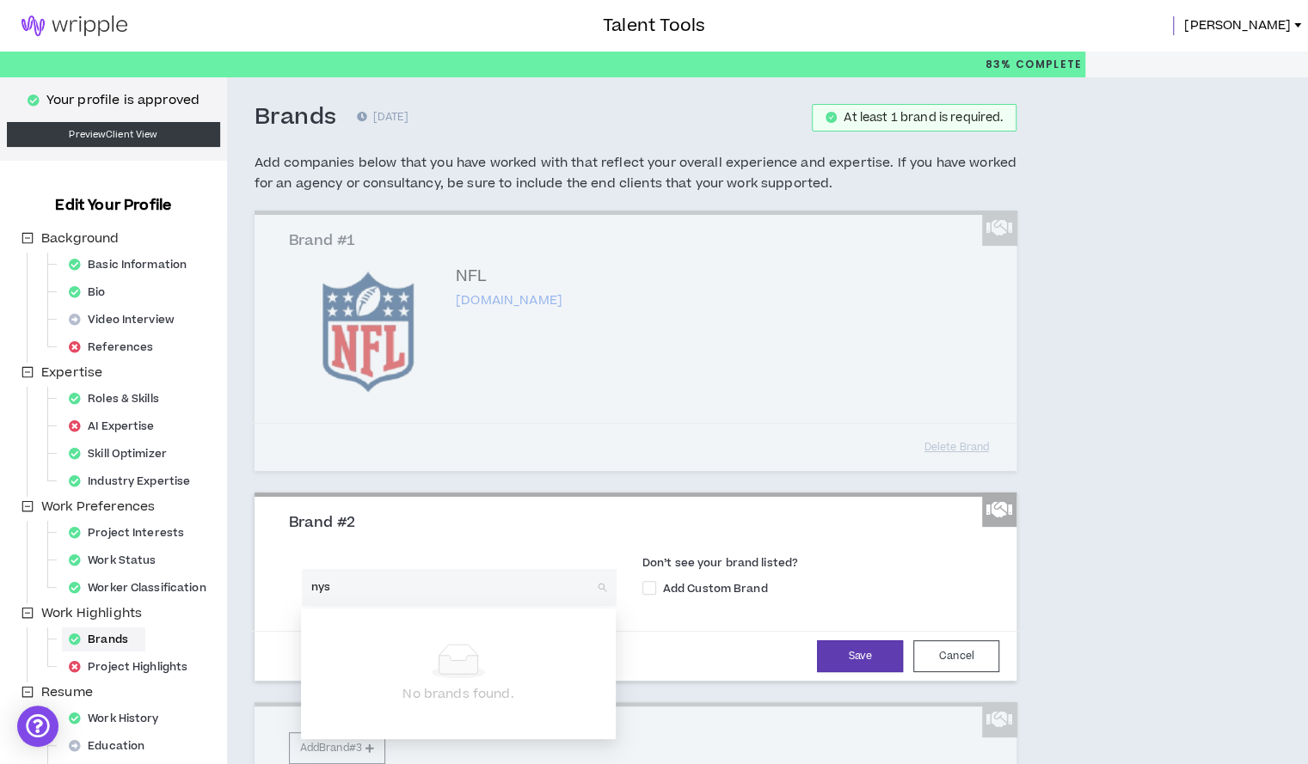
type input "nysl"
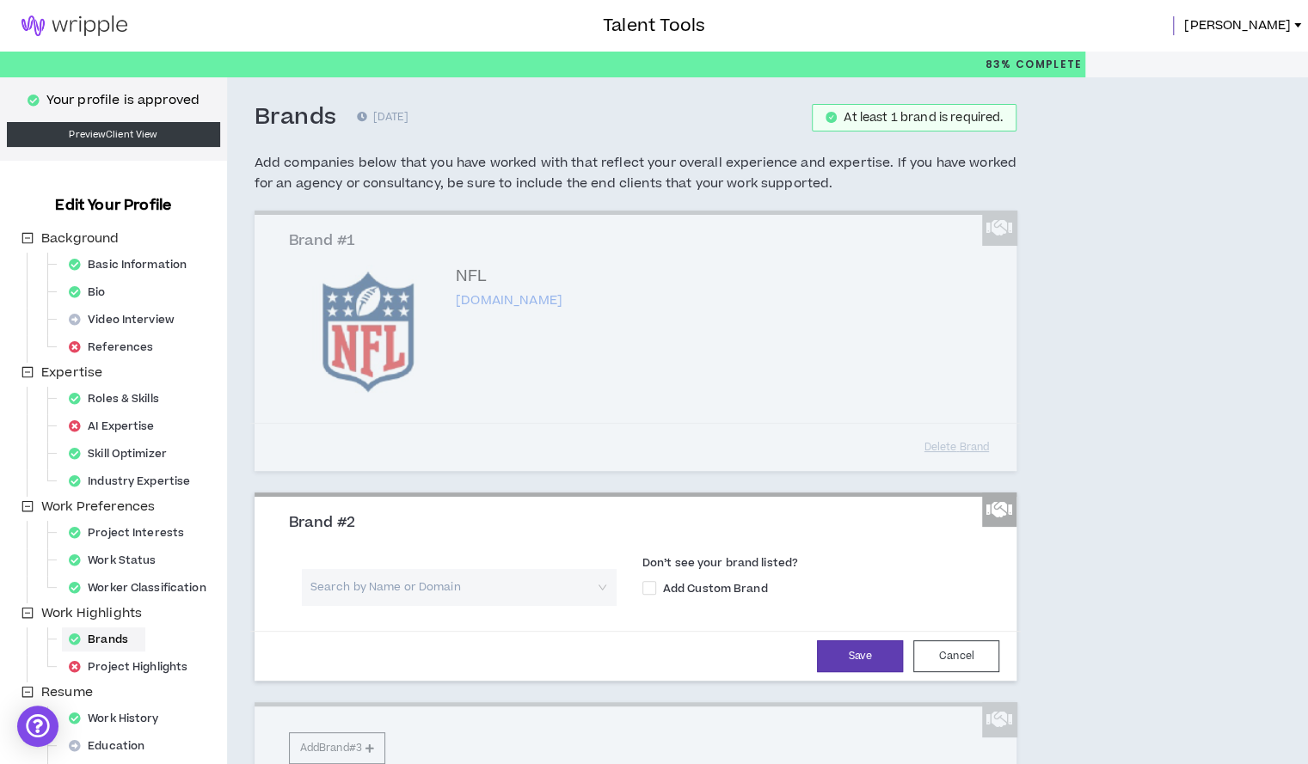
click at [1156, 360] on div "Brands 0 days ago At least 1 brand is required. Add companies below that you ha…" at bounding box center [717, 476] width 981 height 798
click at [977, 448] on div "Brand #1 NFL nfl.com Don’t see your brand listed? Add Custom Brand Delete Brand" at bounding box center [635, 341] width 763 height 260
click at [961, 448] on div "Brand #1 NFL nfl.com Don’t see your brand listed? Add Custom Brand Delete Brand" at bounding box center [635, 341] width 763 height 260
click at [1226, 336] on div "Your profile is approved Preview Client View Edit Your Profile Background Basic…" at bounding box center [654, 476] width 1308 height 798
click at [952, 646] on button "Cancel" at bounding box center [956, 656] width 86 height 32
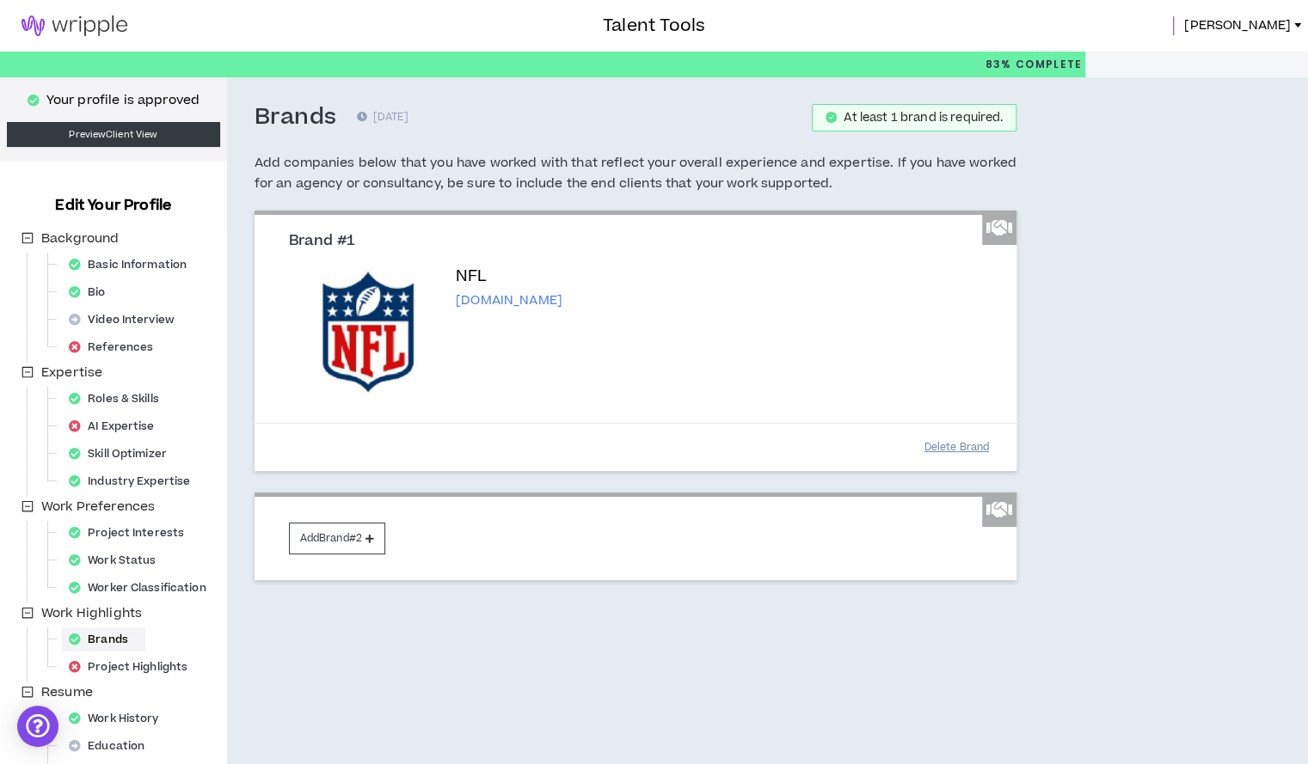
click at [954, 441] on button "Delete Brand" at bounding box center [956, 447] width 86 height 30
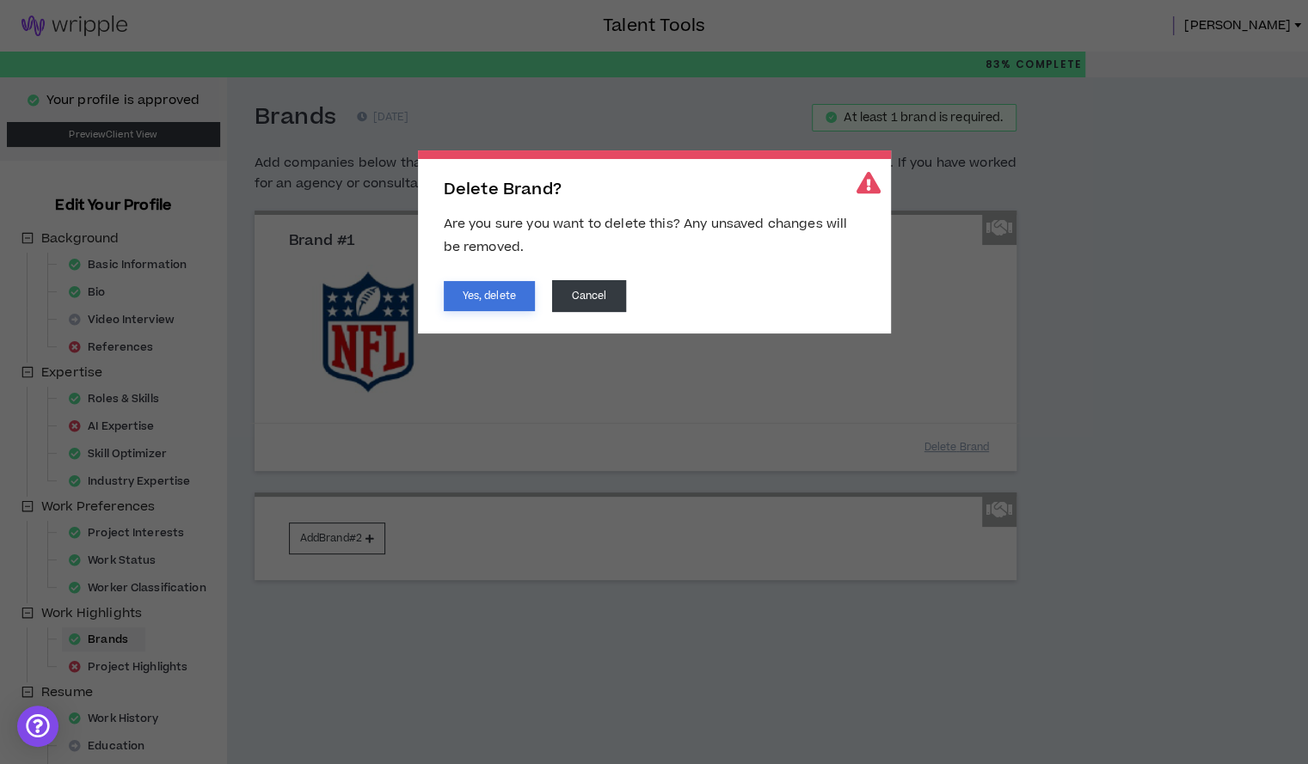
click at [479, 287] on button "Yes, delete" at bounding box center [489, 296] width 91 height 30
